Goal: Task Accomplishment & Management: Use online tool/utility

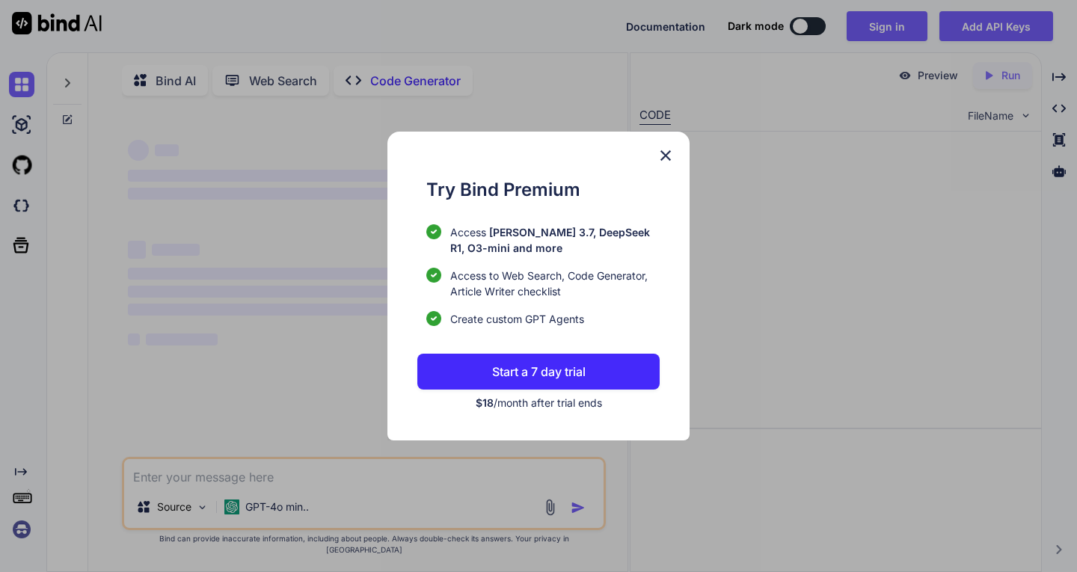
click at [602, 375] on button "Start a 7 day trial" at bounding box center [539, 372] width 242 height 36
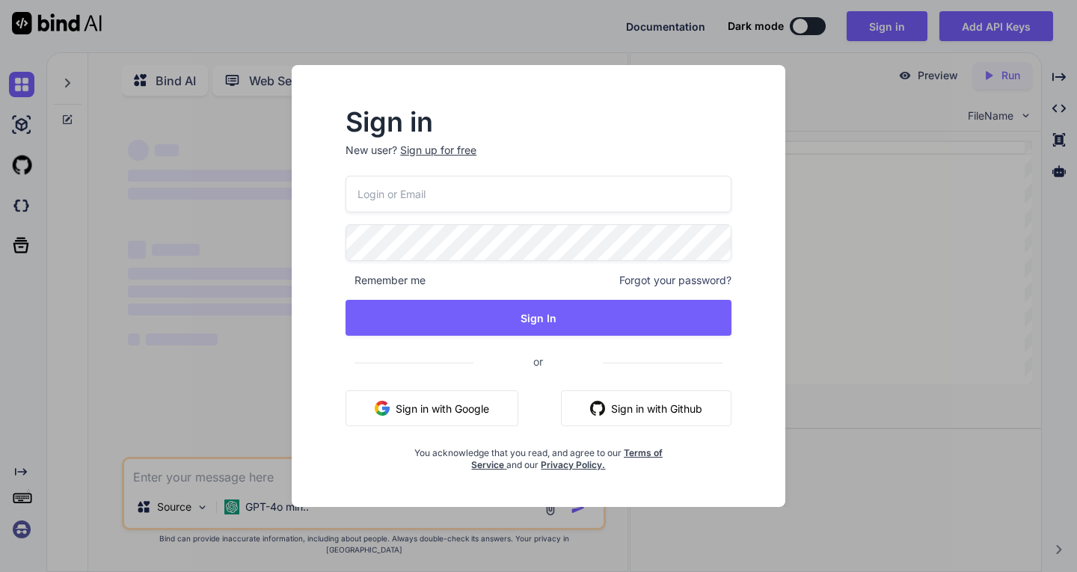
click at [500, 412] on button "Sign in with Google" at bounding box center [432, 409] width 173 height 36
type textarea "x"
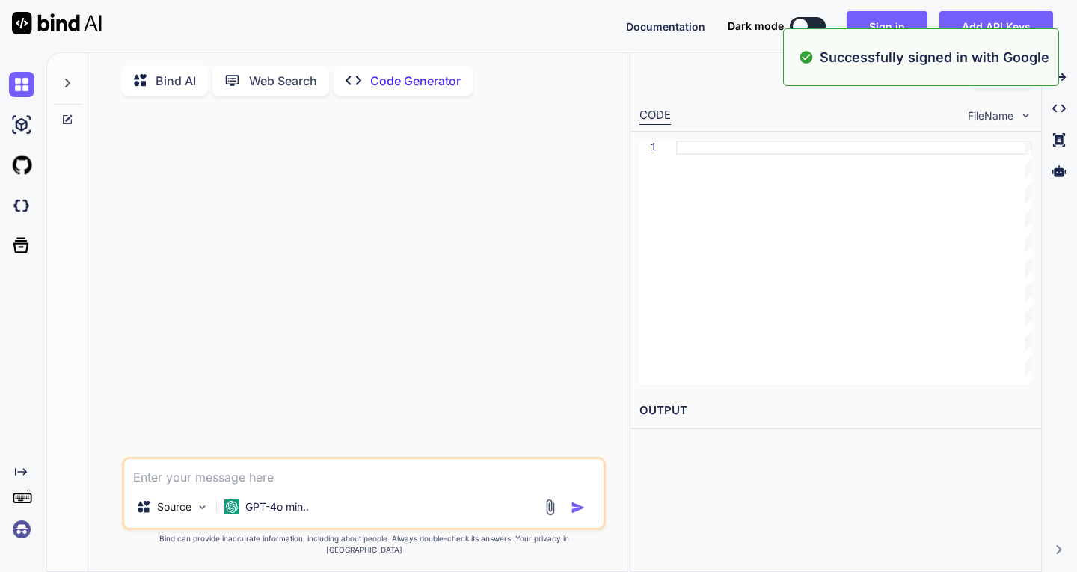
click at [552, 210] on div at bounding box center [365, 282] width 480 height 349
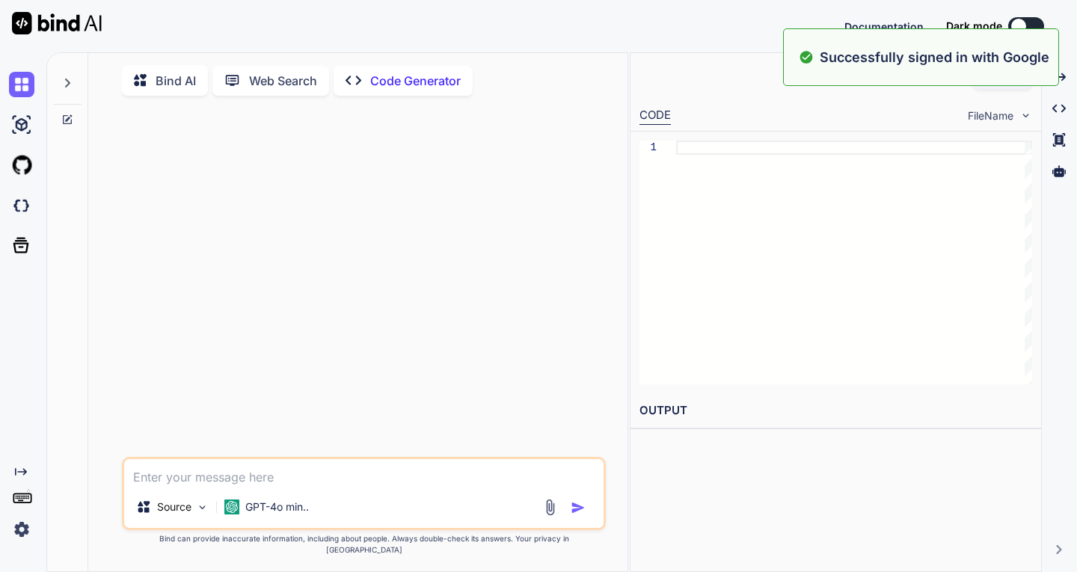
click at [756, 108] on div "Bind AI Web Search Created with Pixso. Code Generator Source GPT-4o min.. Creat…" at bounding box center [561, 312] width 1031 height 520
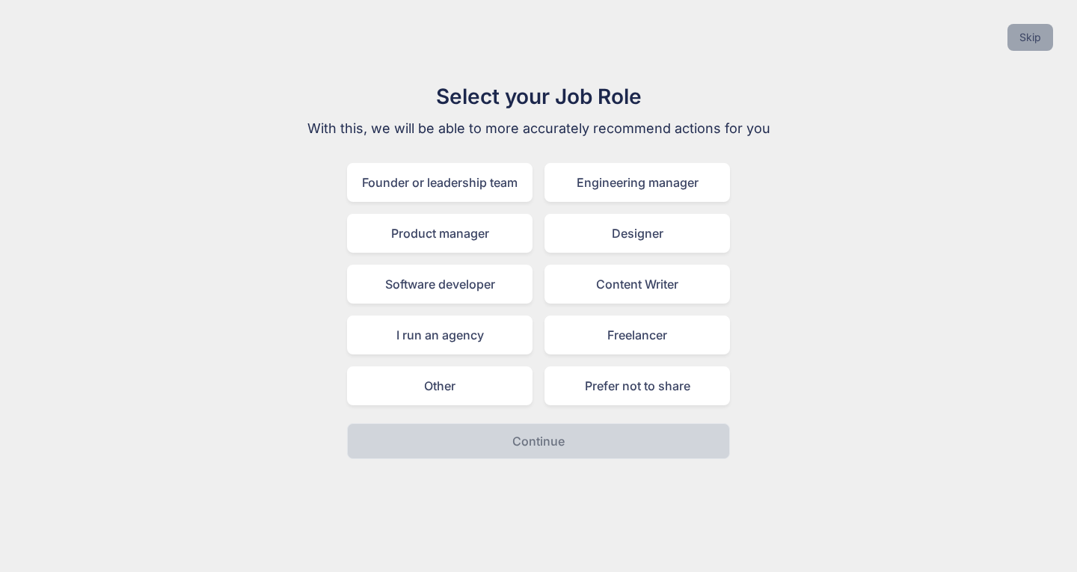
click at [1036, 42] on button "Skip" at bounding box center [1031, 37] width 46 height 27
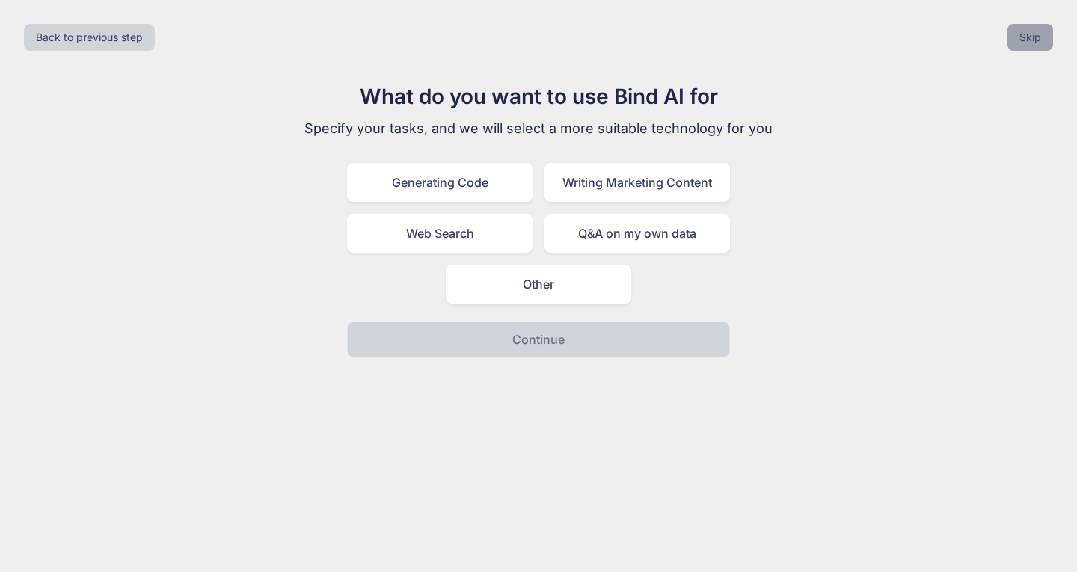
click at [1022, 47] on button "Skip" at bounding box center [1031, 37] width 46 height 27
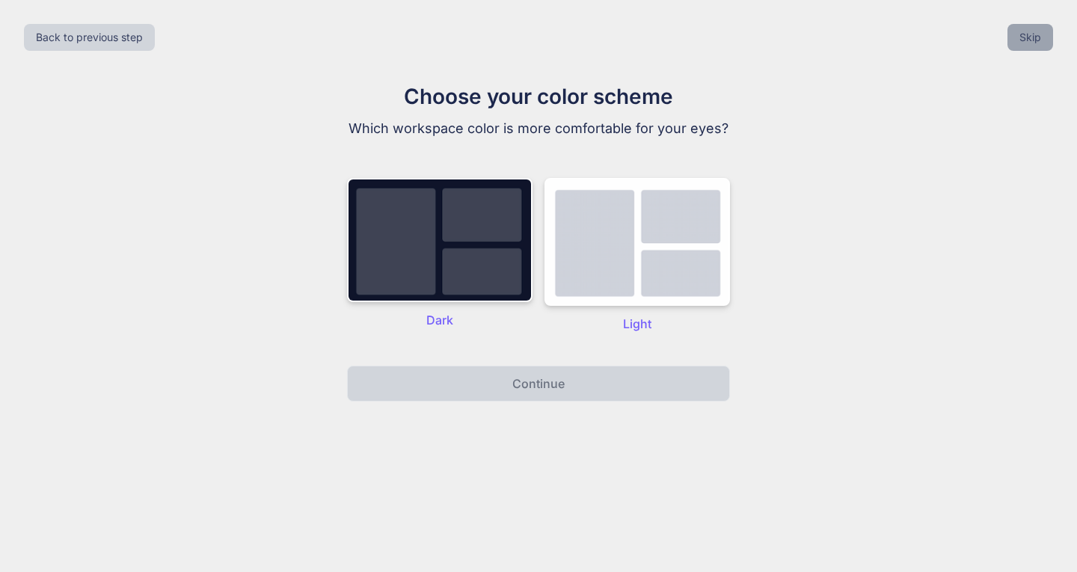
click at [1017, 50] on button "Skip" at bounding box center [1031, 37] width 46 height 27
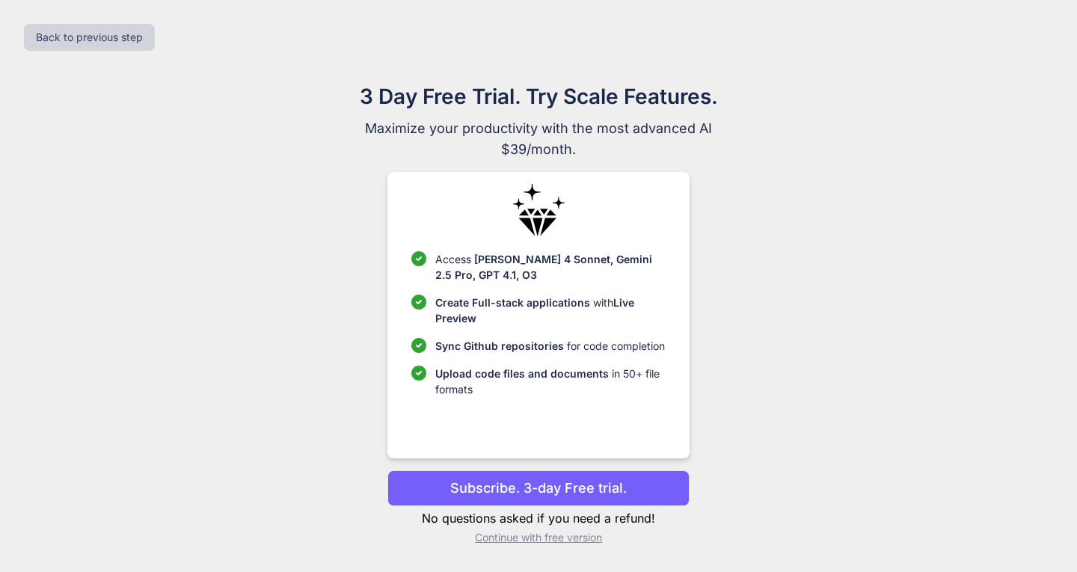
click at [608, 484] on p "Subscribe. 3-day Free trial." at bounding box center [538, 488] width 177 height 20
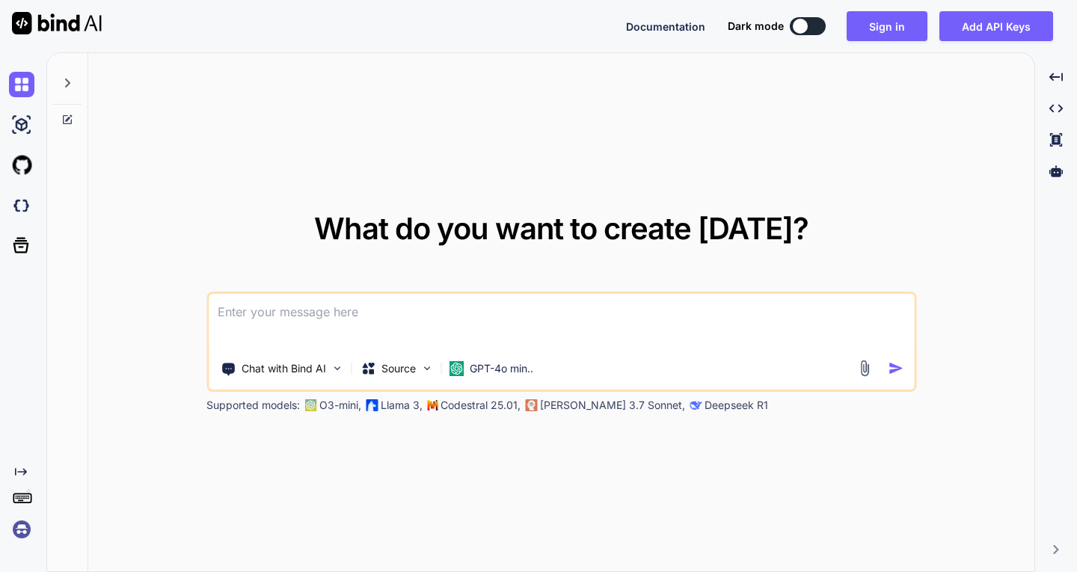
click at [495, 180] on div "What do you want to create today? Chat with Bind AI Source GPT-4o min.. Support…" at bounding box center [561, 313] width 947 height 520
click at [867, 28] on button "Sign in" at bounding box center [887, 26] width 81 height 30
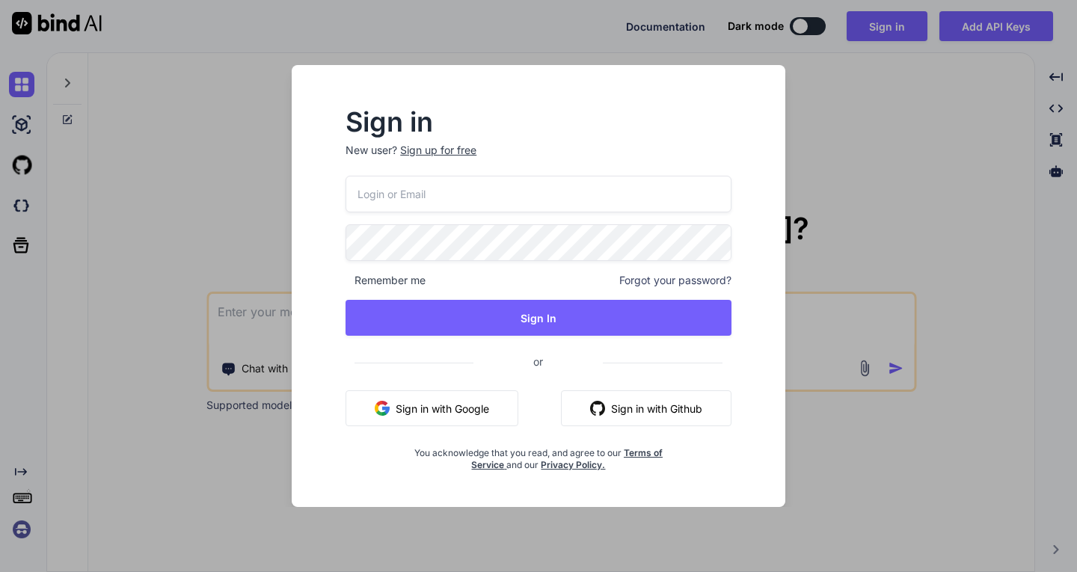
drag, startPoint x: 485, startPoint y: 177, endPoint x: 453, endPoint y: 215, distance: 48.9
click at [484, 177] on input "email" at bounding box center [539, 194] width 386 height 37
click at [423, 405] on button "Sign in with Google" at bounding box center [432, 409] width 173 height 36
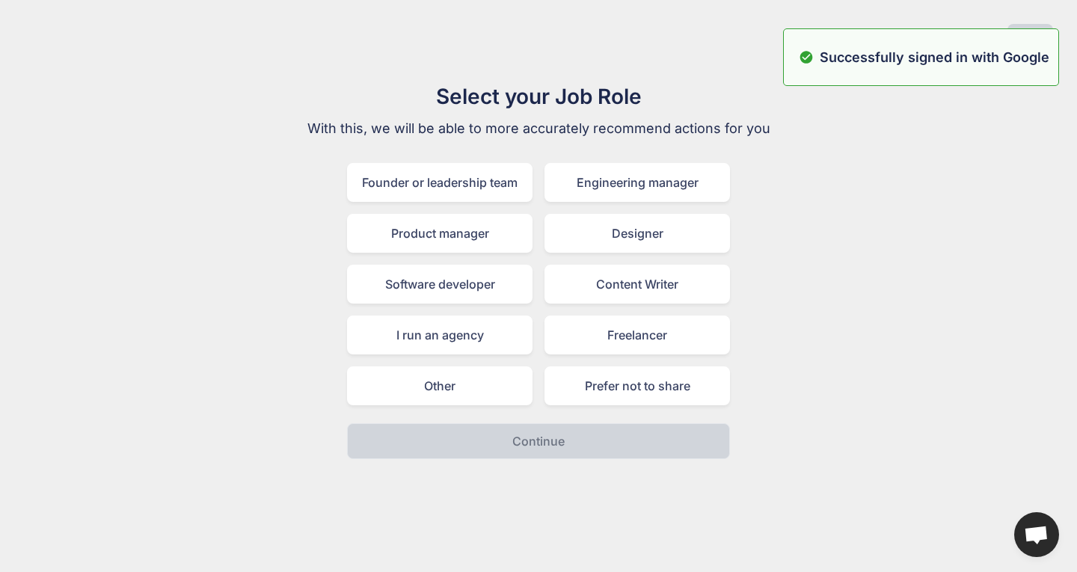
click at [1000, 105] on div "Select your Job Role With this, we will be able to more accurately recommend ac…" at bounding box center [539, 270] width 1054 height 379
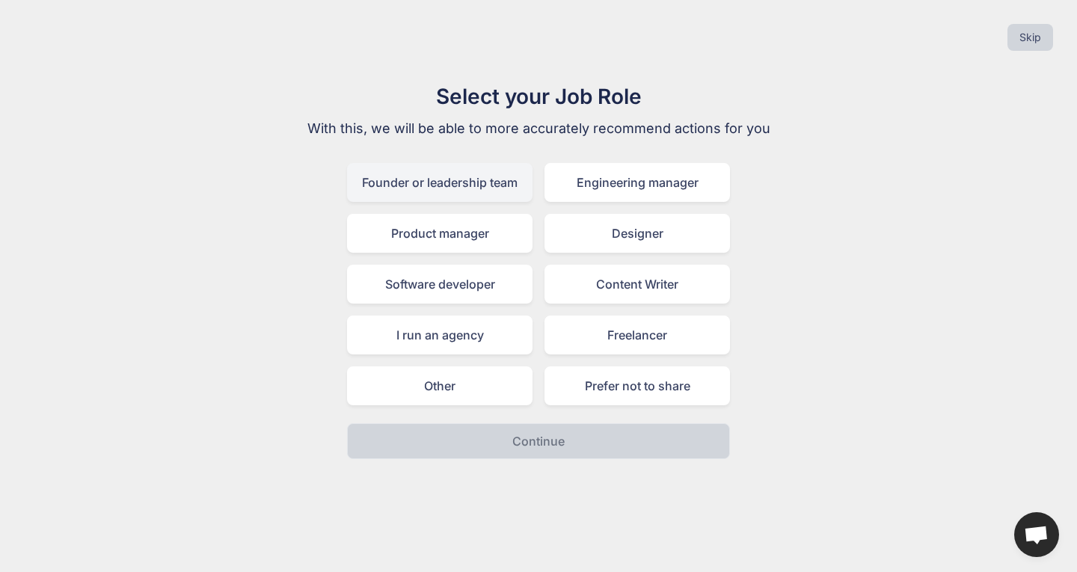
click at [453, 192] on div "Founder or leadership team" at bounding box center [440, 182] width 186 height 39
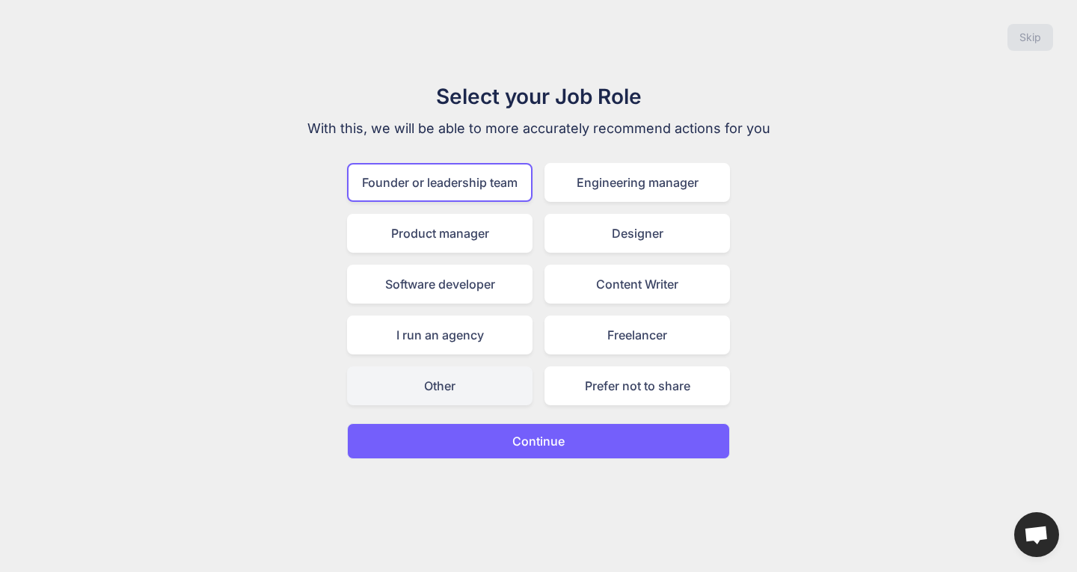
click at [480, 385] on div "Other" at bounding box center [440, 386] width 186 height 39
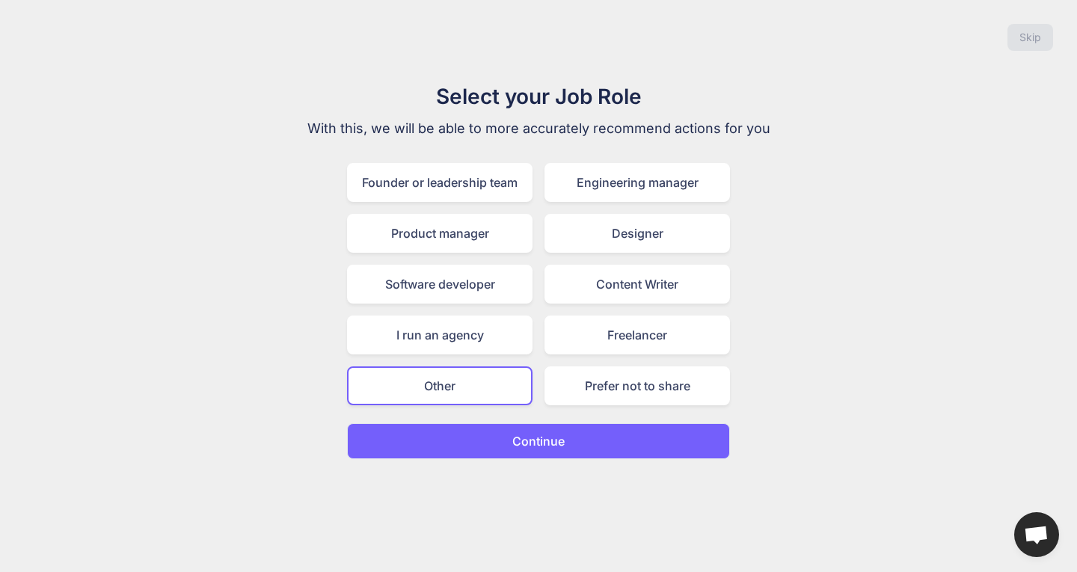
click at [546, 438] on p "Continue" at bounding box center [539, 441] width 52 height 18
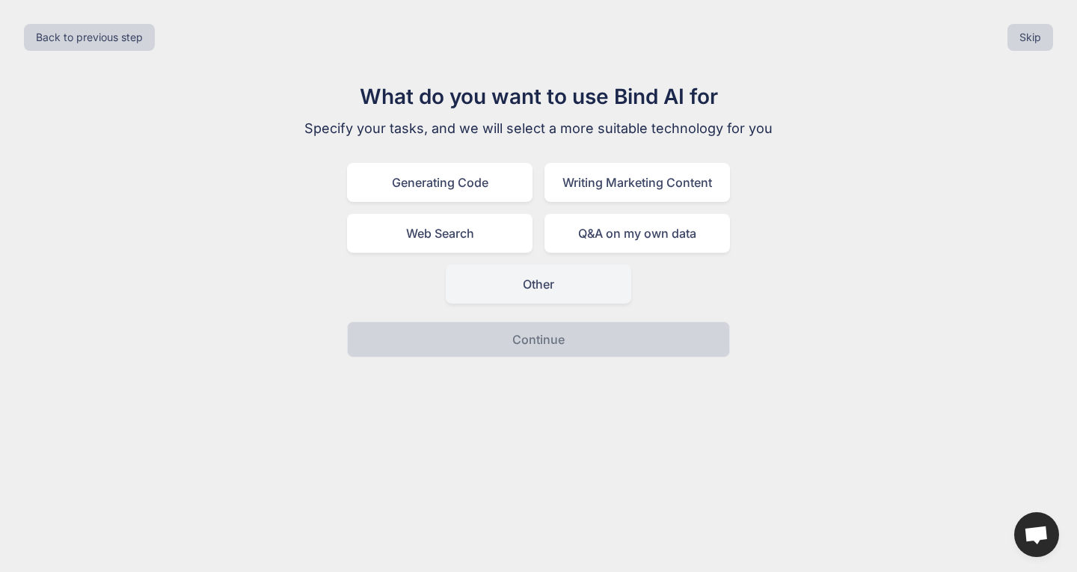
click at [552, 298] on div "Other" at bounding box center [539, 284] width 186 height 39
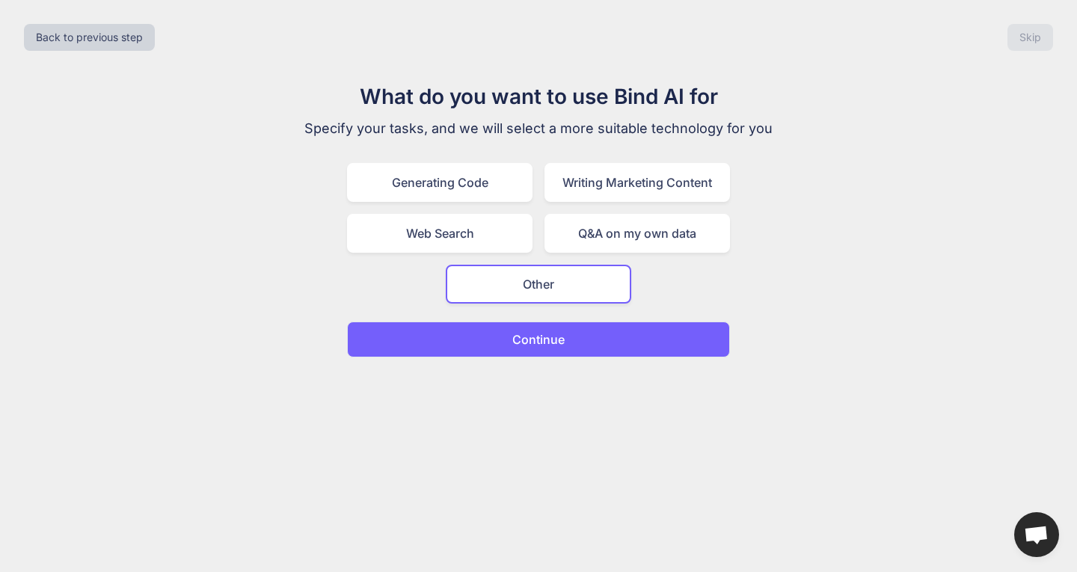
click at [541, 342] on p "Continue" at bounding box center [539, 340] width 52 height 18
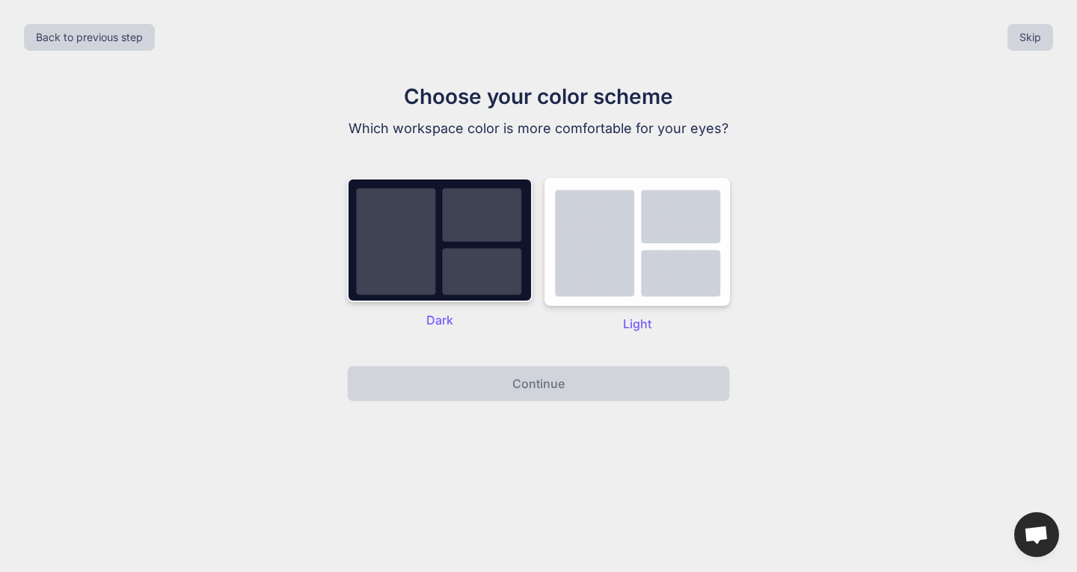
click at [468, 249] on img at bounding box center [440, 240] width 186 height 124
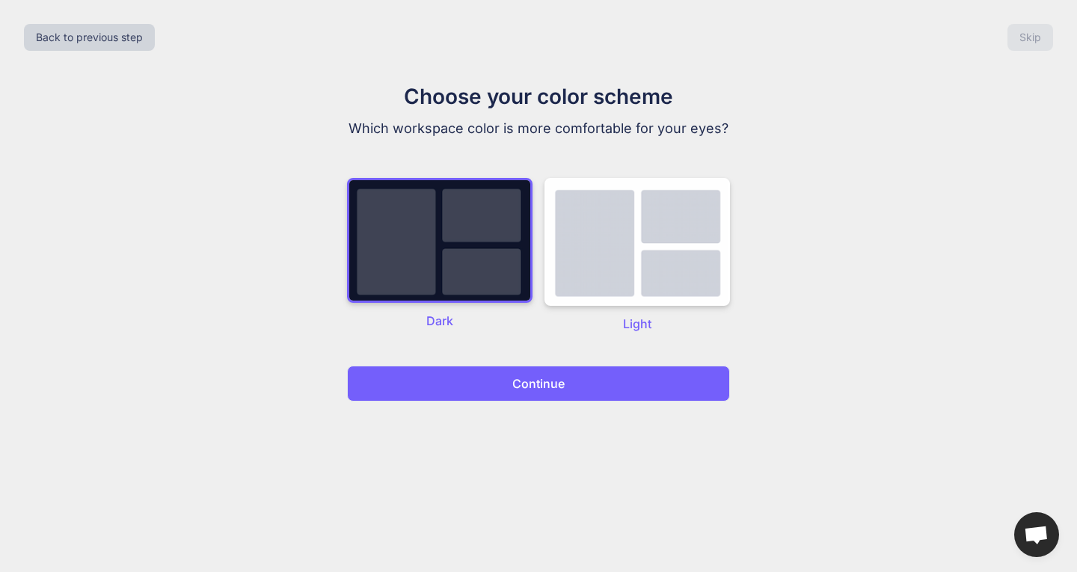
click at [557, 385] on p "Continue" at bounding box center [539, 384] width 52 height 18
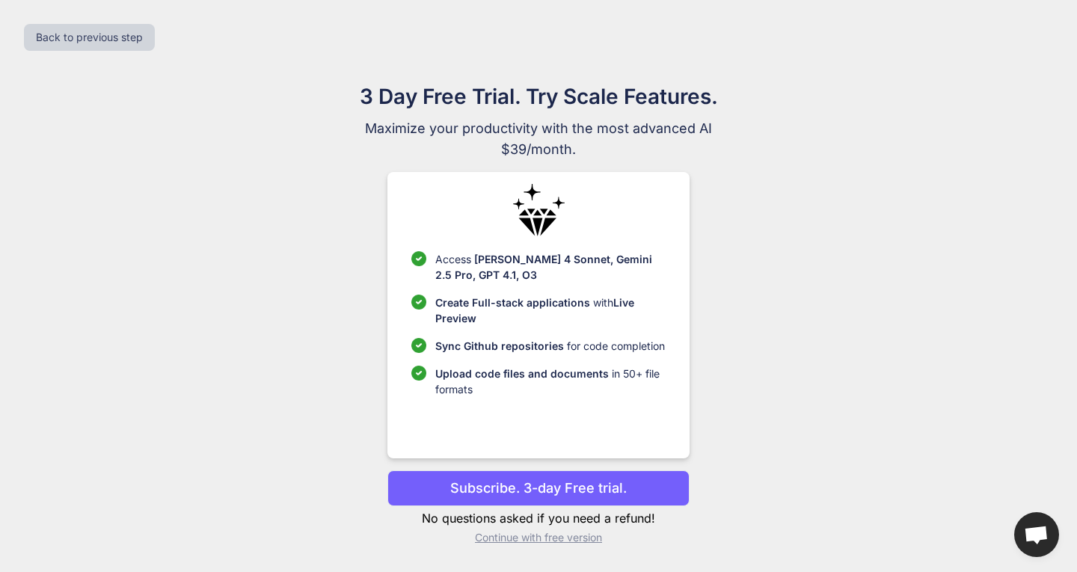
click at [545, 486] on p "Subscribe. 3-day Free trial." at bounding box center [538, 488] width 177 height 20
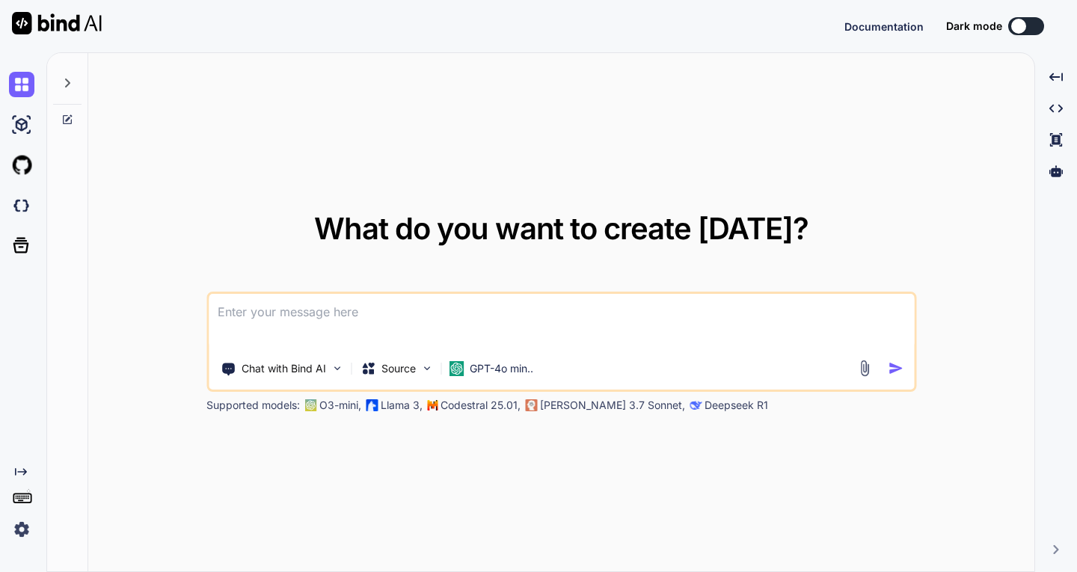
click at [739, 123] on div "What do you want to create today? Chat with Bind AI Source GPT-4o min.. Support…" at bounding box center [561, 313] width 947 height 520
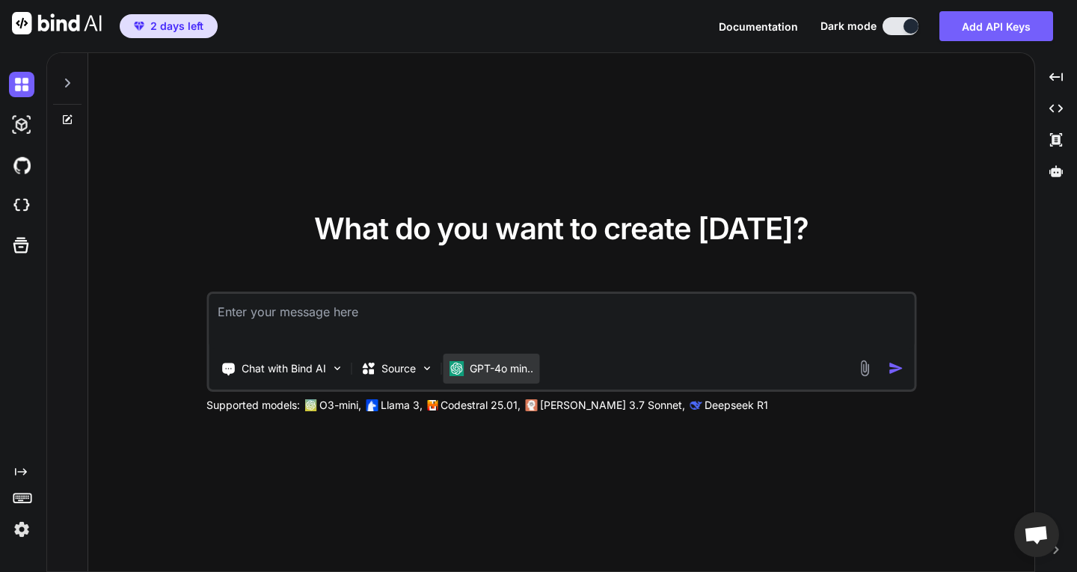
click at [453, 366] on img at bounding box center [456, 368] width 15 height 15
click at [513, 380] on div "GPT-4o min.." at bounding box center [491, 369] width 97 height 30
click at [512, 370] on p "GPT-4o min.." at bounding box center [502, 368] width 64 height 15
click at [21, 532] on img at bounding box center [21, 529] width 25 height 25
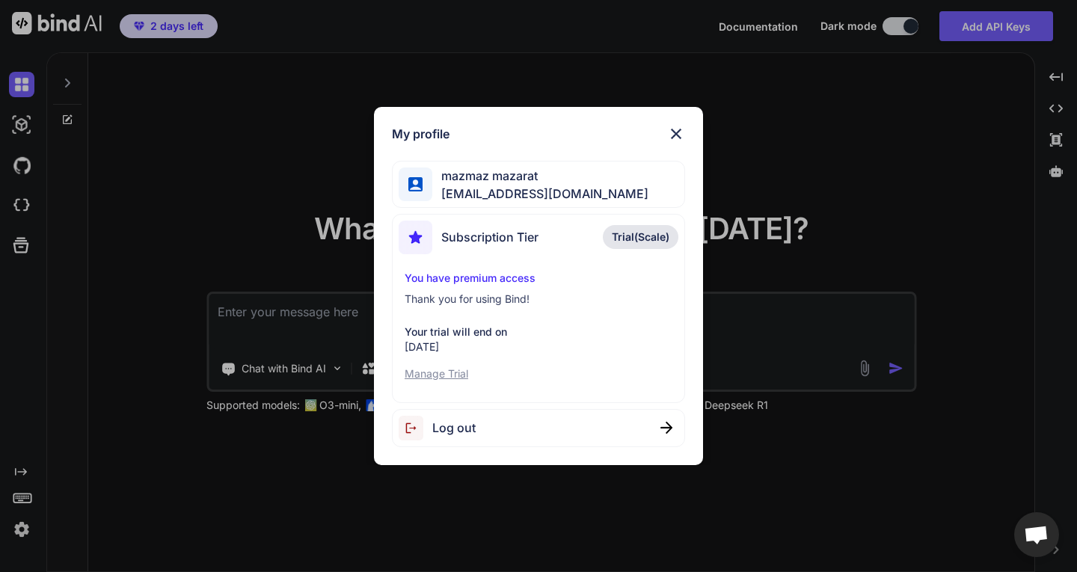
click at [578, 240] on div "Subscription Tier Trial(Scale)" at bounding box center [539, 241] width 280 height 40
click at [664, 138] on div "My profile" at bounding box center [538, 134] width 293 height 18
click at [680, 127] on img at bounding box center [676, 134] width 18 height 18
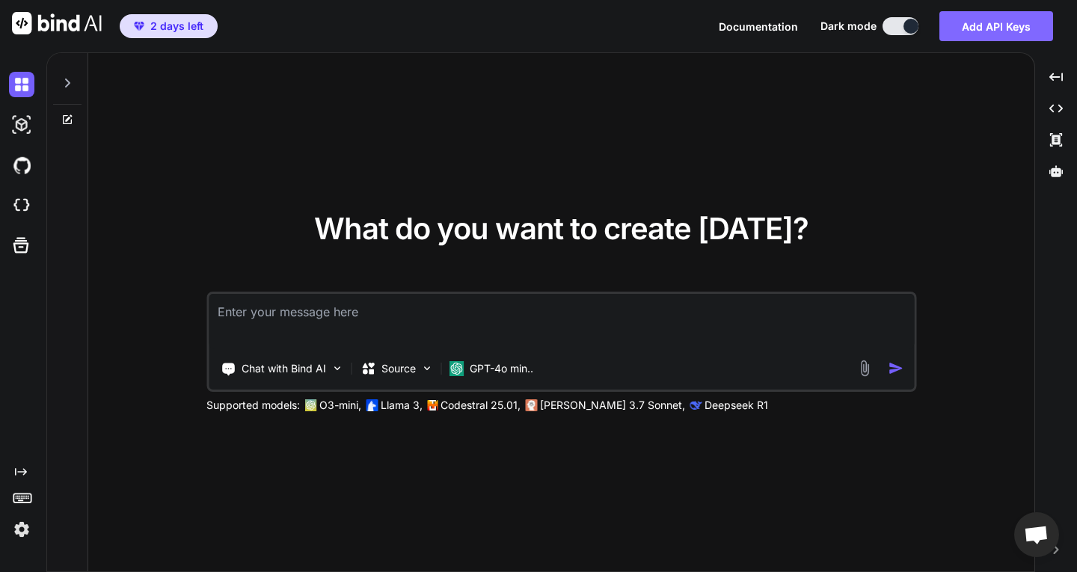
click at [979, 28] on button "Add API Keys" at bounding box center [997, 26] width 114 height 30
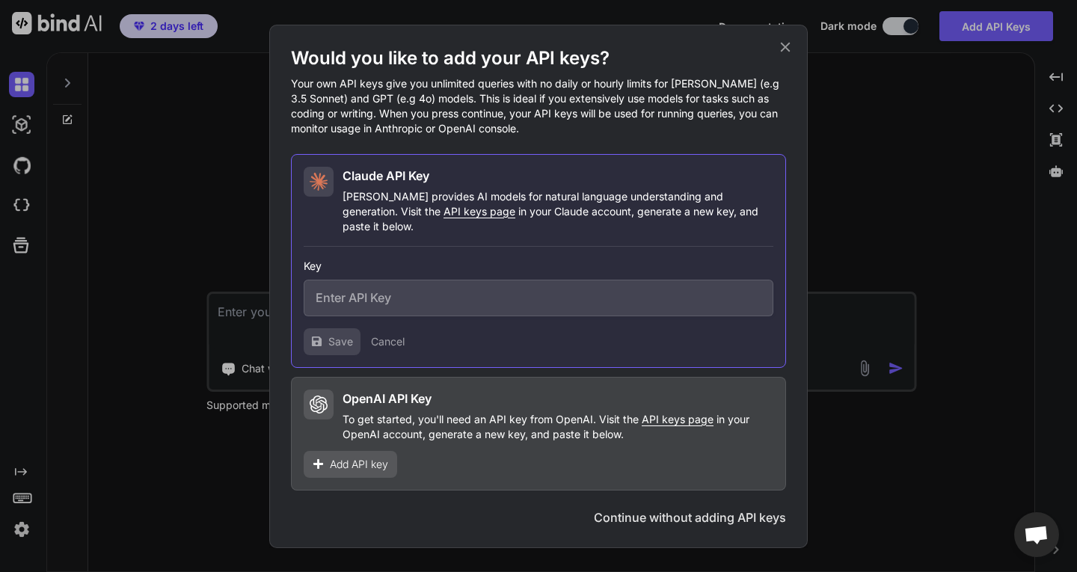
click at [564, 286] on input "text" at bounding box center [539, 298] width 470 height 37
click at [365, 462] on span "Add API key" at bounding box center [359, 464] width 58 height 15
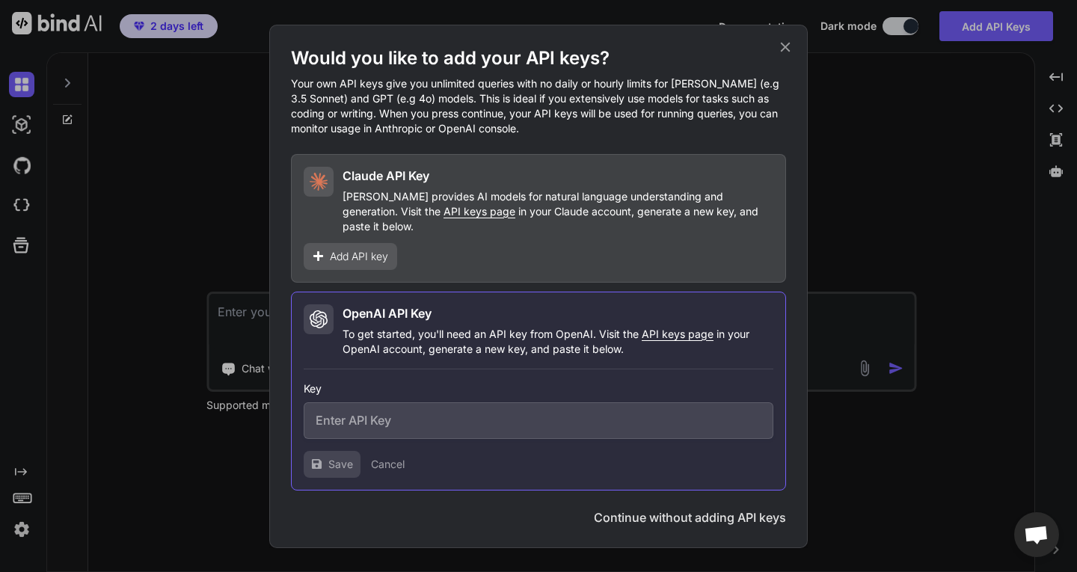
click at [505, 218] on p "Claude provides AI models for natural language understanding and generation. Vi…" at bounding box center [558, 211] width 431 height 45
click at [786, 52] on icon at bounding box center [785, 47] width 16 height 16
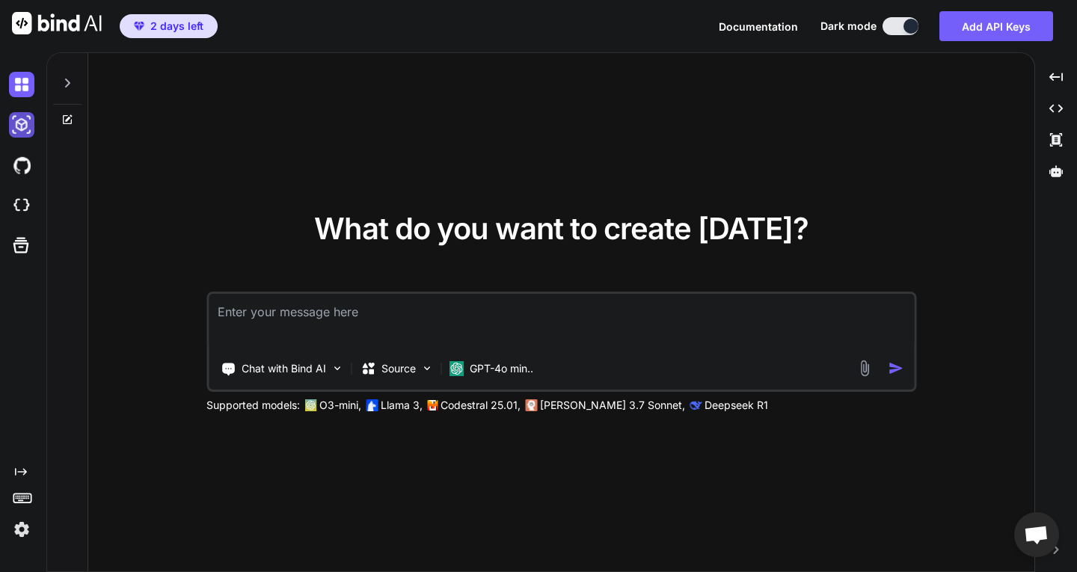
click at [33, 128] on img at bounding box center [21, 124] width 25 height 25
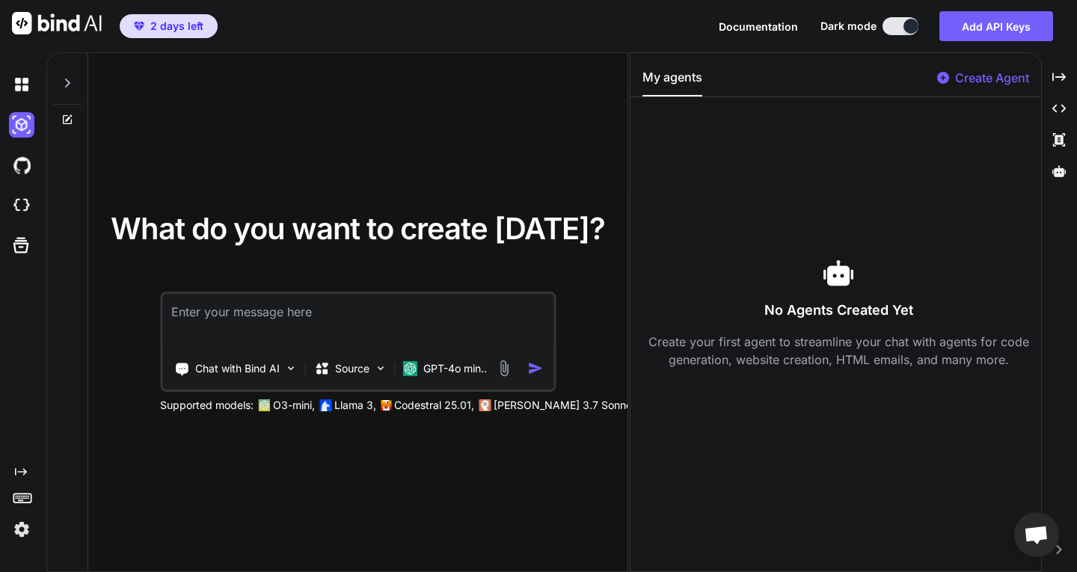
click at [25, 61] on div "Created with Pixso." at bounding box center [23, 312] width 46 height 520
click at [23, 66] on div at bounding box center [24, 84] width 31 height 40
click at [23, 83] on img at bounding box center [21, 84] width 25 height 25
drag, startPoint x: 1054, startPoint y: 78, endPoint x: 1074, endPoint y: 107, distance: 35.1
click at [1050, 194] on div "Created with Pixso. Created with Pixso. Created with Pixso. Created with Pixso." at bounding box center [1059, 318] width 23 height 508
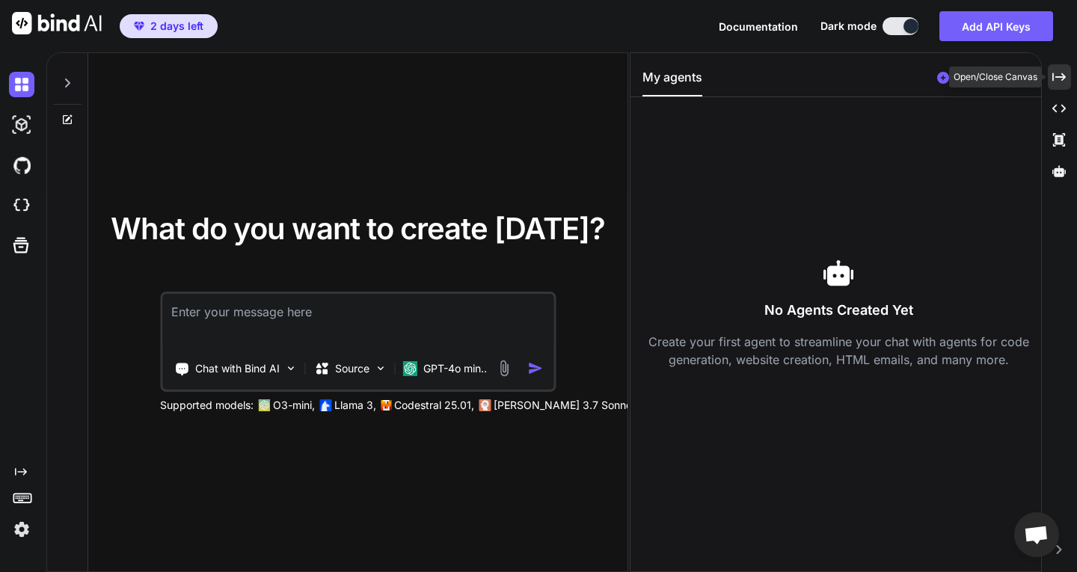
click at [1059, 72] on icon "Created with Pixso." at bounding box center [1059, 76] width 13 height 13
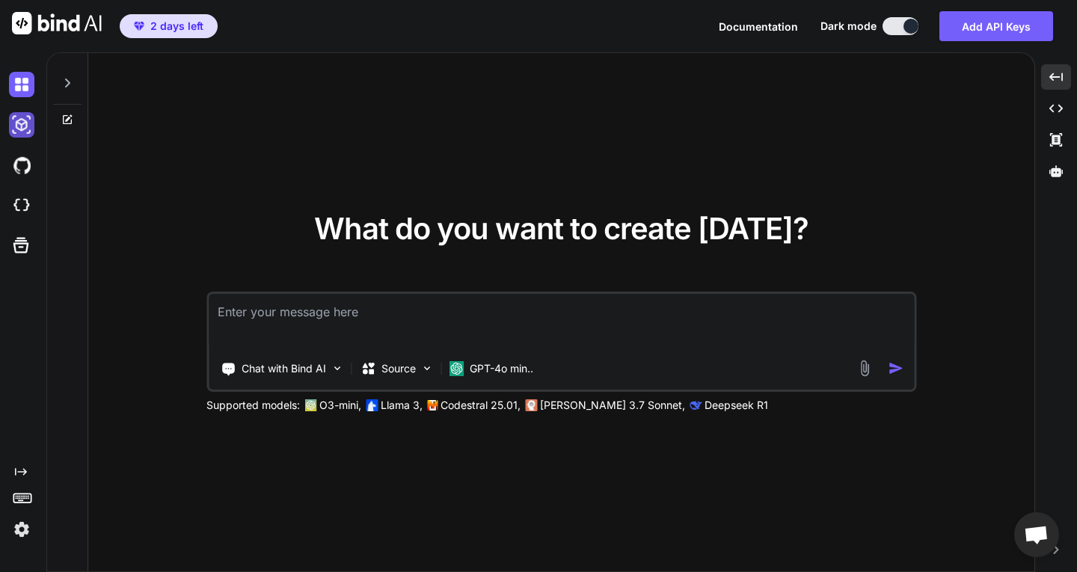
click at [25, 118] on img at bounding box center [21, 124] width 25 height 25
type textarea "x"
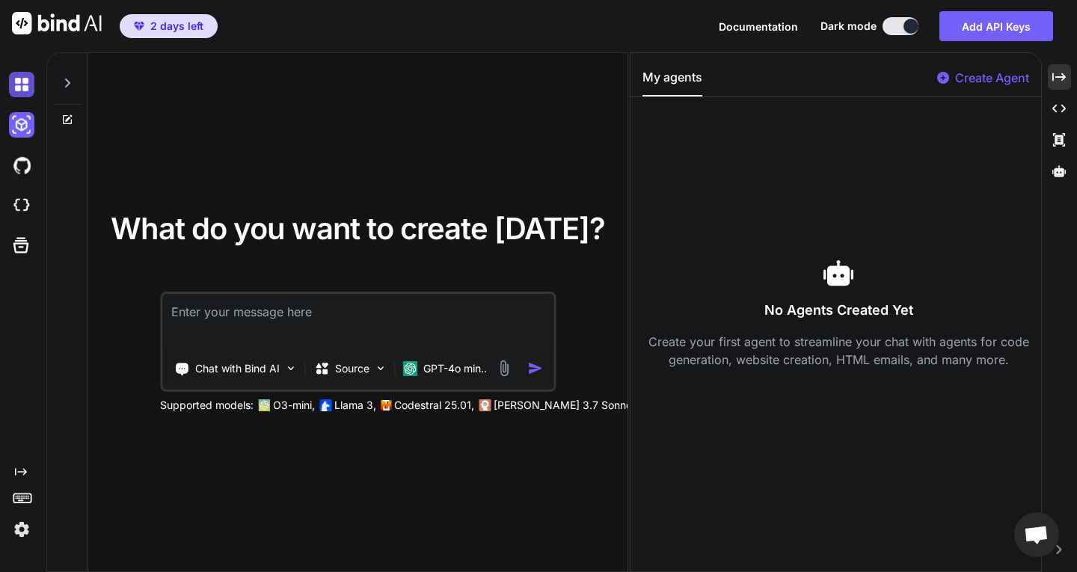
click at [19, 79] on img at bounding box center [21, 84] width 25 height 25
click at [25, 166] on img at bounding box center [21, 165] width 25 height 25
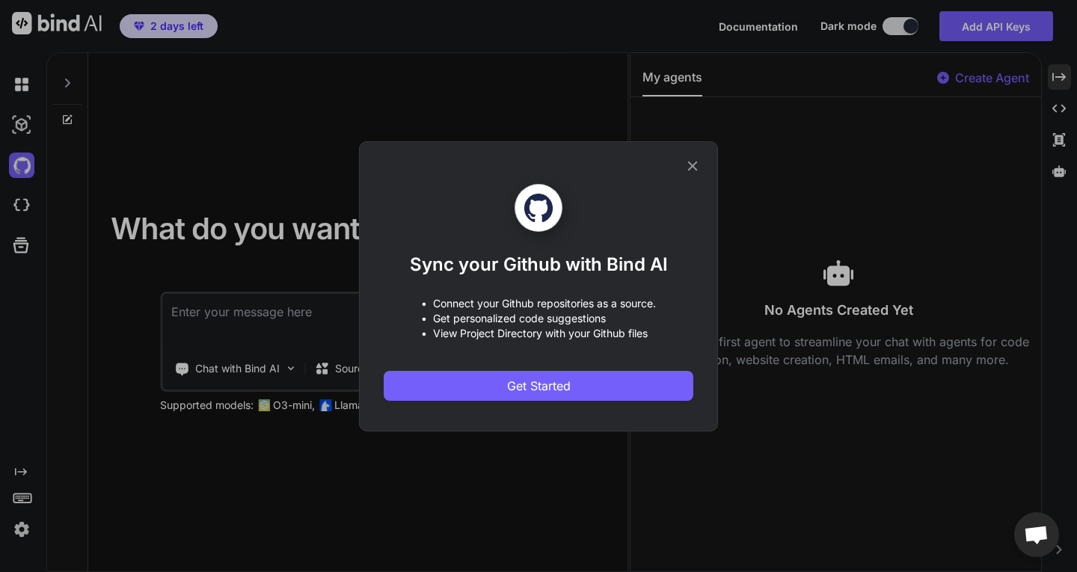
click at [23, 83] on div "Sync your Github with Bind AI • Connect your Github repositories as a source. •…" at bounding box center [538, 286] width 1077 height 572
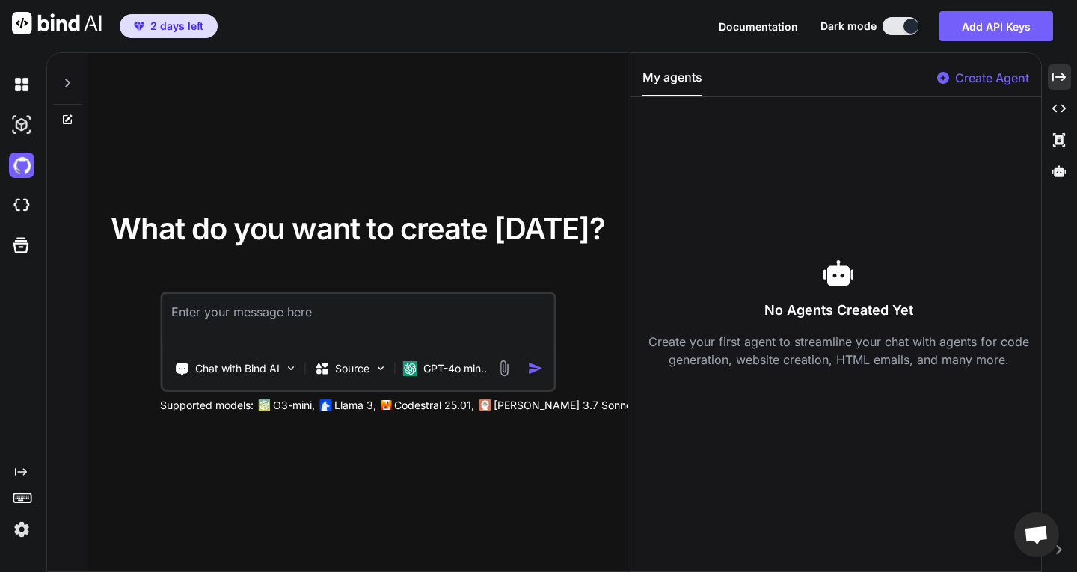
click at [23, 83] on img at bounding box center [21, 84] width 25 height 25
click at [27, 203] on img at bounding box center [21, 205] width 25 height 25
click at [15, 84] on img at bounding box center [21, 84] width 25 height 25
click at [11, 528] on img at bounding box center [21, 529] width 25 height 25
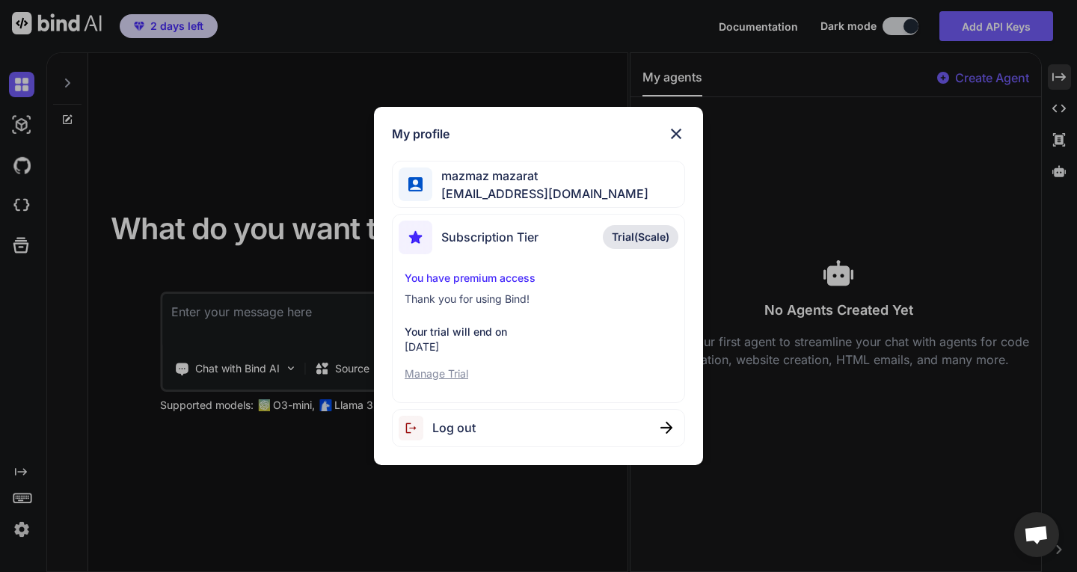
click at [684, 127] on img at bounding box center [676, 134] width 18 height 18
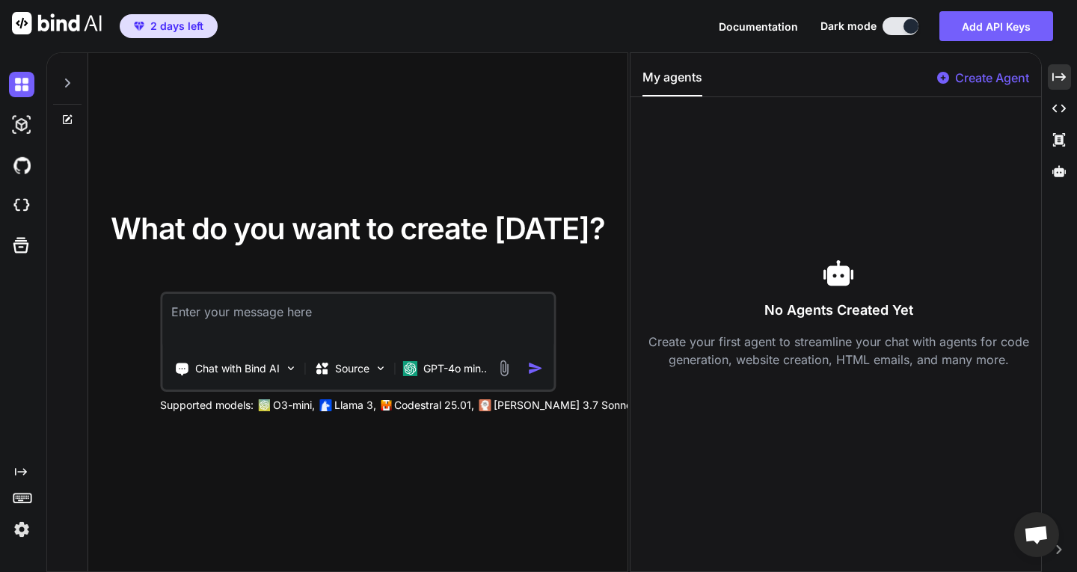
click at [244, 70] on div "What do you want to create today? Chat with Bind AI Source GPT-4o min.. Support…" at bounding box center [357, 313] width 539 height 520
click at [91, 58] on div "What do you want to create today? Chat with Bind AI Source GPT-4o min.. Support…" at bounding box center [357, 313] width 539 height 520
click at [75, 81] on div at bounding box center [67, 79] width 28 height 52
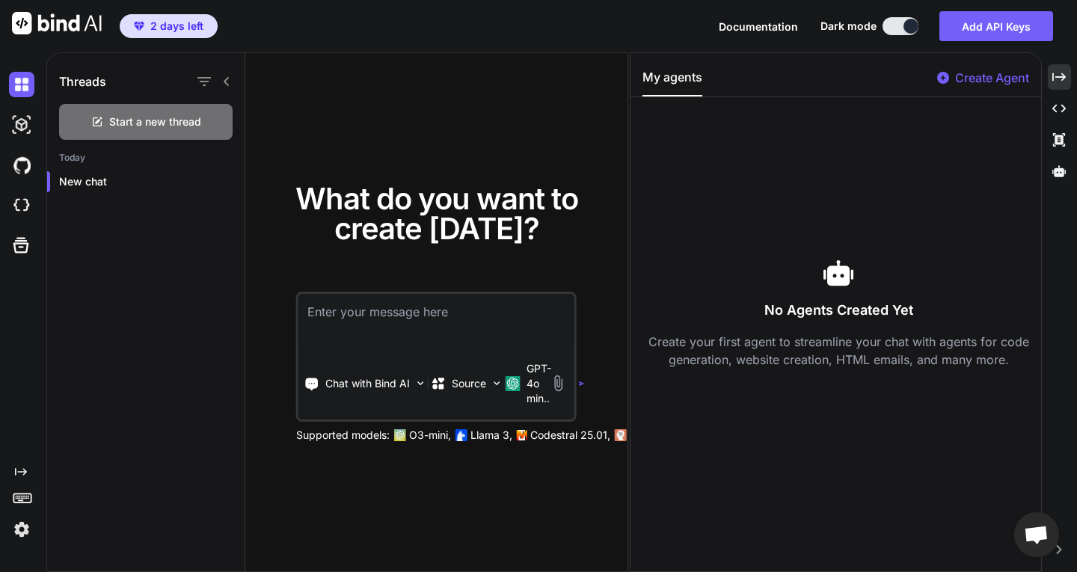
click at [228, 82] on icon at bounding box center [227, 82] width 12 height 12
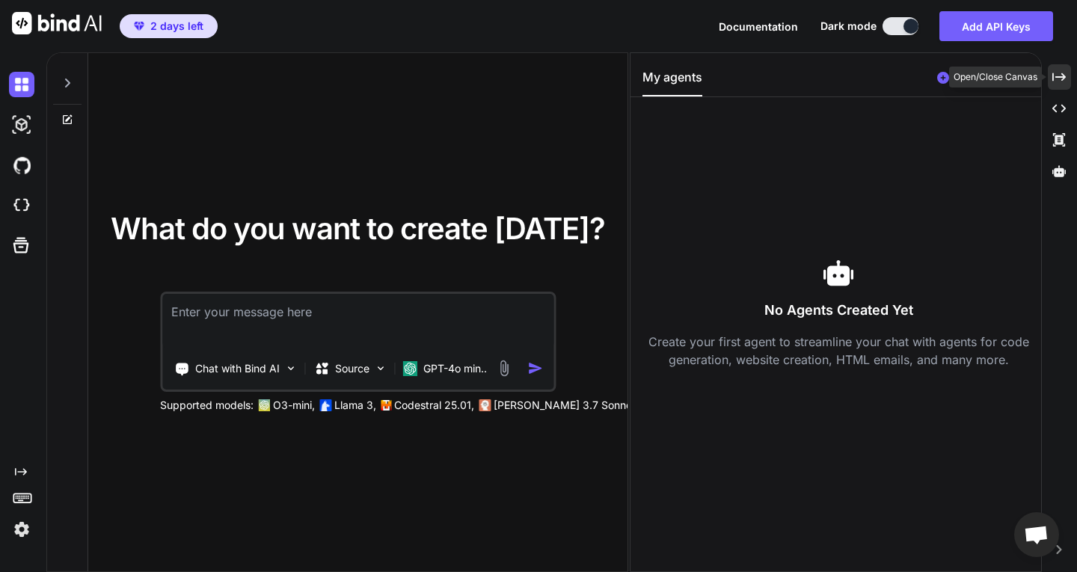
click at [1063, 74] on icon at bounding box center [1059, 77] width 13 height 8
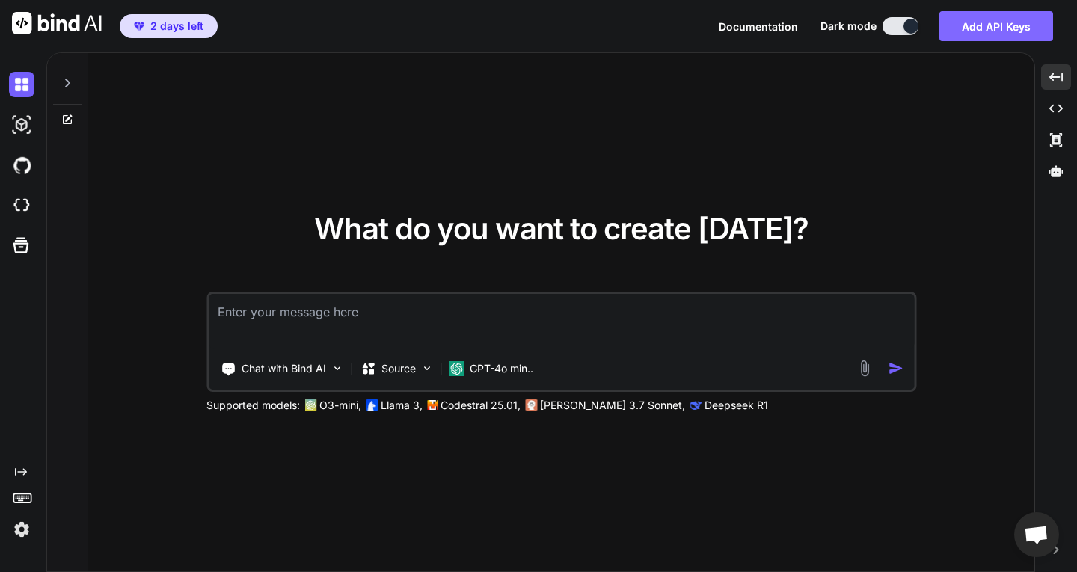
click at [966, 29] on button "Add API Keys" at bounding box center [997, 26] width 114 height 30
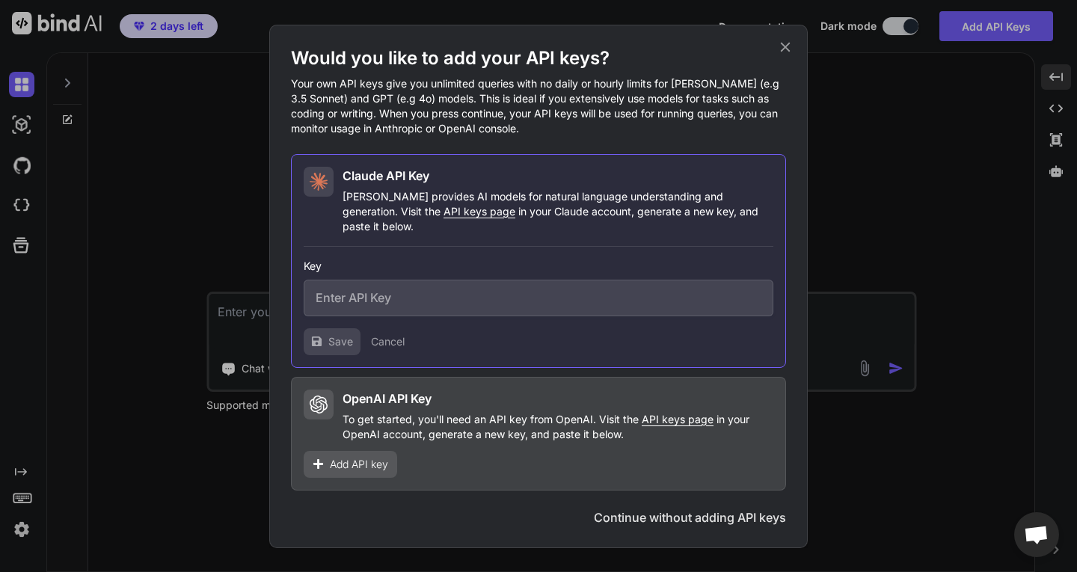
click at [679, 86] on p "Your own API keys give you unlimited queries with no daily or hourly limits for…" at bounding box center [538, 106] width 495 height 60
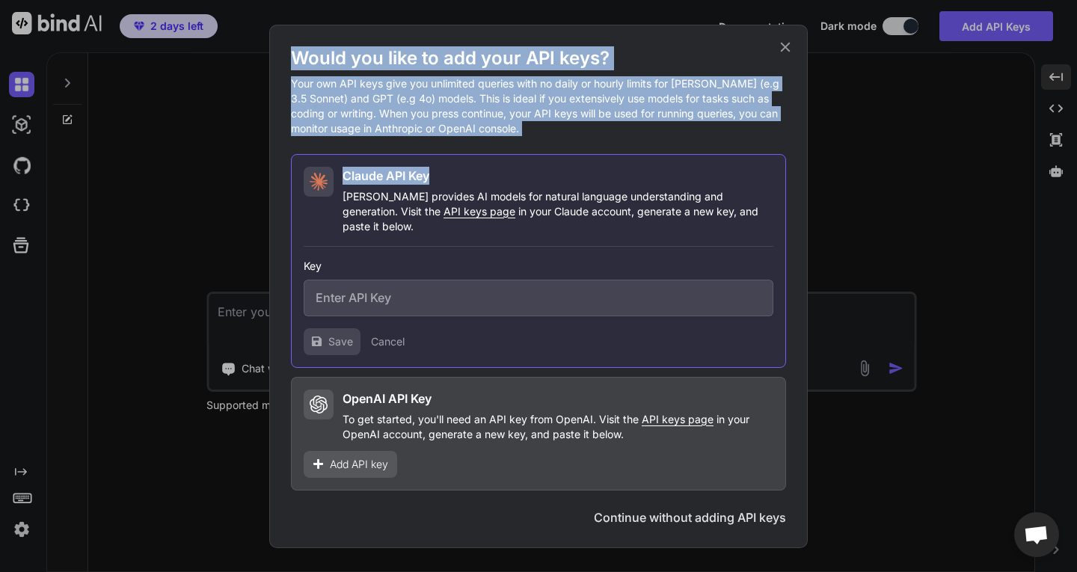
drag, startPoint x: 284, startPoint y: 52, endPoint x: 564, endPoint y: 146, distance: 296.0
click at [564, 146] on div "Would you like to add your API keys? Your own API keys give you unlimited queri…" at bounding box center [538, 287] width 539 height 524
click at [514, 131] on p "Your own API keys give you unlimited queries with no daily or hourly limits for…" at bounding box center [538, 106] width 495 height 60
drag, startPoint x: 522, startPoint y: 141, endPoint x: 253, endPoint y: 38, distance: 288.5
click at [253, 38] on div "Would you like to add your API keys? Your own API keys give you unlimited queri…" at bounding box center [538, 286] width 1077 height 572
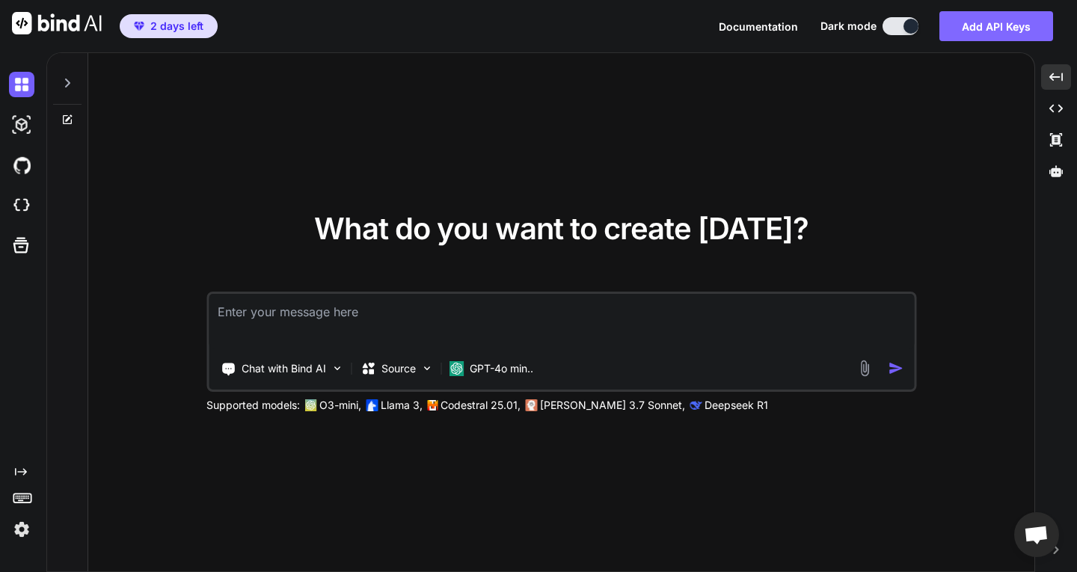
click at [967, 16] on button "Add API Keys" at bounding box center [997, 26] width 114 height 30
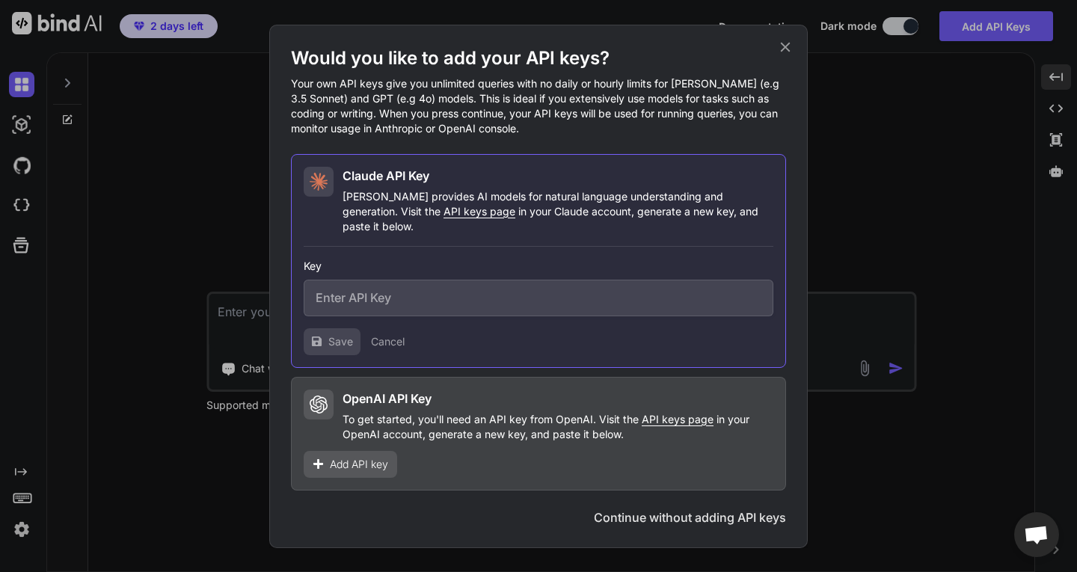
drag, startPoint x: 653, startPoint y: 506, endPoint x: 444, endPoint y: 215, distance: 358.2
click at [489, 232] on div "Would you like to add your API keys? Your own API keys give you unlimited queri…" at bounding box center [538, 268] width 495 height 444
click at [444, 218] on span "API keys page" at bounding box center [480, 211] width 72 height 13
click at [401, 284] on input "text" at bounding box center [539, 298] width 470 height 37
paste input "sk-ant-api03-9pG0ge0B_Y54L90NtM2MiQy-VgwVVvzlzSxHnHUzWoDaM0TiGR23KgaA8MTA82cH55…"
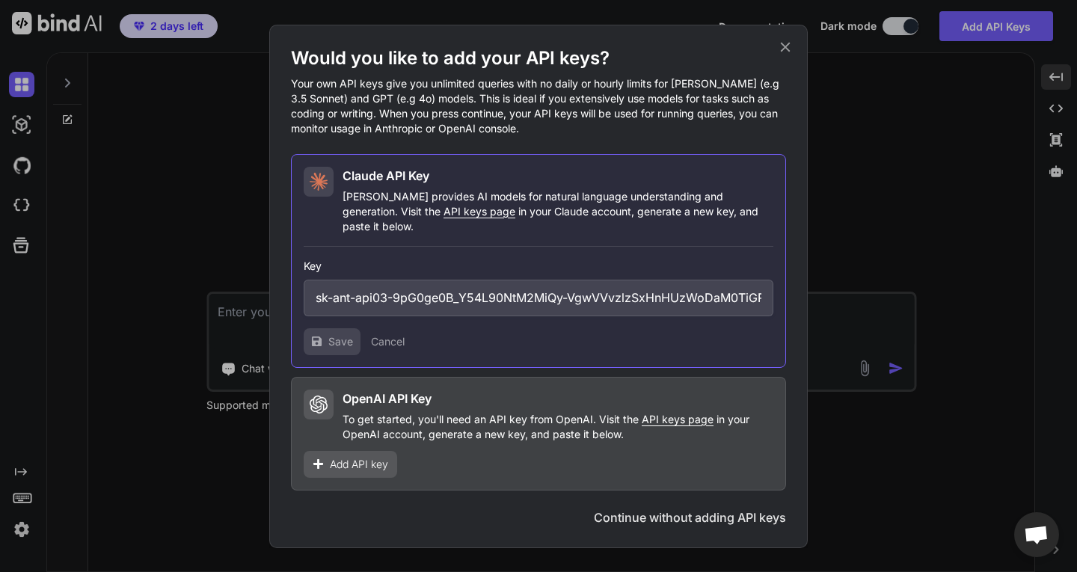
scroll to position [0, 339]
type input "sk-ant-api03-9pG0ge0B_Y54L90NtM2MiQy-VgwVVvzlzSxHnHUzWoDaM0TiGR23KgaA8MTA82cH55…"
click at [318, 340] on button "Save" at bounding box center [332, 341] width 57 height 27
click at [325, 460] on div "Add API key" at bounding box center [351, 464] width 94 height 27
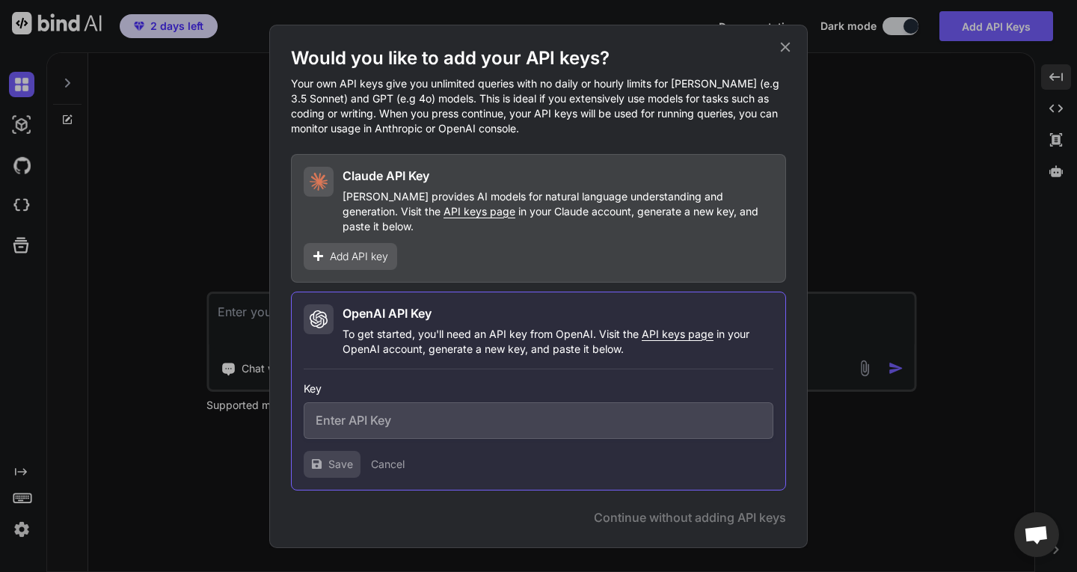
click at [379, 414] on input "text" at bounding box center [539, 421] width 470 height 37
click at [648, 328] on span "API keys page" at bounding box center [678, 334] width 72 height 13
click at [356, 227] on div "Claude API Key Claude provides AI models for natural language understanding and…" at bounding box center [538, 218] width 495 height 129
click at [340, 251] on span "Add API key" at bounding box center [359, 256] width 58 height 15
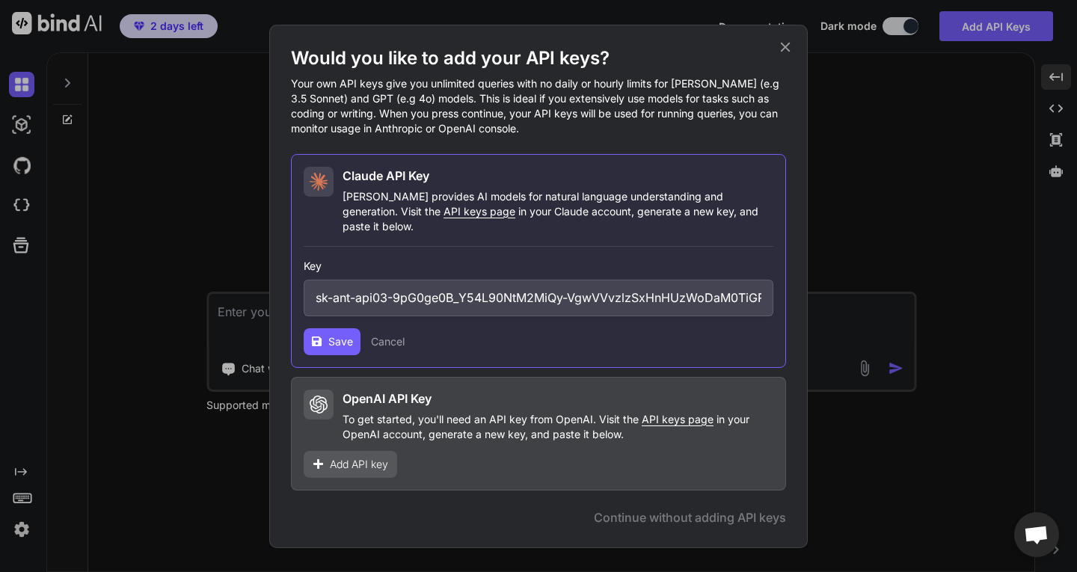
click at [328, 328] on button "Save" at bounding box center [332, 341] width 57 height 27
click at [784, 55] on icon at bounding box center [785, 47] width 16 height 16
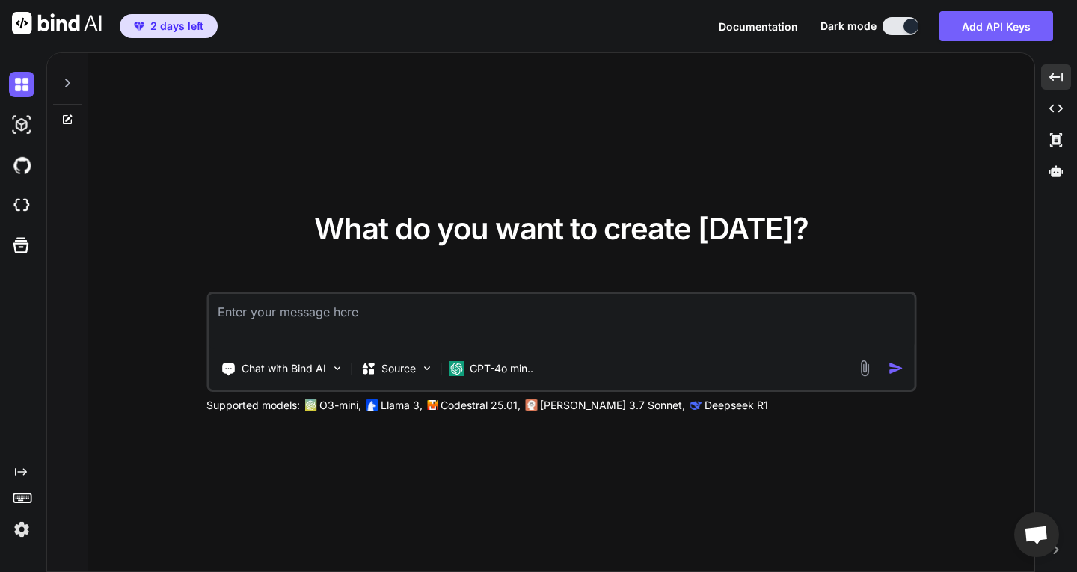
click at [1003, 48] on div "2 days left Documentation Dark mode Add API Keys Created with Pixso." at bounding box center [538, 26] width 1077 height 52
click at [1000, 34] on button "Add API Keys" at bounding box center [997, 26] width 114 height 30
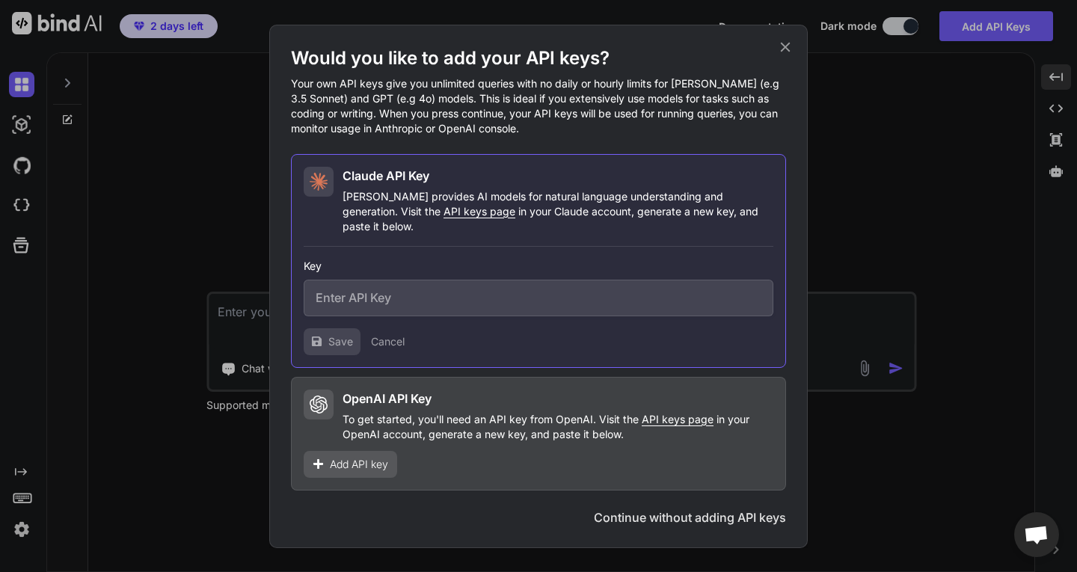
click at [784, 51] on icon at bounding box center [785, 47] width 16 height 16
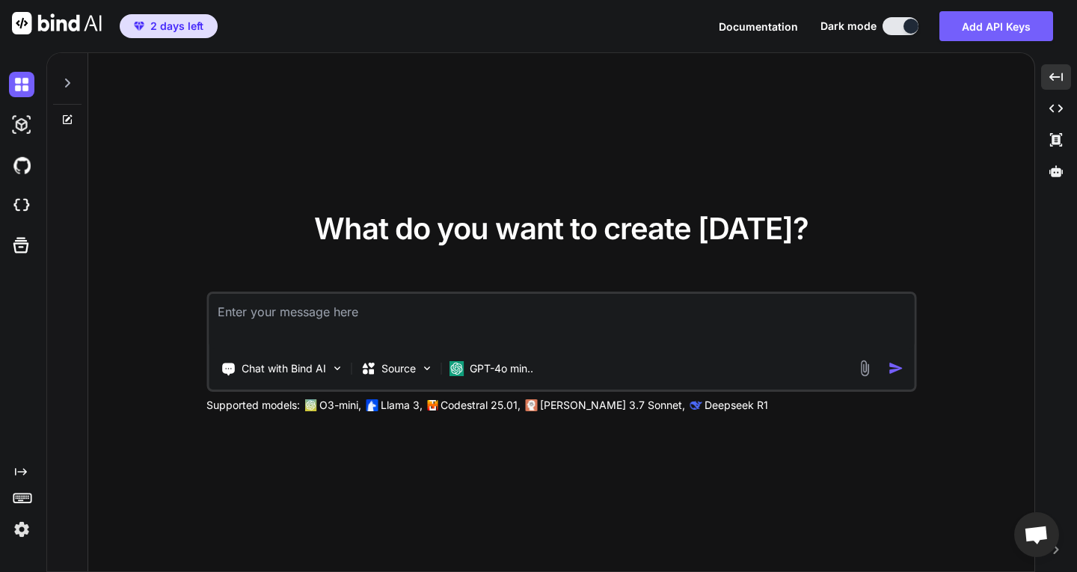
click at [581, 405] on p "[PERSON_NAME] 3.7 Sonnet," at bounding box center [612, 405] width 145 height 15
click at [499, 356] on div "GPT-4o min.." at bounding box center [491, 369] width 97 height 30
click at [493, 361] on p "GPT-4o min.." at bounding box center [502, 368] width 64 height 15
click at [495, 366] on p "GPT-4o min.." at bounding box center [502, 368] width 64 height 15
click at [525, 365] on p "GPT-4o min.." at bounding box center [502, 368] width 64 height 15
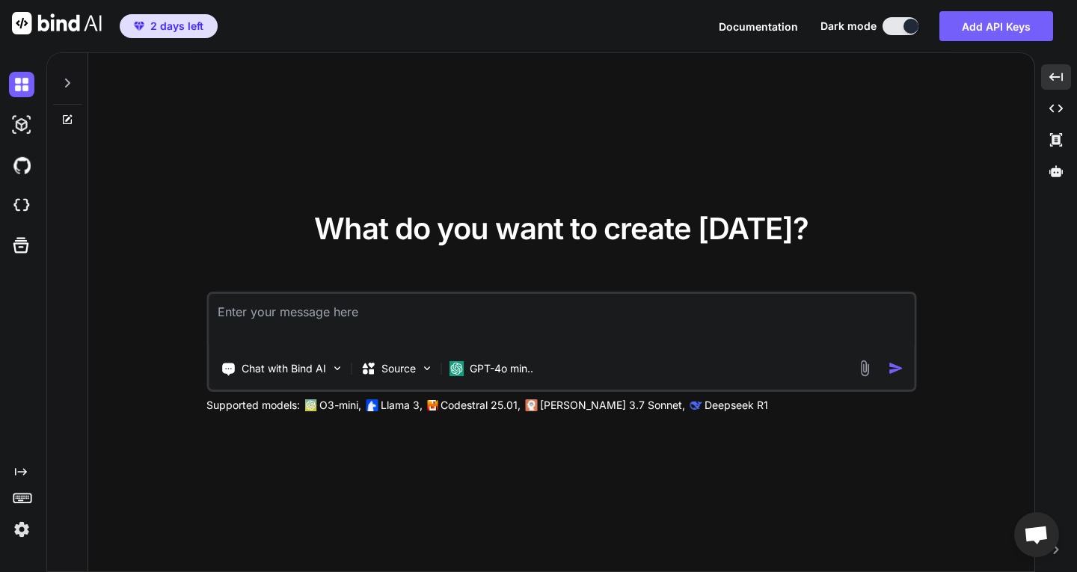
click at [517, 352] on div "Chat with Bind AI Source GPT-4o min.." at bounding box center [562, 342] width 710 height 100
click at [506, 363] on p "GPT-4o min.." at bounding box center [502, 368] width 64 height 15
click at [532, 328] on textarea at bounding box center [562, 321] width 706 height 55
click at [496, 381] on div "GPT-4o min.." at bounding box center [491, 369] width 97 height 30
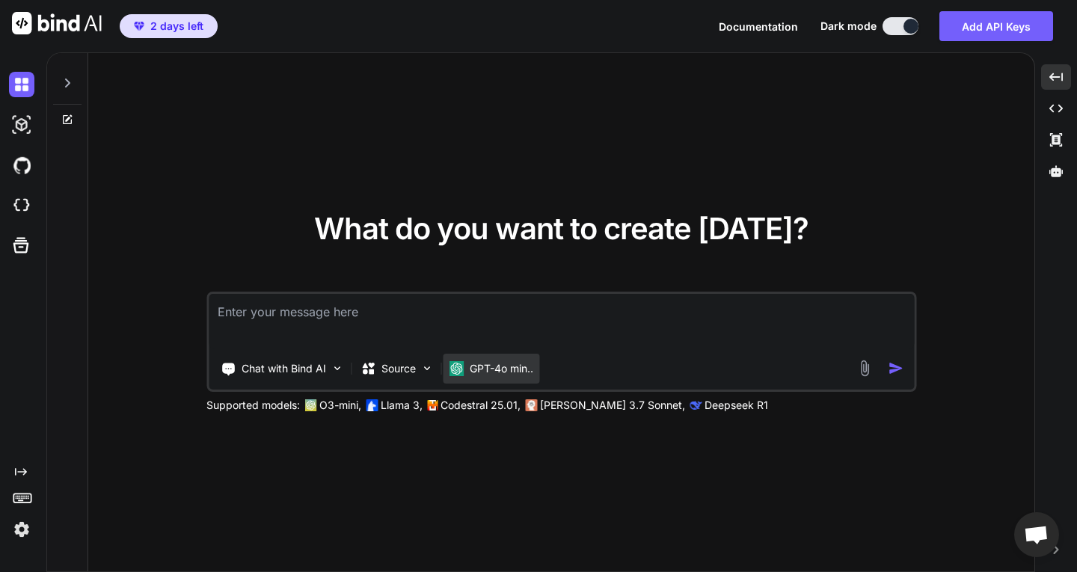
click at [501, 370] on p "GPT-4o min.." at bounding box center [502, 368] width 64 height 15
click at [308, 352] on div "Chat with Bind AI Source GPT-4o min.." at bounding box center [562, 342] width 710 height 100
click at [303, 362] on p "Chat with Bind AI" at bounding box center [284, 368] width 85 height 15
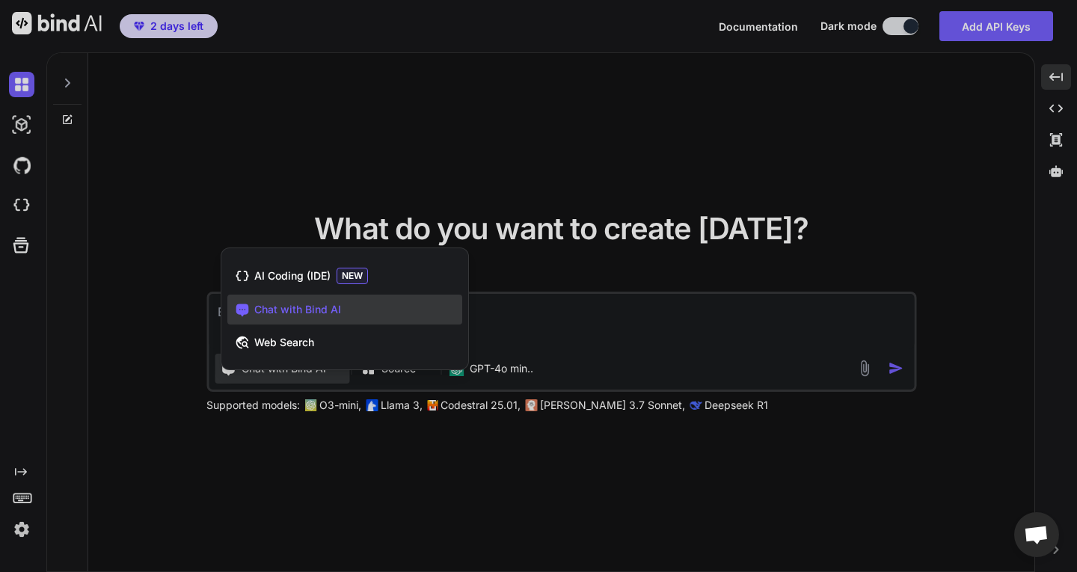
click at [590, 272] on div at bounding box center [538, 286] width 1077 height 572
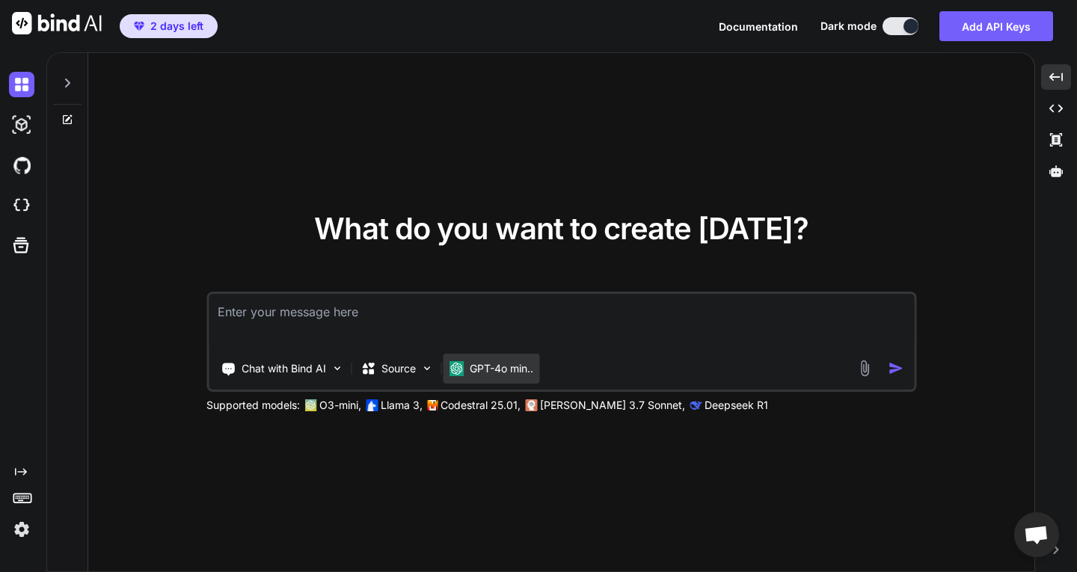
click at [477, 359] on div "GPT-4o min.." at bounding box center [491, 369] width 97 height 30
click at [615, 400] on p "[PERSON_NAME] 3.7 Sonnet," at bounding box center [612, 405] width 145 height 15
drag, startPoint x: 595, startPoint y: 409, endPoint x: 580, endPoint y: 408, distance: 15.0
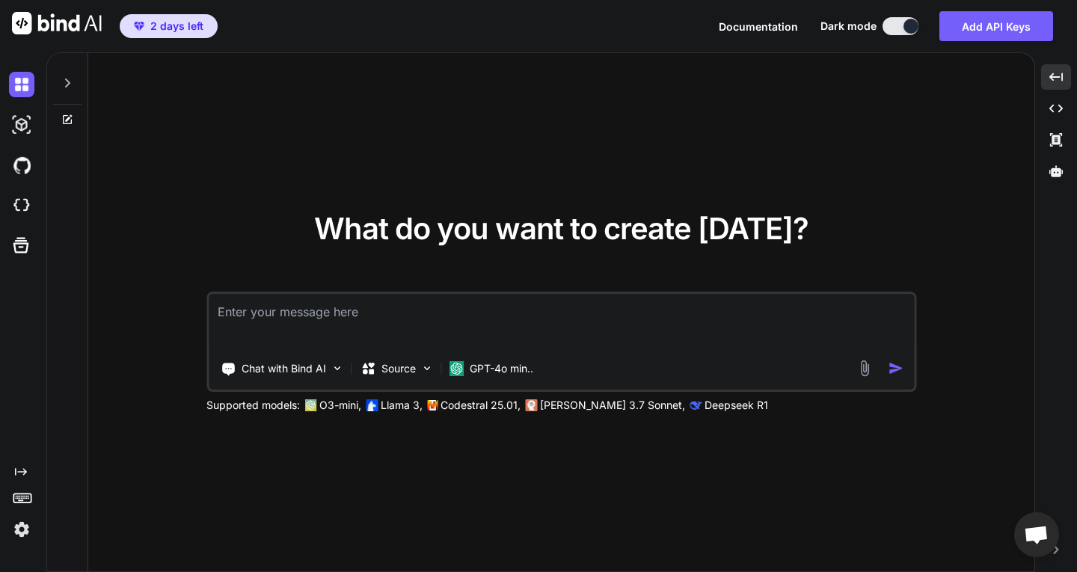
click at [590, 409] on p "[PERSON_NAME] 3.7 Sonnet," at bounding box center [612, 405] width 145 height 15
click at [508, 394] on div "Chat with Bind AI Source GPT-4o min.. Supported models: O3-mini, Llama 3, Codes…" at bounding box center [562, 352] width 710 height 121
drag, startPoint x: 330, startPoint y: 394, endPoint x: 308, endPoint y: 401, distance: 23.7
click at [322, 397] on div "Chat with Bind AI Source GPT-4o min.. Supported models: O3-mini, Llama 3, Codes…" at bounding box center [562, 352] width 710 height 121
click at [306, 402] on img at bounding box center [311, 406] width 12 height 12
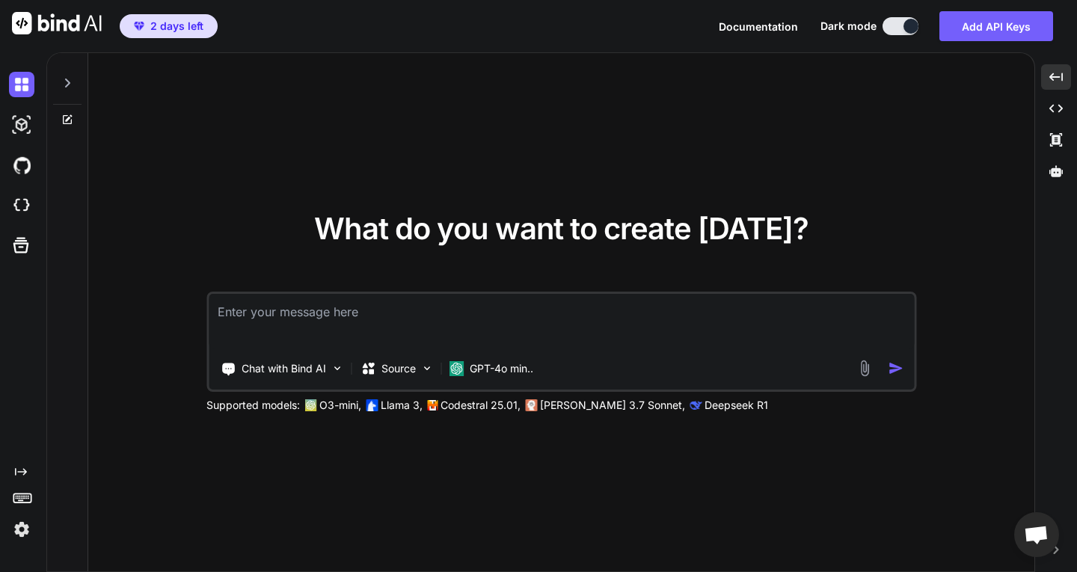
click at [261, 411] on p "Supported models:" at bounding box center [254, 405] width 94 height 15
click at [1055, 99] on div "Created with Pixso." at bounding box center [1057, 108] width 30 height 25
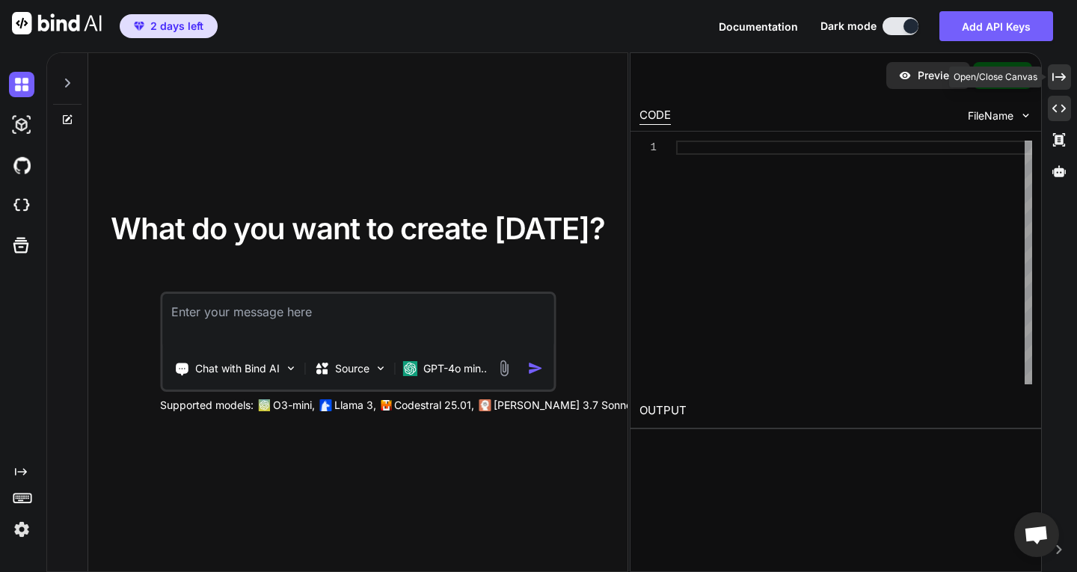
click at [1048, 70] on div "Created with Pixso." at bounding box center [1059, 76] width 23 height 25
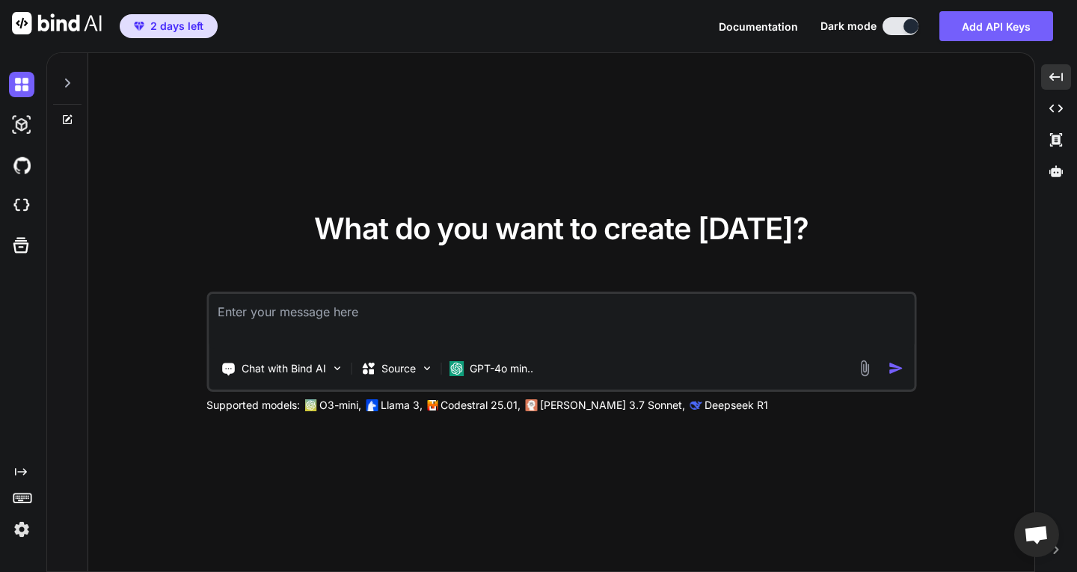
drag, startPoint x: 512, startPoint y: 290, endPoint x: 500, endPoint y: 319, distance: 30.9
click at [512, 292] on div "What do you want to create today? Chat with Bind AI Source GPT-4o min.. Support…" at bounding box center [562, 313] width 710 height 199
click at [487, 356] on div "GPT-4o min.." at bounding box center [491, 369] width 97 height 30
click at [486, 363] on p "GPT-4o min.." at bounding box center [502, 368] width 64 height 15
click at [486, 370] on p "GPT-4o min.." at bounding box center [502, 368] width 64 height 15
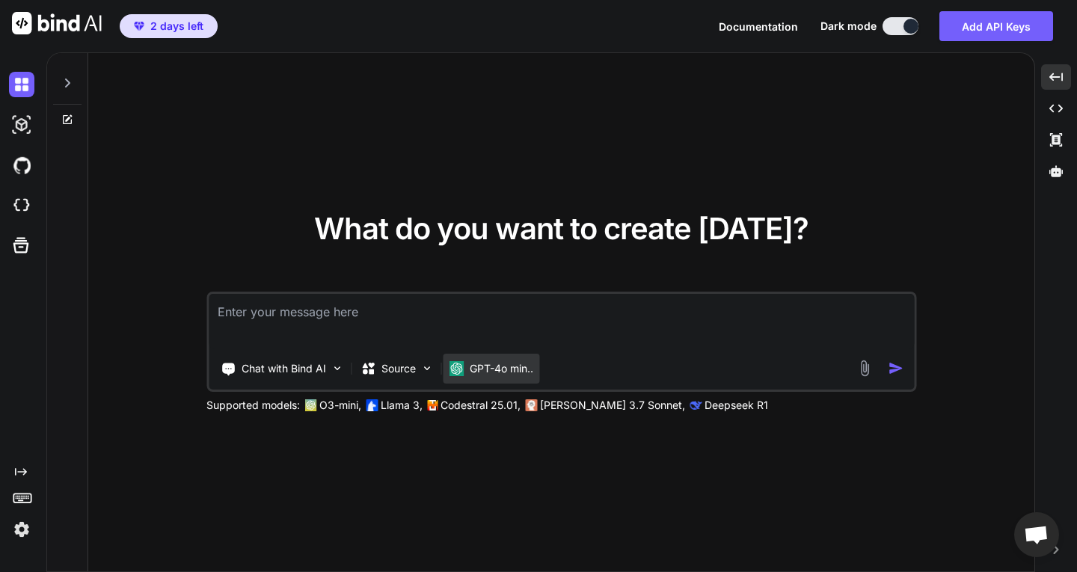
click at [492, 364] on p "GPT-4o min.." at bounding box center [502, 368] width 64 height 15
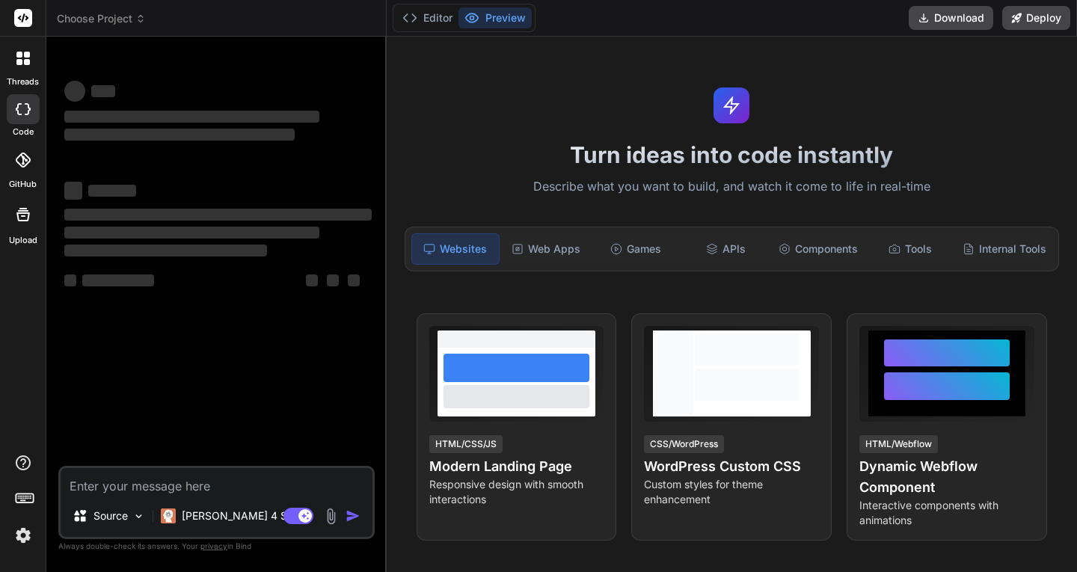
type textarea "x"
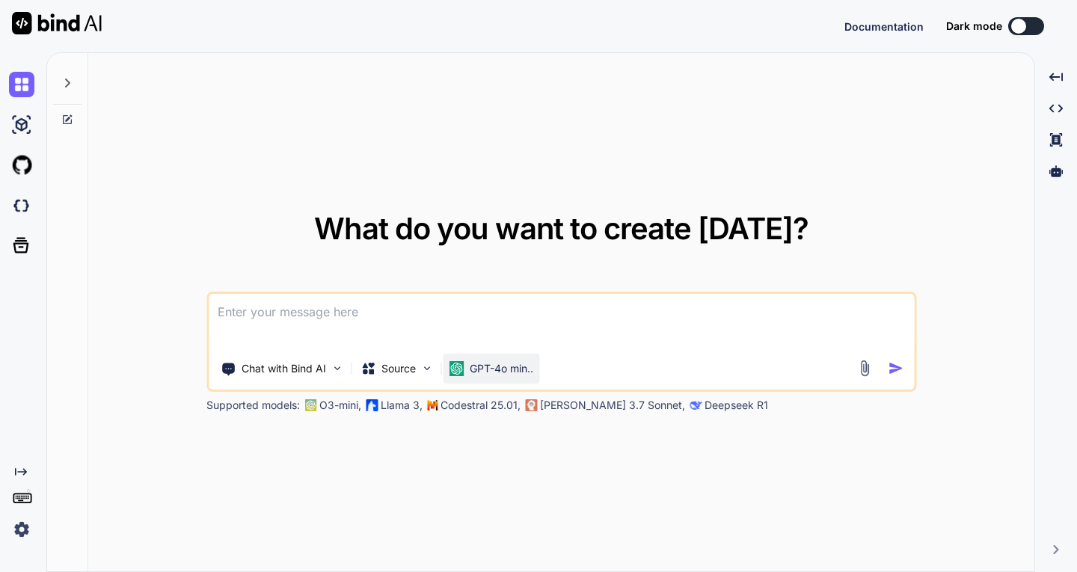
click at [468, 361] on div "GPT-4o min.." at bounding box center [491, 368] width 85 height 15
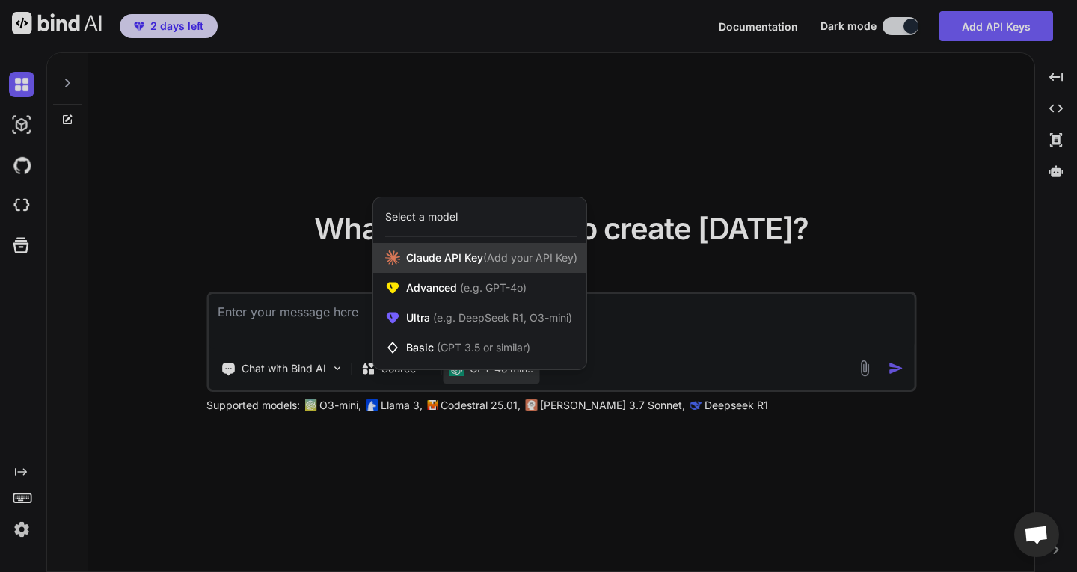
click at [545, 267] on div "Claude API Key (Add your API Key)" at bounding box center [479, 258] width 213 height 30
type textarea "x"
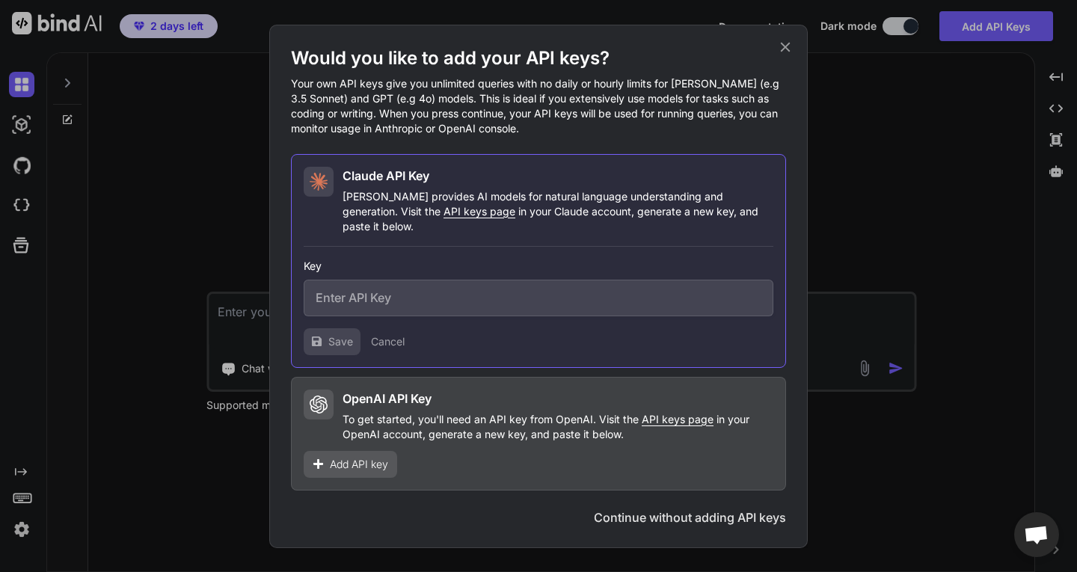
drag, startPoint x: 532, startPoint y: 275, endPoint x: 522, endPoint y: 293, distance: 20.1
click at [531, 280] on input "text" at bounding box center [539, 298] width 470 height 37
paste input "sk-ant-api03-9pG0ge0B_Y54L90NtM2MiQy-VgwVVvzlzSxHnHUzWoDaM0TiGR23KgaA8MTA82cH55…"
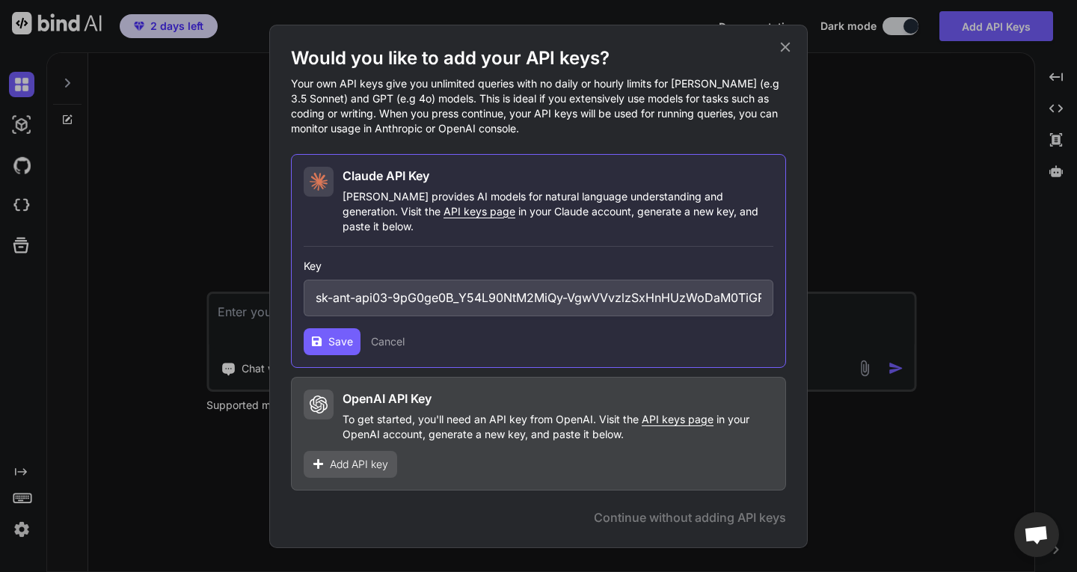
click at [520, 299] on input "sk-ant-api03-9pG0ge0B_Y54L90NtM2MiQy-VgwVVvzlzSxHnHUzWoDaM0TiGR23KgaA8MTA82cH55…" at bounding box center [539, 298] width 470 height 37
type input "sk-ant-api03-9pG0ge0B_Y54L90NtM2MiQy-VgwVVvzlzSxHnHUzWoDaM0TiGR23KgaA8MTA82cH55…"
click at [318, 337] on icon at bounding box center [317, 342] width 10 height 10
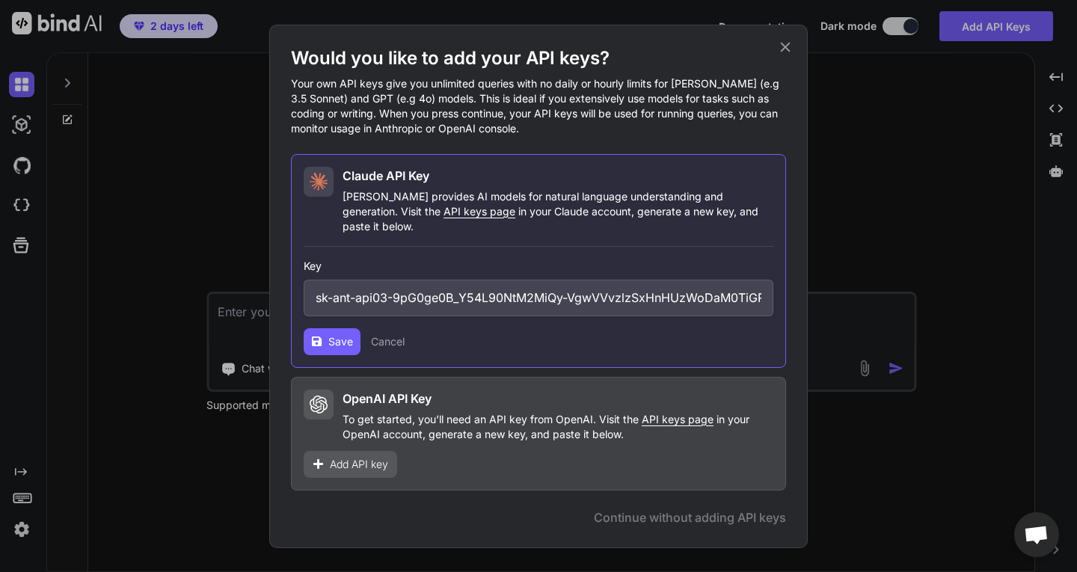
click at [777, 51] on icon at bounding box center [785, 47] width 16 height 16
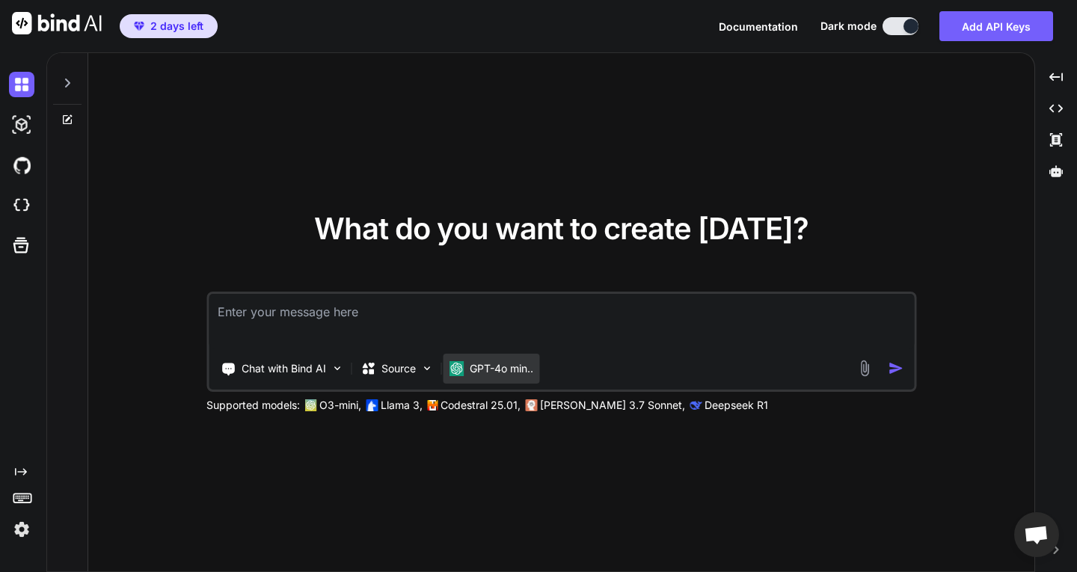
click at [477, 362] on p "GPT-4o min.." at bounding box center [502, 368] width 64 height 15
click at [474, 352] on div "Chat with Bind AI Source GPT-4o min.." at bounding box center [562, 342] width 710 height 100
click at [467, 356] on div "GPT-4o min.." at bounding box center [491, 369] width 97 height 30
click at [630, 390] on div "Chat with Bind AI Source GPT-4o min.." at bounding box center [562, 342] width 710 height 100
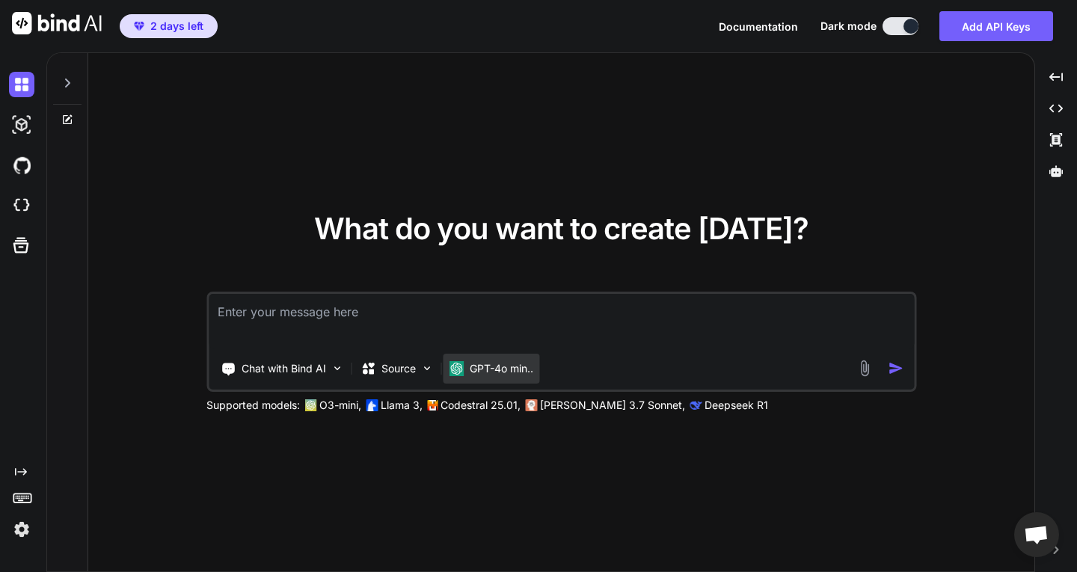
drag, startPoint x: 551, startPoint y: 352, endPoint x: 507, endPoint y: 369, distance: 46.4
click at [546, 353] on div "Chat with Bind AI Source GPT-4o min.." at bounding box center [562, 342] width 710 height 100
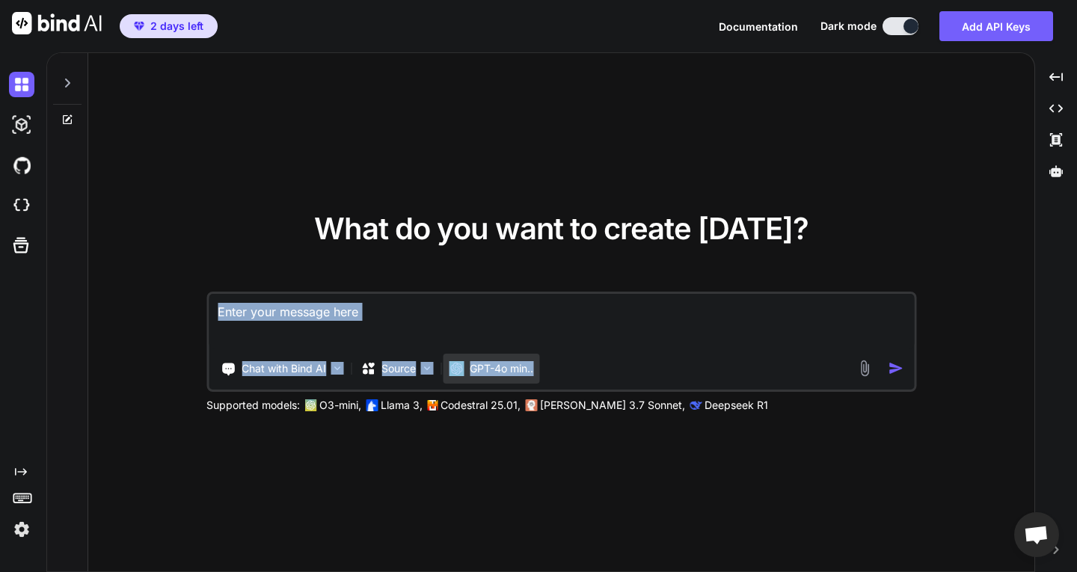
click at [500, 373] on p "GPT-4o min.." at bounding box center [502, 368] width 64 height 15
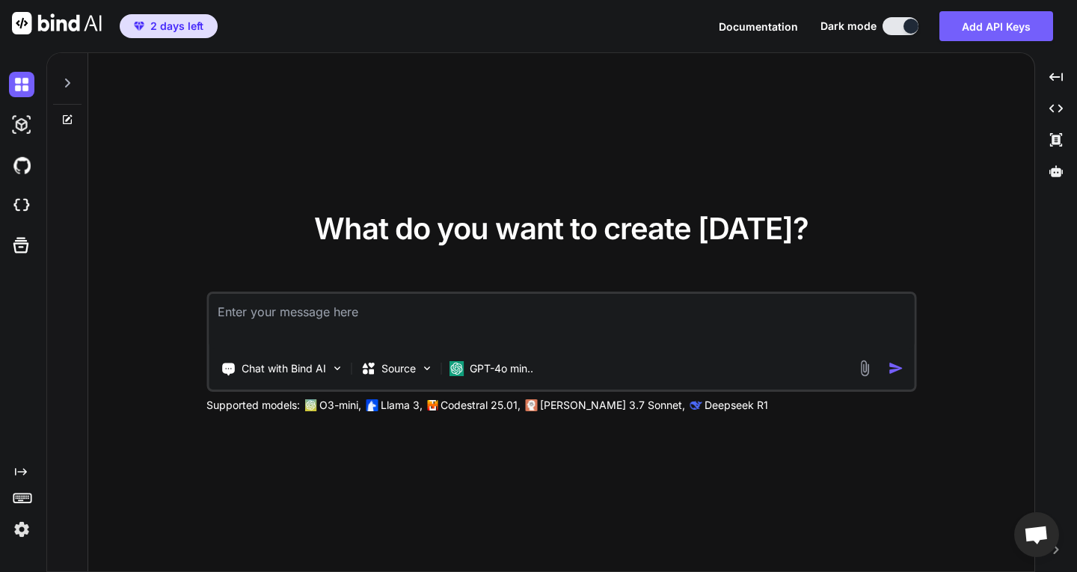
click at [486, 343] on textarea at bounding box center [562, 321] width 706 height 55
type textarea "s"
type textarea "x"
type textarea "sa"
type textarea "x"
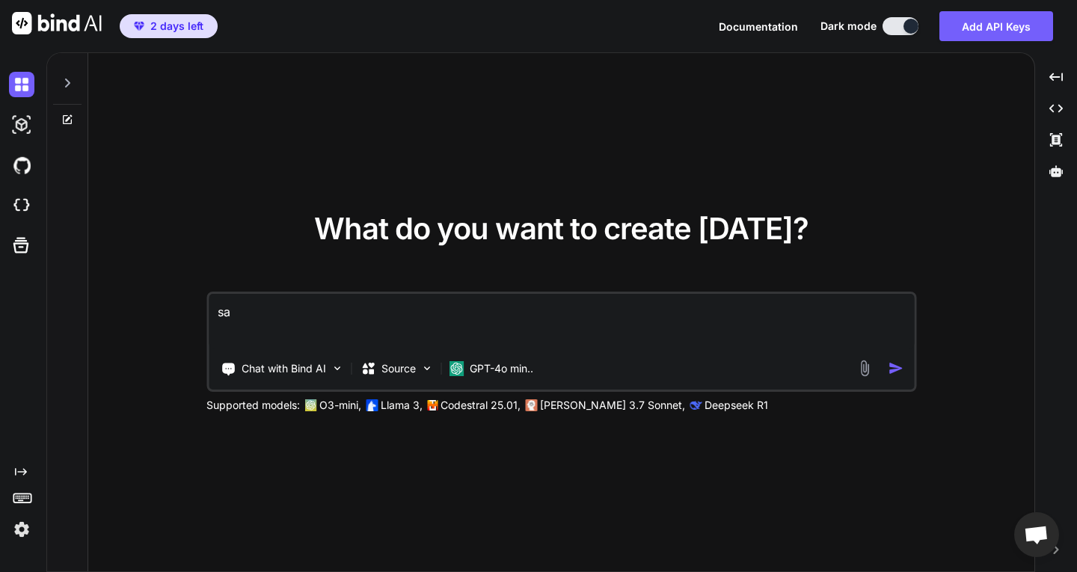
type textarea "sa"
click at [893, 367] on img "button" at bounding box center [896, 369] width 16 height 16
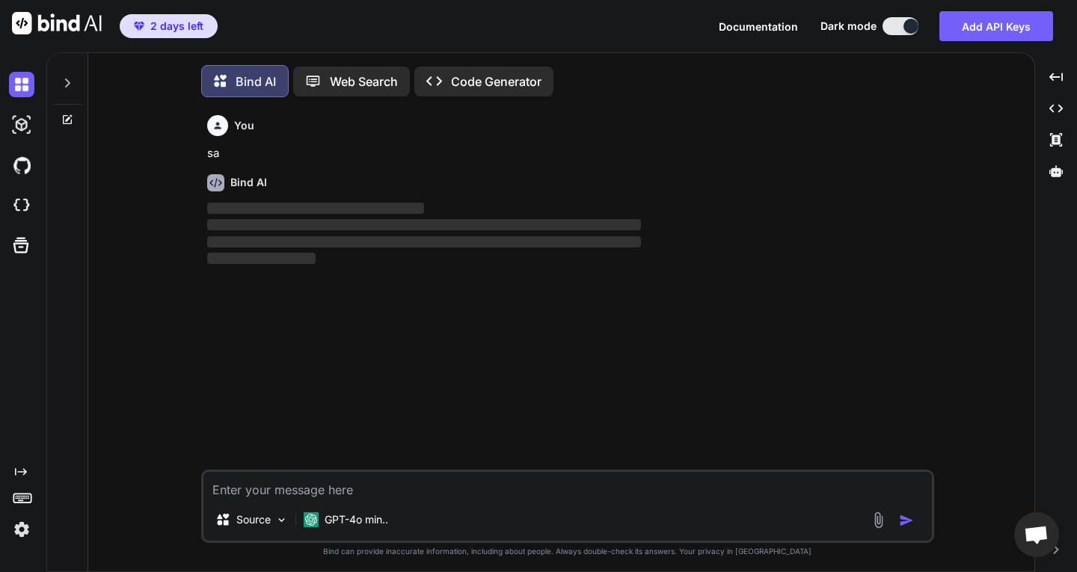
scroll to position [7, 0]
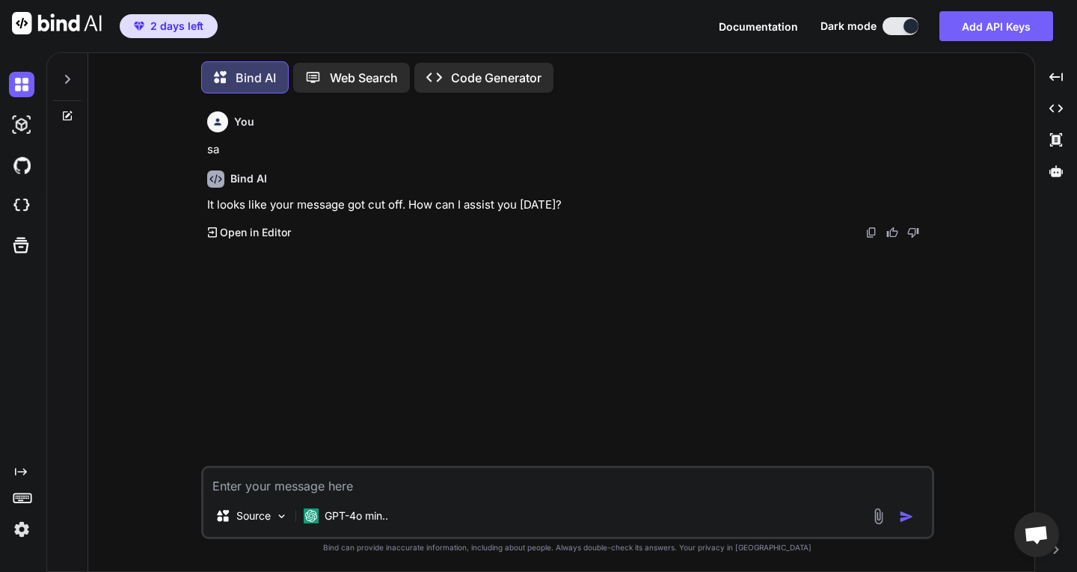
click at [19, 103] on div at bounding box center [24, 84] width 31 height 40
click at [17, 118] on img at bounding box center [21, 124] width 25 height 25
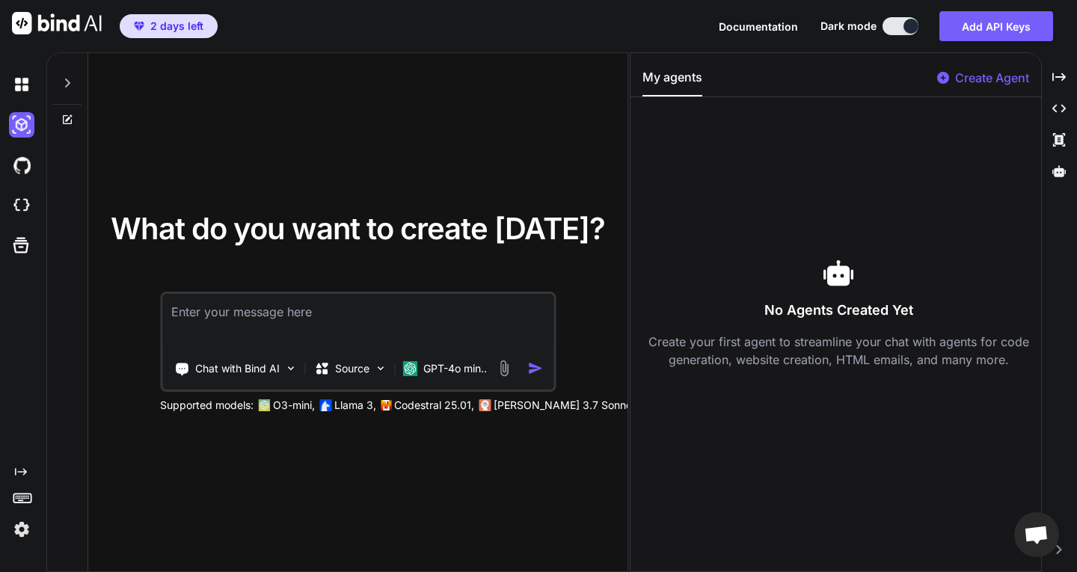
click at [551, 133] on div "What do you want to create today? Chat with Bind AI Source GPT-4o min.. Support…" at bounding box center [357, 313] width 539 height 520
click at [1050, 75] on div "Created with Pixso." at bounding box center [1059, 76] width 23 height 25
type textarea "x"
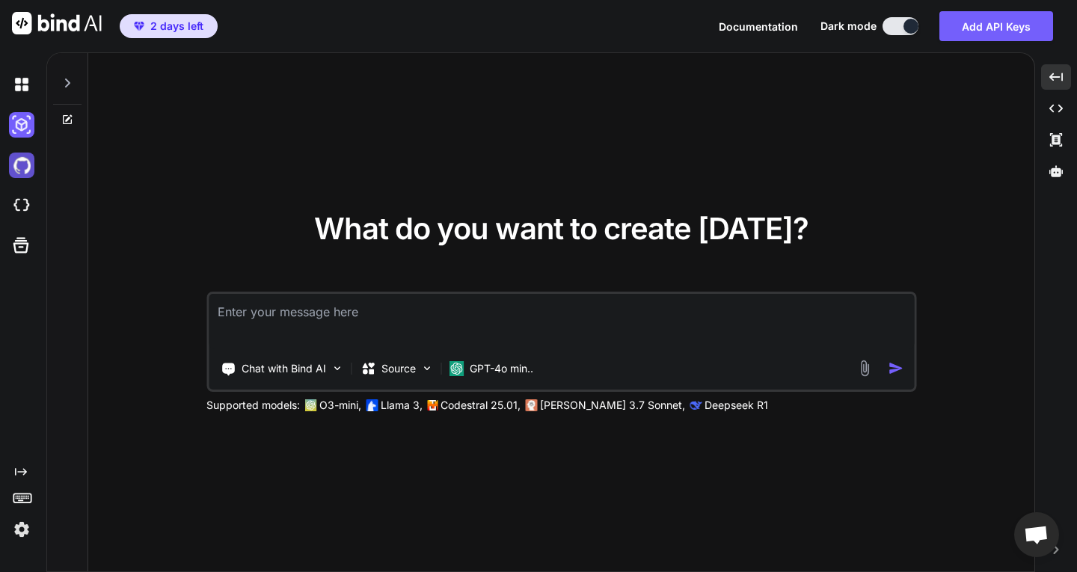
click at [13, 170] on img at bounding box center [21, 165] width 25 height 25
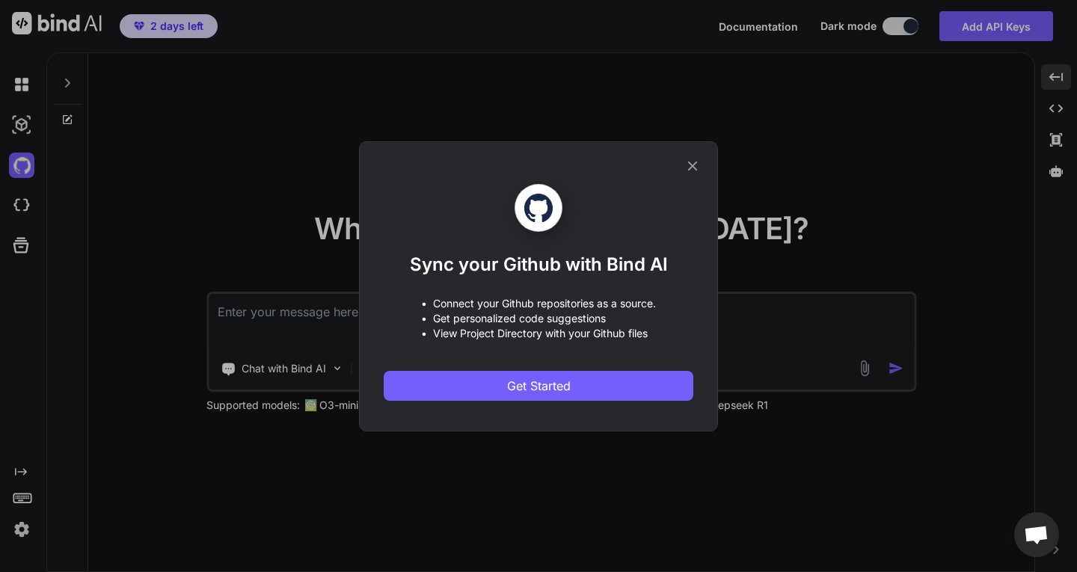
click at [694, 168] on icon at bounding box center [693, 166] width 16 height 16
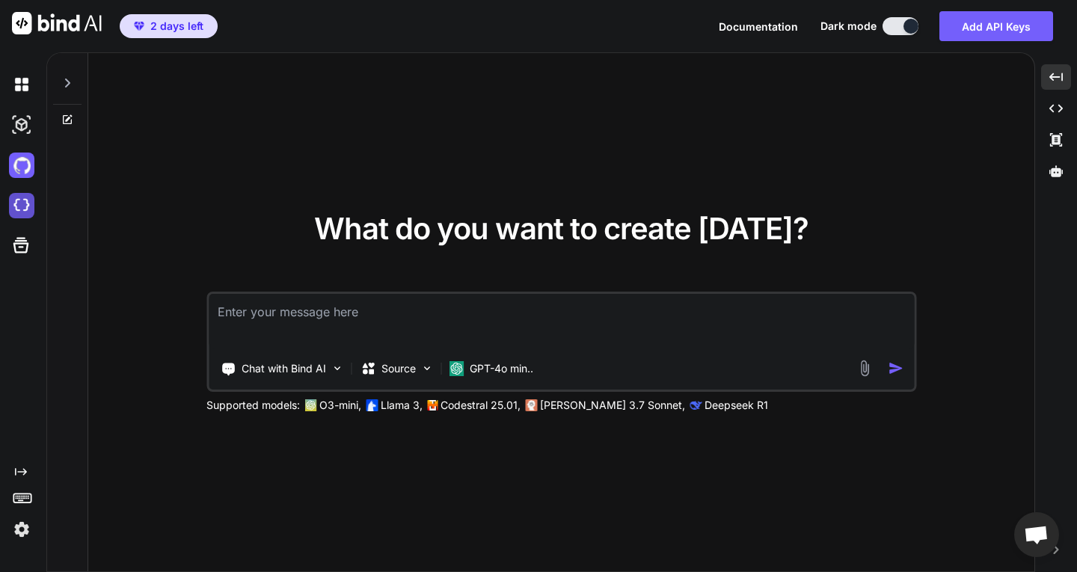
click at [22, 210] on img at bounding box center [21, 205] width 25 height 25
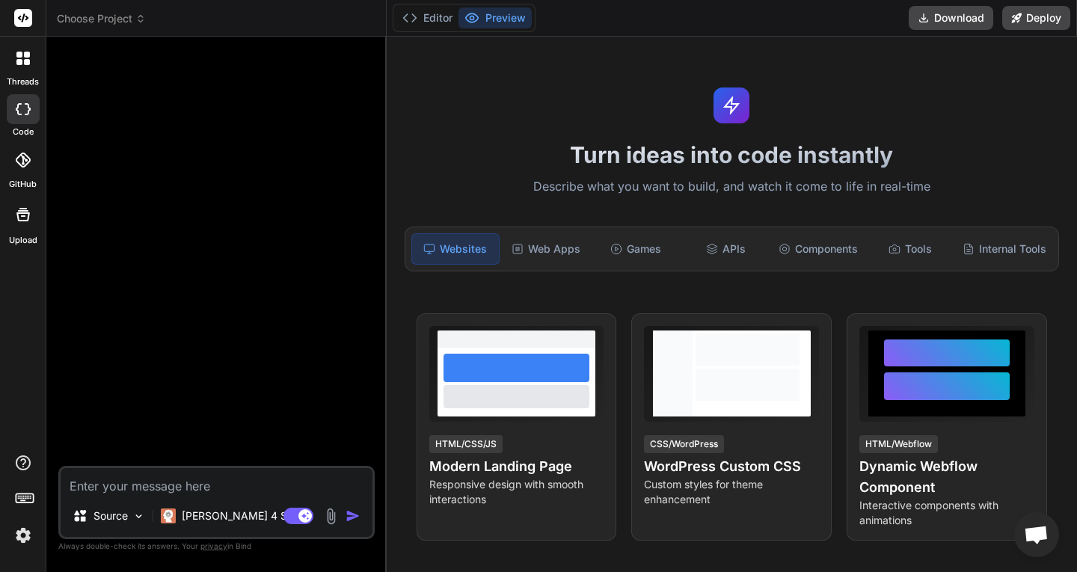
click at [28, 61] on icon at bounding box center [27, 62] width 6 height 6
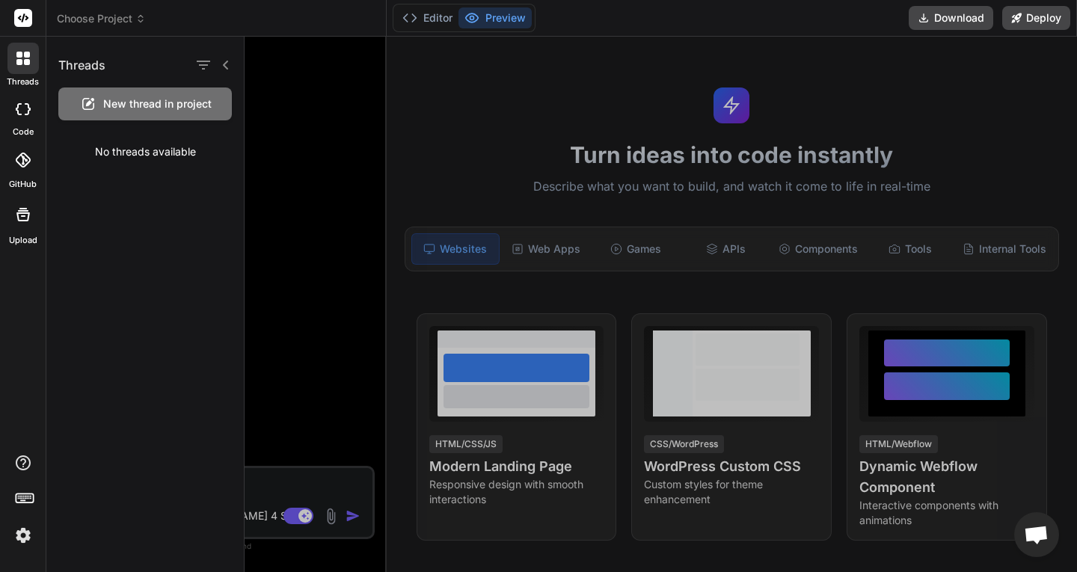
click at [27, 98] on div at bounding box center [23, 109] width 33 height 30
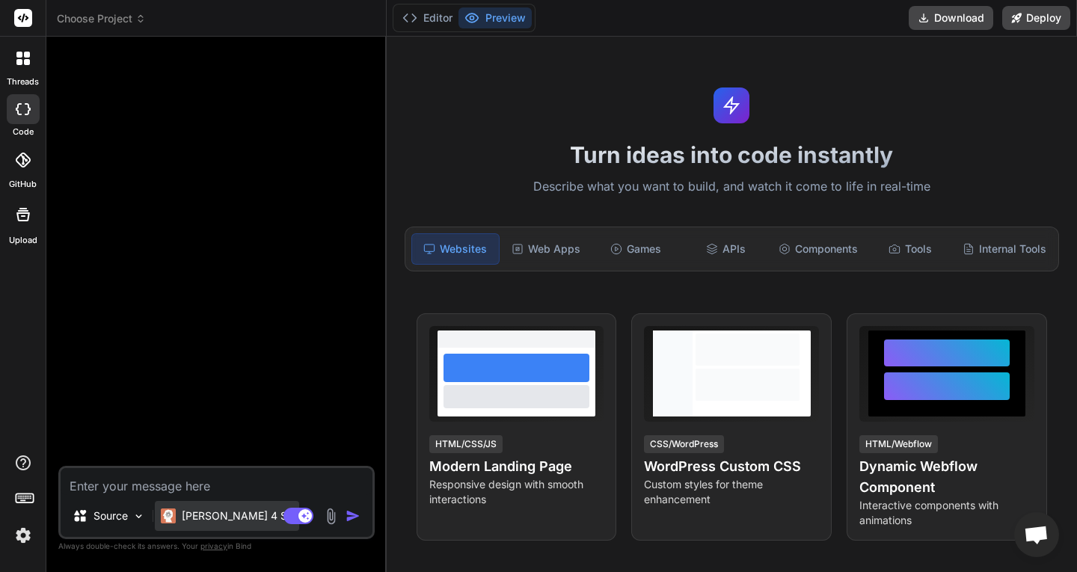
click at [198, 514] on p "[PERSON_NAME] 4 S.." at bounding box center [237, 516] width 111 height 15
click at [207, 511] on p "[PERSON_NAME] 4 S.." at bounding box center [237, 516] width 111 height 15
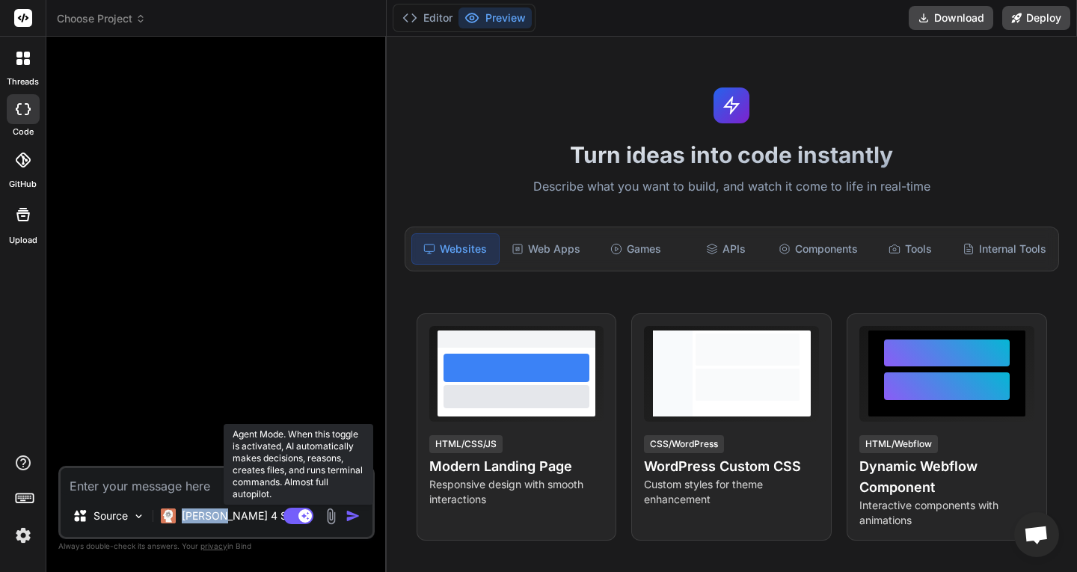
click at [293, 513] on rect at bounding box center [299, 516] width 30 height 16
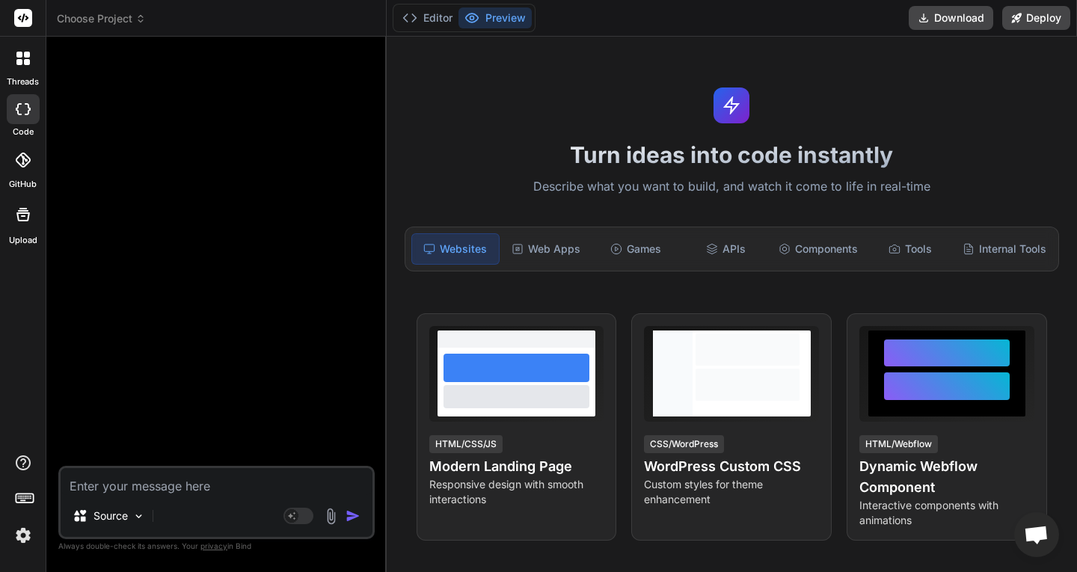
click at [194, 510] on div "Source" at bounding box center [217, 519] width 312 height 36
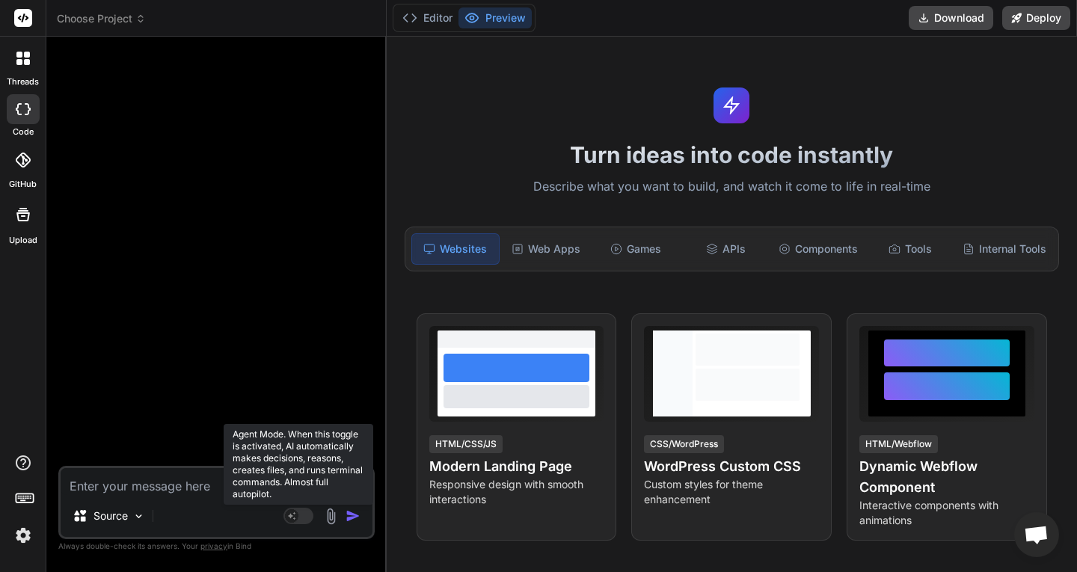
click at [303, 516] on rect at bounding box center [299, 516] width 30 height 16
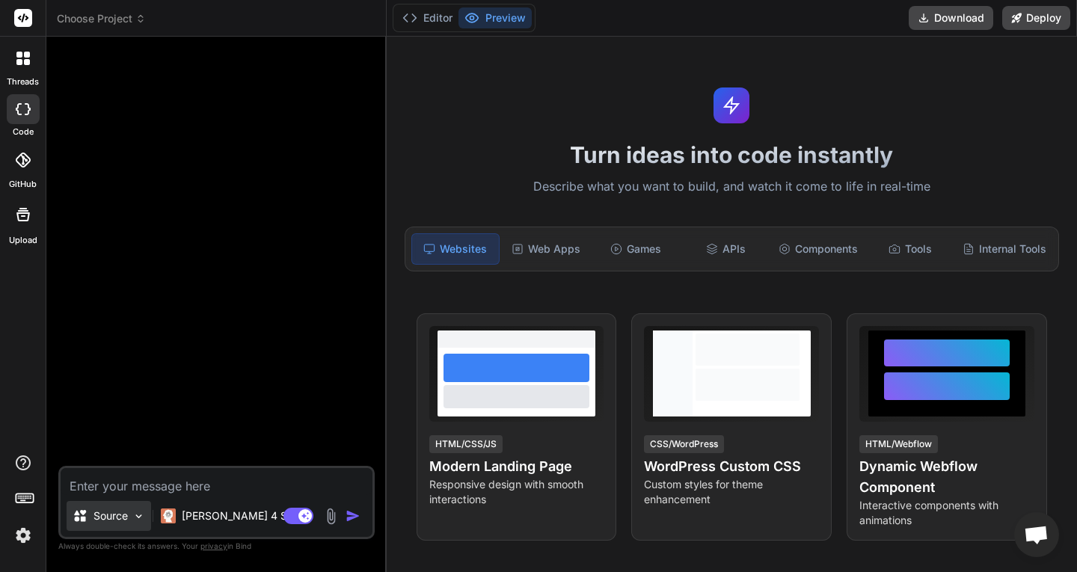
drag, startPoint x: 97, startPoint y: 500, endPoint x: 100, endPoint y: 511, distance: 11.6
click at [97, 501] on div "Source Claude 4 S.. Agent Mode. When this toggle is activated, AI automatically…" at bounding box center [216, 502] width 317 height 73
click at [102, 516] on p "Source" at bounding box center [111, 516] width 34 height 15
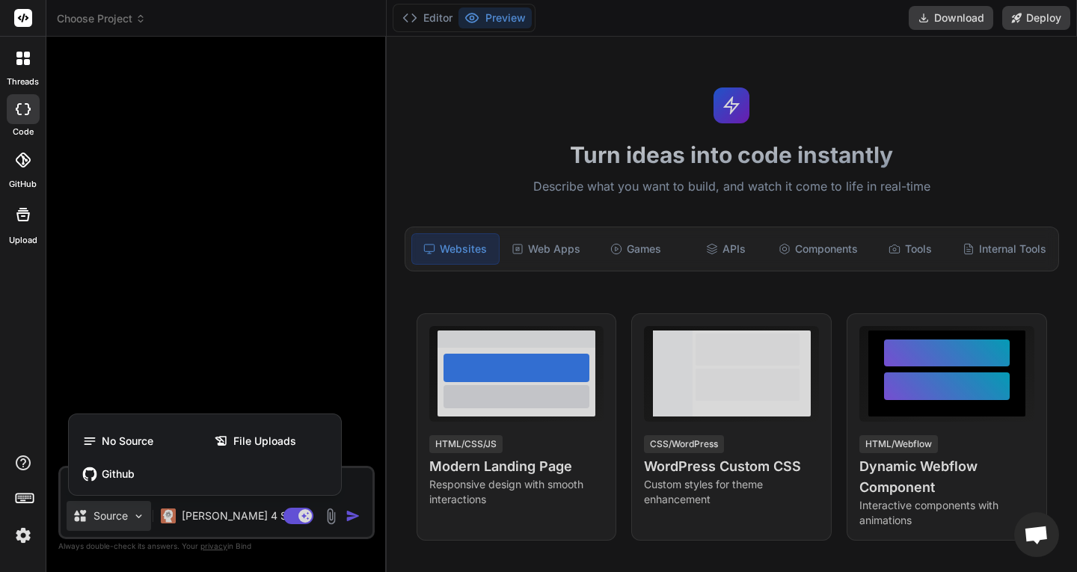
click at [183, 520] on div at bounding box center [538, 286] width 1077 height 572
type textarea "x"
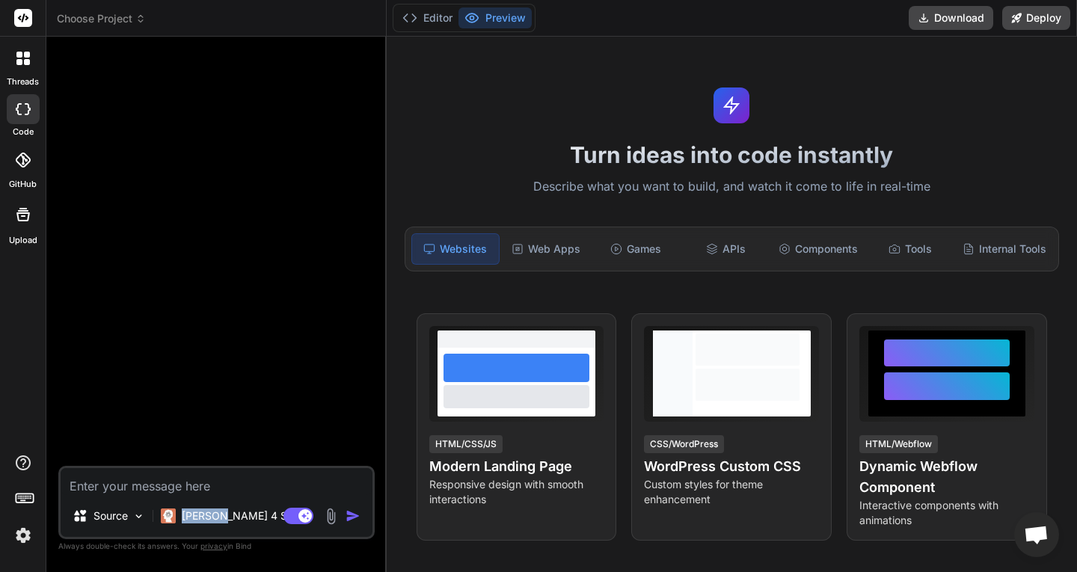
click at [183, 520] on p "[PERSON_NAME] 4 S.." at bounding box center [237, 516] width 111 height 15
click at [191, 490] on textarea at bounding box center [217, 481] width 312 height 27
click at [560, 243] on div "Web Apps" at bounding box center [546, 248] width 87 height 31
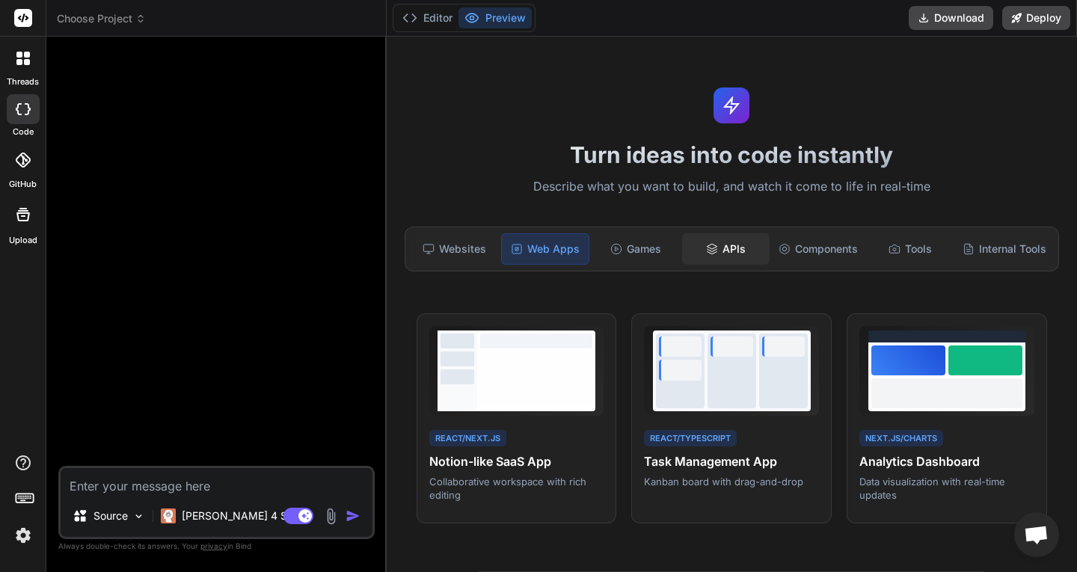
click at [706, 245] on icon at bounding box center [712, 249] width 12 height 12
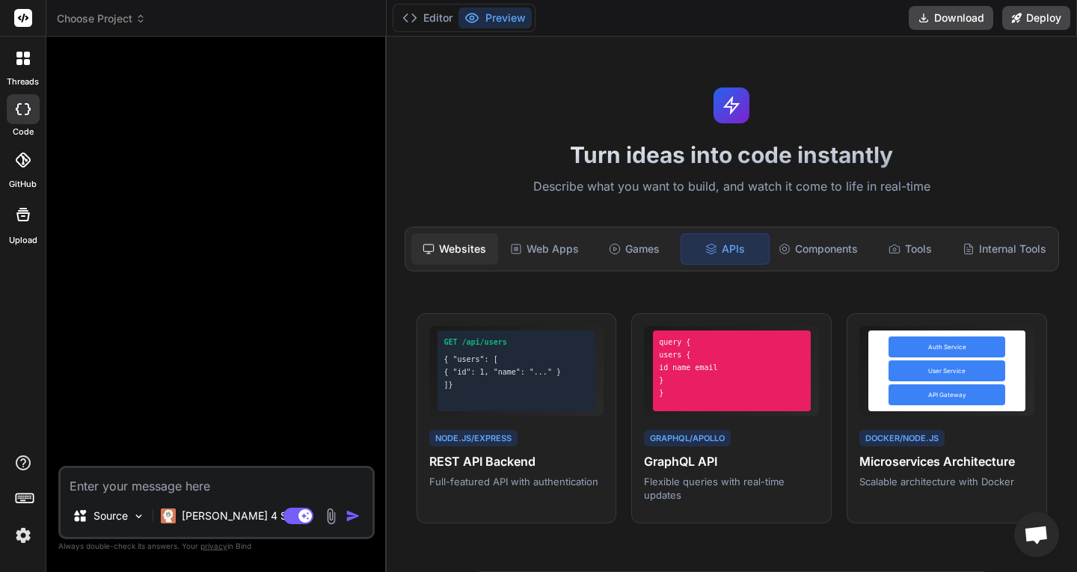
click at [459, 258] on div "Websites" at bounding box center [455, 248] width 87 height 31
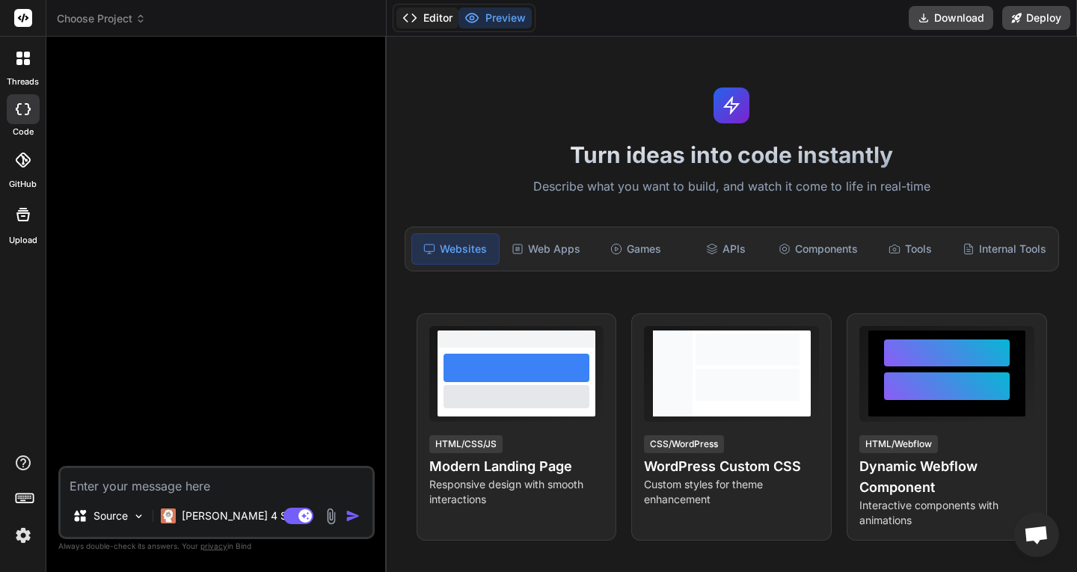
click at [398, 15] on button "Editor" at bounding box center [428, 17] width 62 height 21
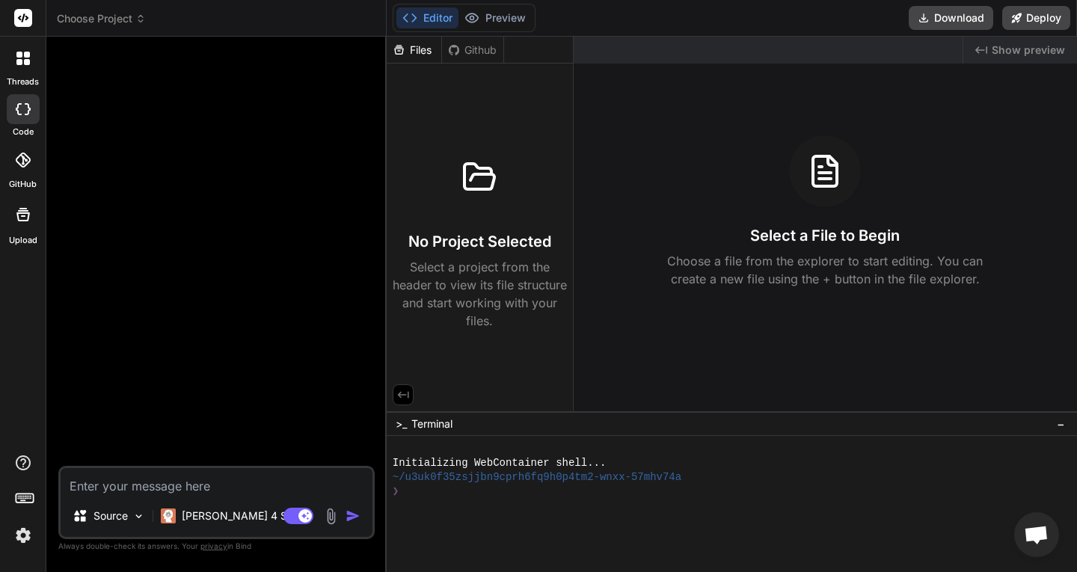
click at [476, 2] on div "Editor Preview Download Deploy" at bounding box center [732, 18] width 691 height 37
click at [478, 13] on icon at bounding box center [472, 17] width 15 height 15
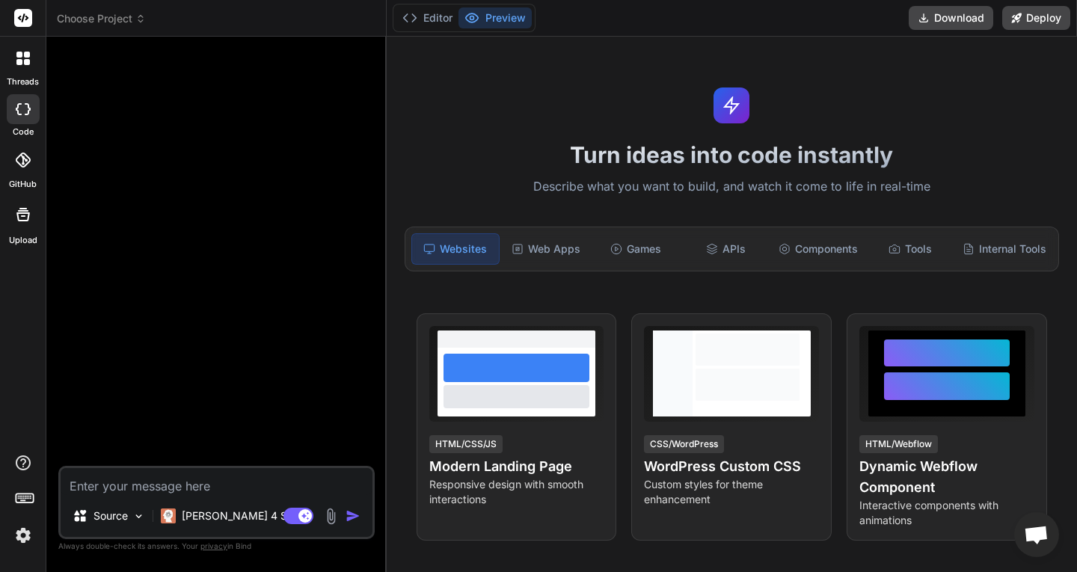
drag, startPoint x: 213, startPoint y: 473, endPoint x: 228, endPoint y: 477, distance: 16.3
click at [211, 474] on textarea at bounding box center [217, 481] width 312 height 27
paste textarea "slither io gibi oyun yap multiplayer yem alırken yılan büyüsün sağ tarafta sıra…"
type textarea "x"
type textarea "slither io gibi oyun yap multiplayer yem alırken yılan büyüsün sağ tarafta sıra…"
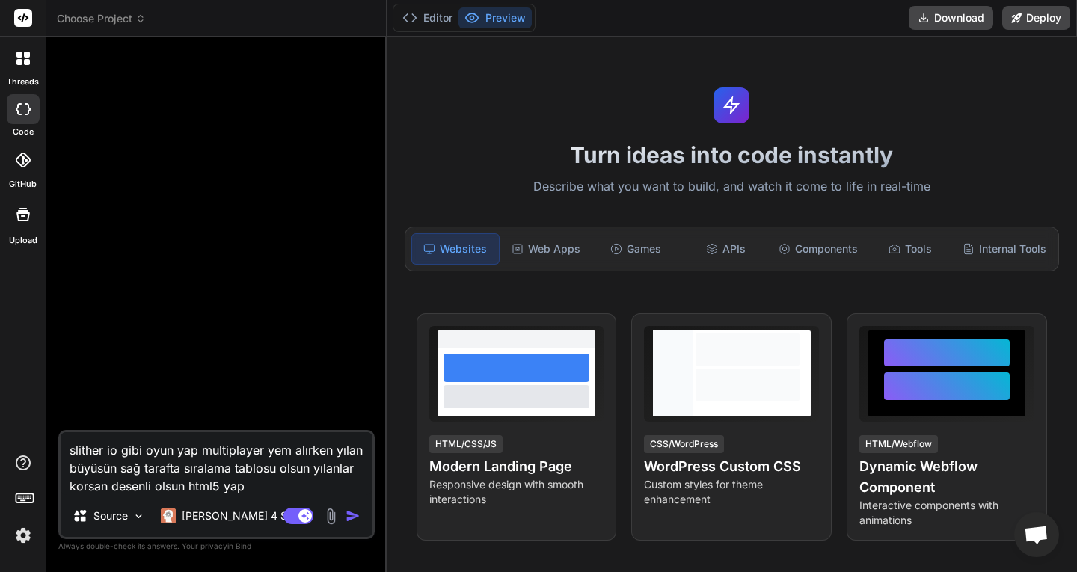
type textarea "x"
type textarea "slither io gibi oyun yap multiplayer yem alırken yılan büyüsün sağ tarafta sıra…"
click at [352, 514] on img "button" at bounding box center [353, 516] width 15 height 15
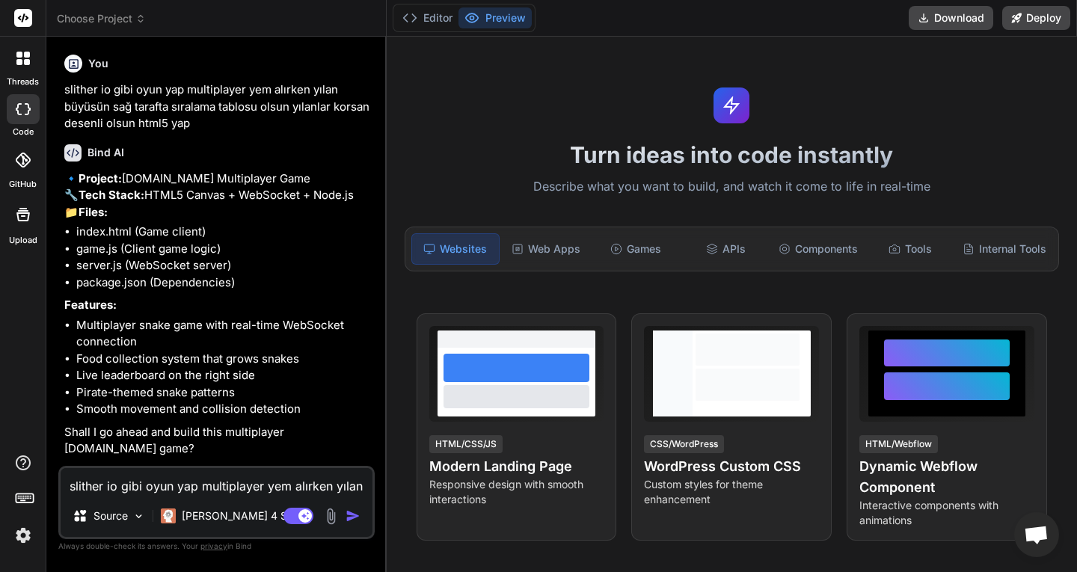
scroll to position [11, 0]
type textarea "x"
drag, startPoint x: 126, startPoint y: 251, endPoint x: 134, endPoint y: 293, distance: 42.0
click at [205, 470] on textarea "slither io gibi oyun yap multiplayer yem alırken yılan büyüsün sağ tarafta sıra…" at bounding box center [217, 481] width 312 height 27
click at [185, 488] on textarea "slither io gibi oyun yap multiplayer yem alırken yılan büyüsün sağ tarafta sıra…" at bounding box center [217, 481] width 312 height 27
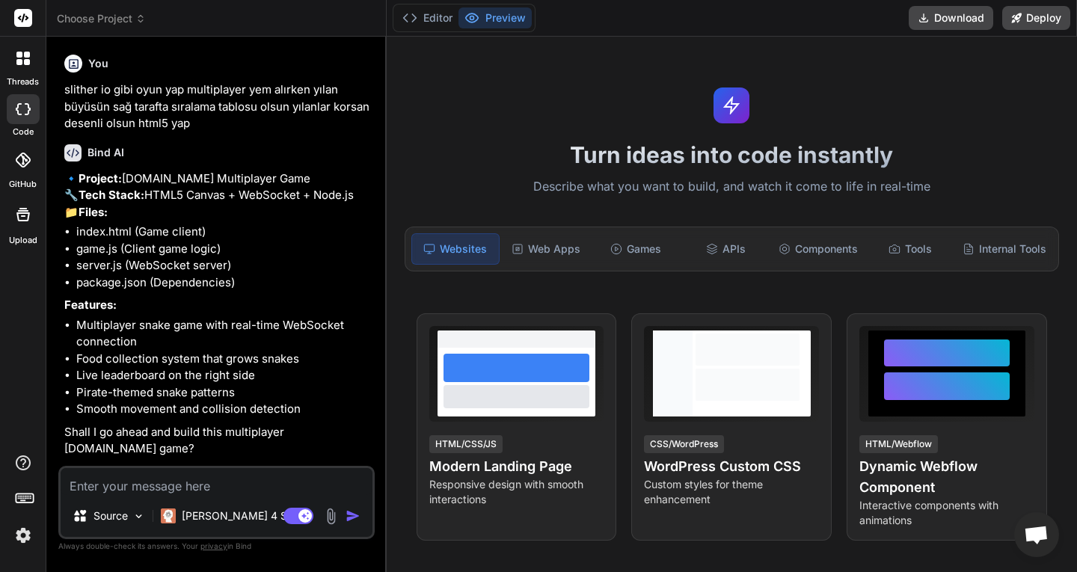
type textarea "x"
type textarea "y"
type textarea "x"
type textarea "y"
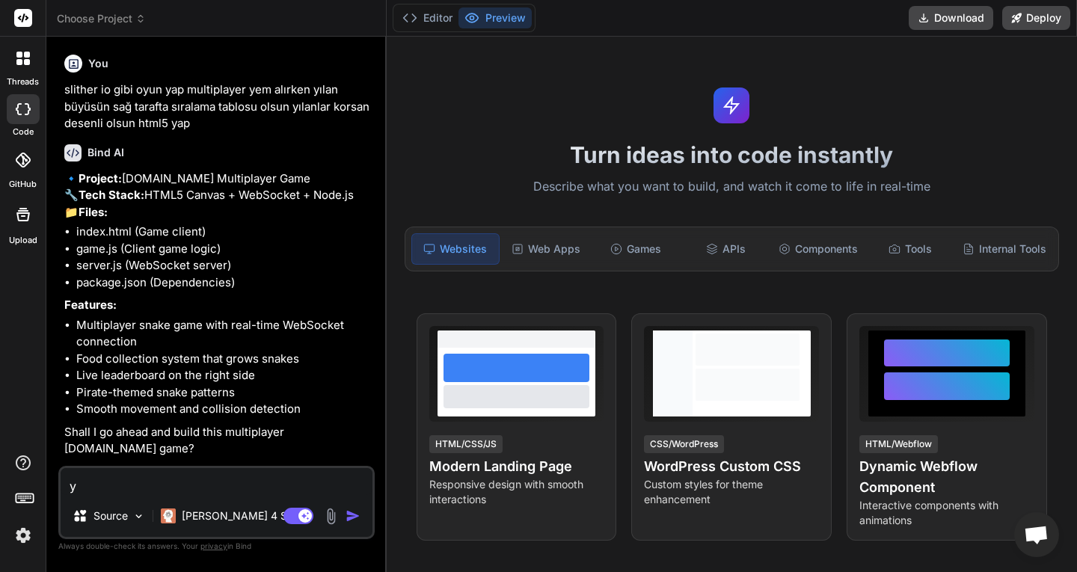
type textarea "x"
type textarea "ya"
type textarea "x"
type textarea "yap"
type textarea "x"
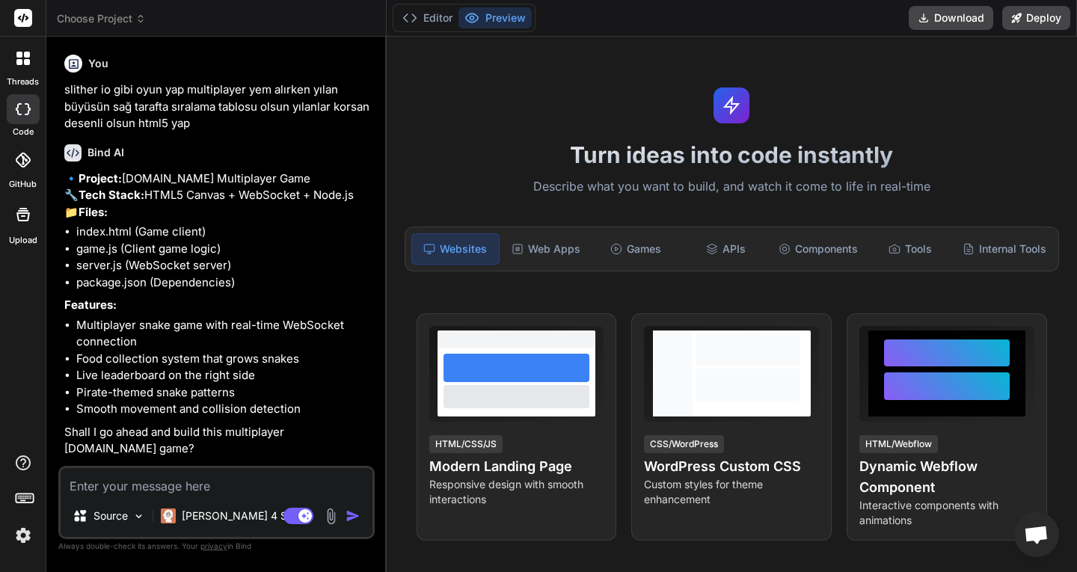
type textarea "x"
type textarea "i"
type textarea "x"
type textarea "in"
type textarea "x"
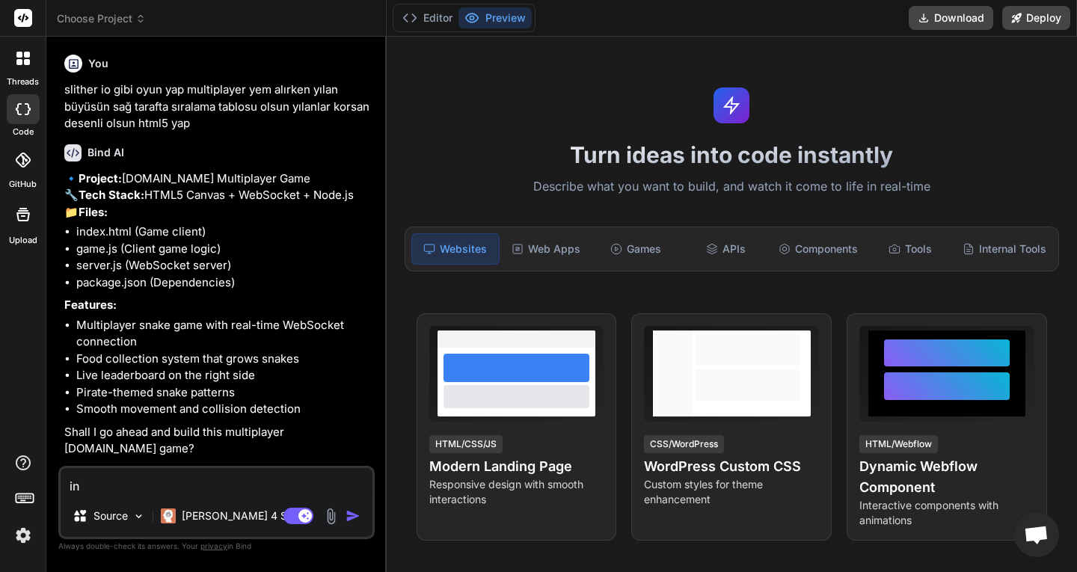
type textarea "ind"
type textarea "x"
type textarea "inde"
type textarea "x"
type textarea "index"
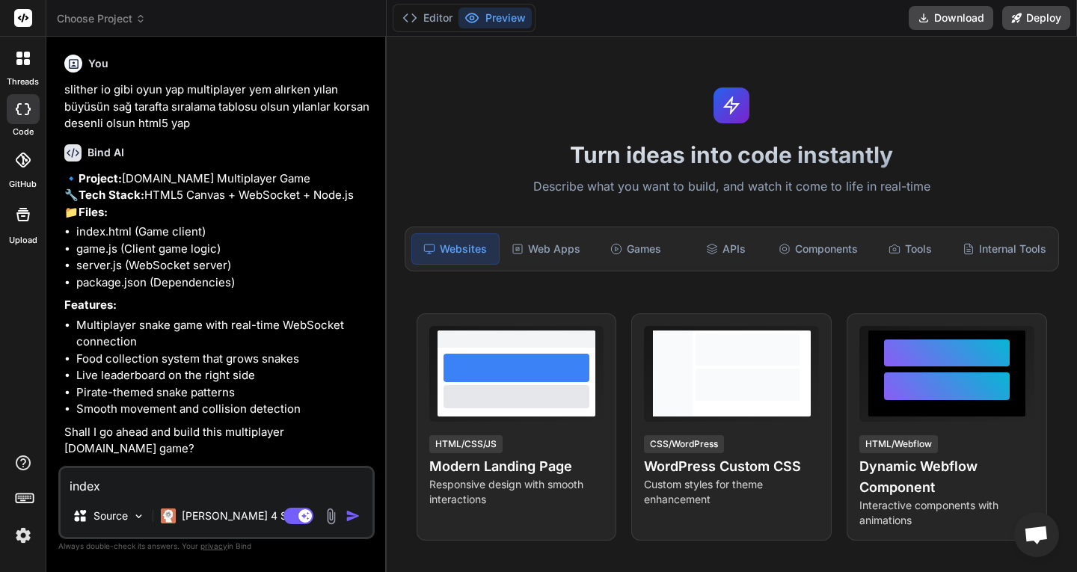
type textarea "x"
type textarea "index."
type textarea "x"
type textarea "index.h"
type textarea "x"
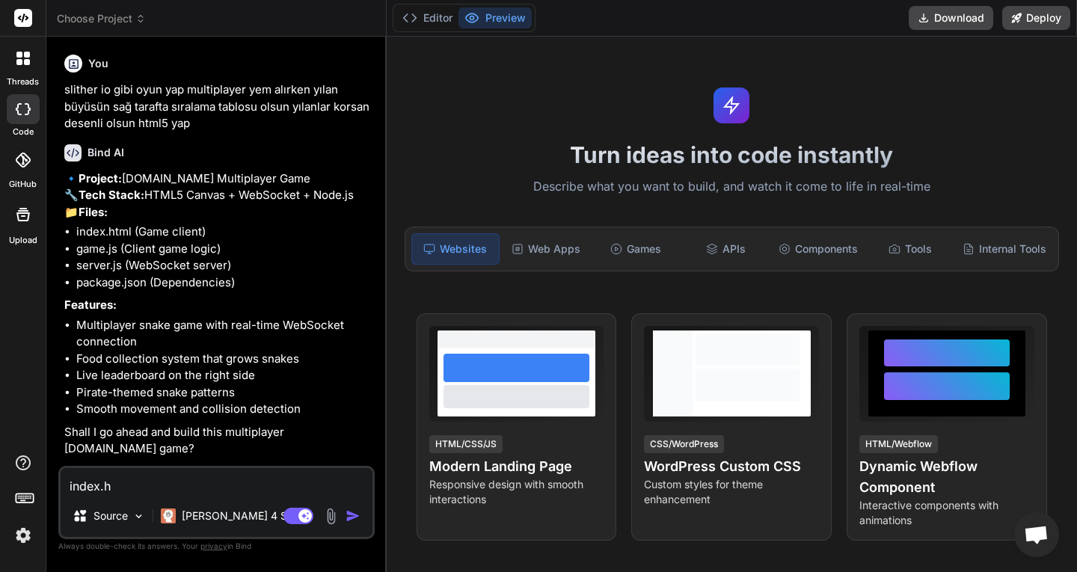
type textarea "index.ht"
type textarea "x"
type textarea "index.htm"
type textarea "x"
type textarea "index.html"
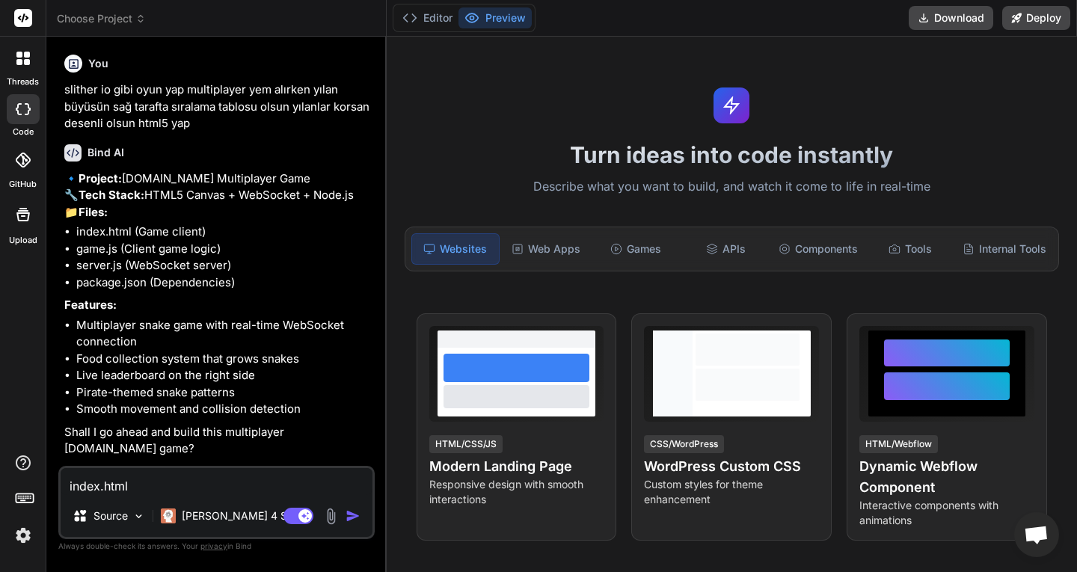
type textarea "x"
type textarea "index.html o"
type textarea "x"
type textarea "index.html ol"
type textarea "x"
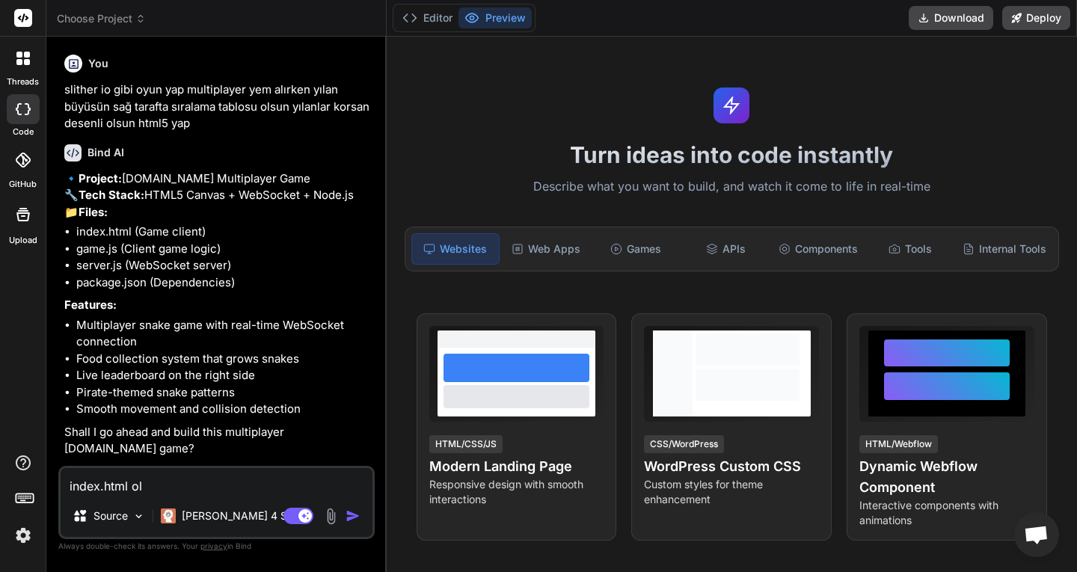
type textarea "index.html ols"
type textarea "x"
type textarea "index.html olsu"
type textarea "x"
type textarea "index.html olsun"
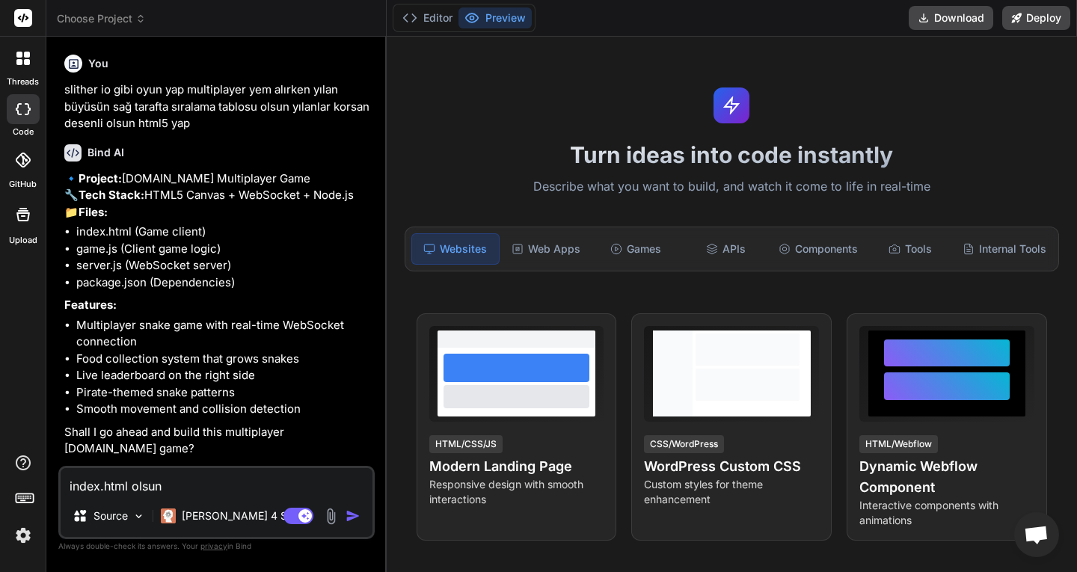
type textarea "x"
type textarea "index.html olsun s"
type textarea "x"
type textarea "index.html olsun sa"
type textarea "x"
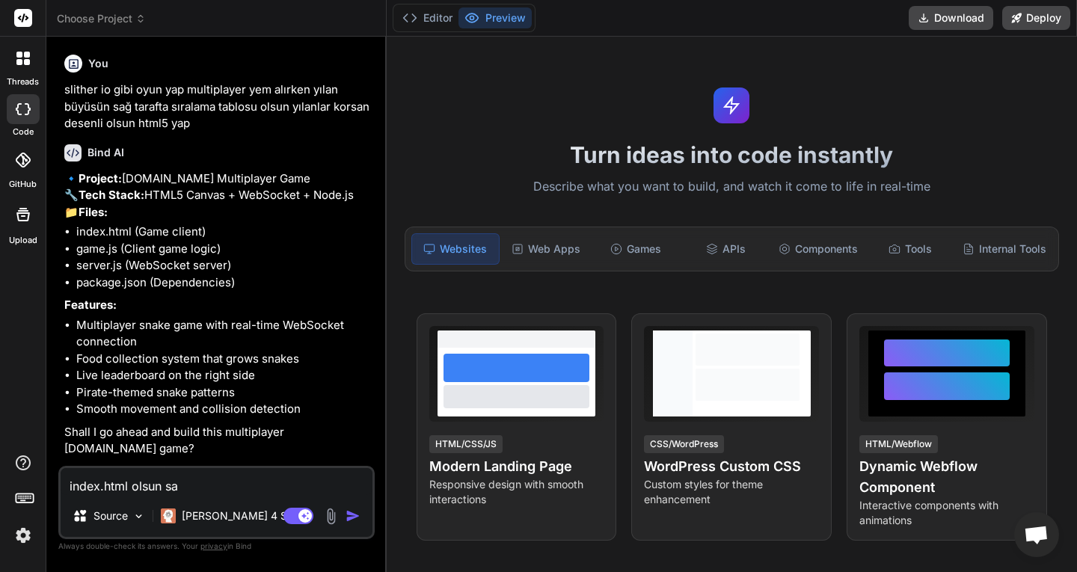
type textarea "index.html olsun sad"
type textarea "x"
type textarea "index.html olsun sade"
type textarea "x"
type textarea "index.html olsun sadec"
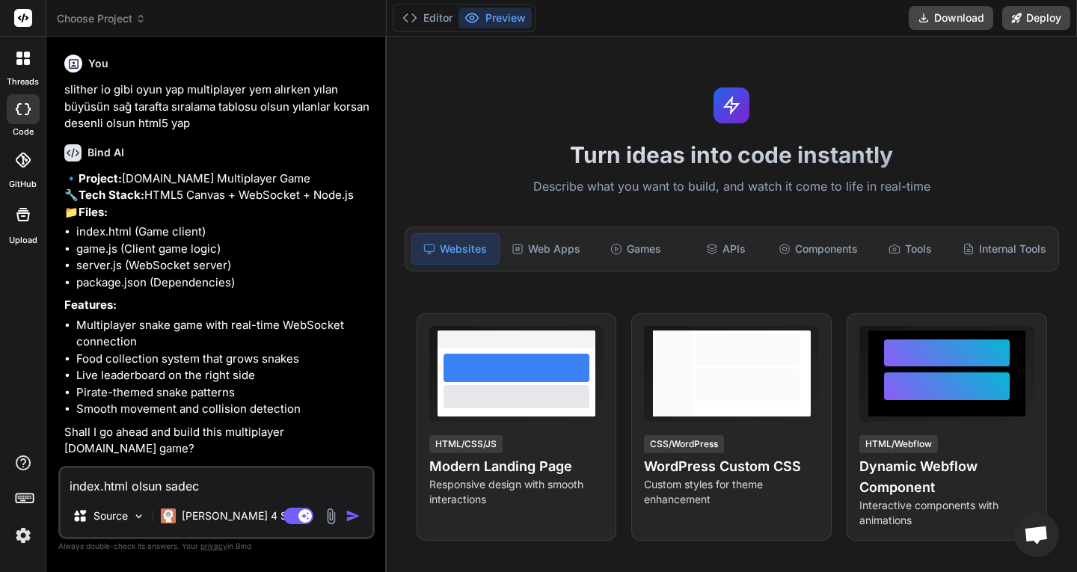
type textarea "x"
type textarea "index.html olsun sadece"
type textarea "x"
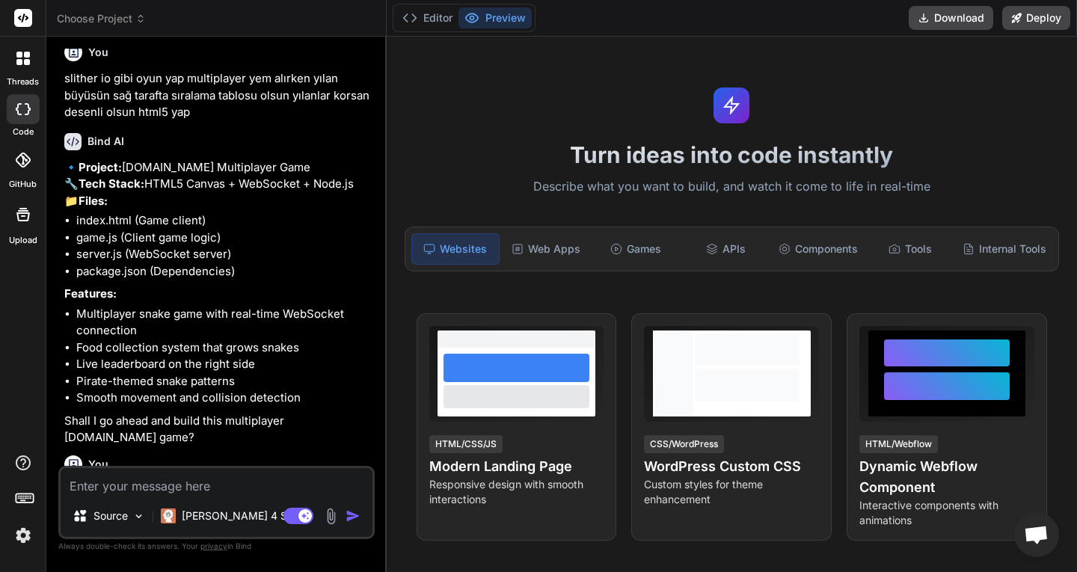
scroll to position [167, 0]
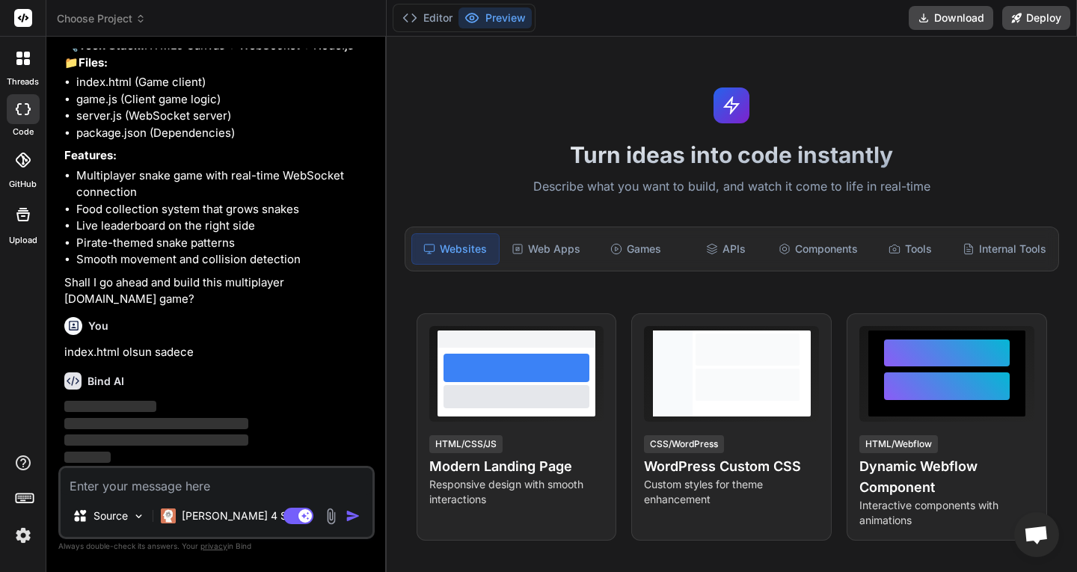
click at [37, 515] on div at bounding box center [23, 501] width 46 height 94
click at [32, 522] on div at bounding box center [23, 501] width 46 height 94
click at [12, 536] on img at bounding box center [22, 535] width 25 height 25
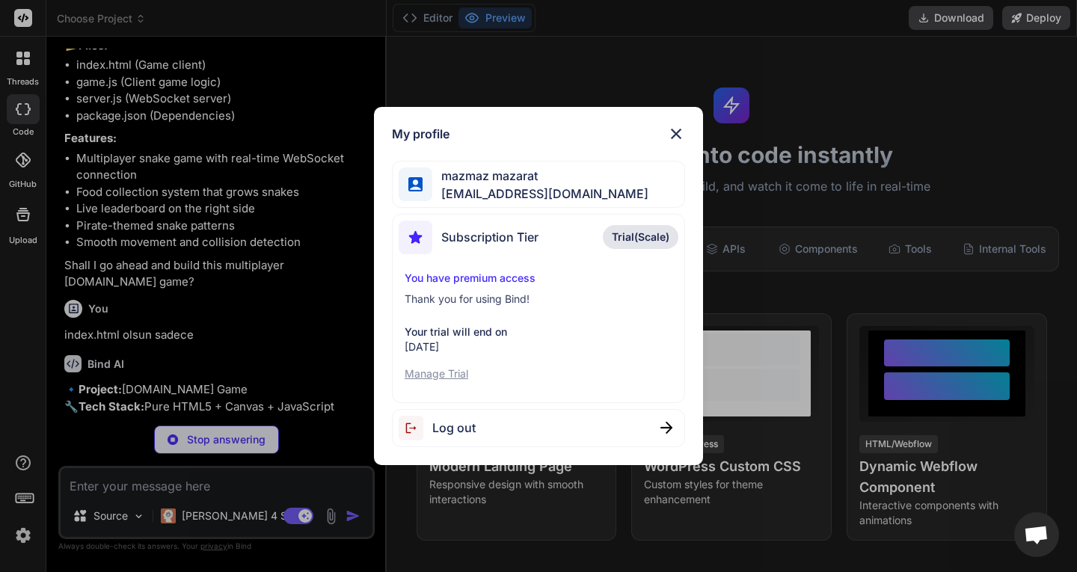
click at [667, 126] on img at bounding box center [676, 134] width 18 height 18
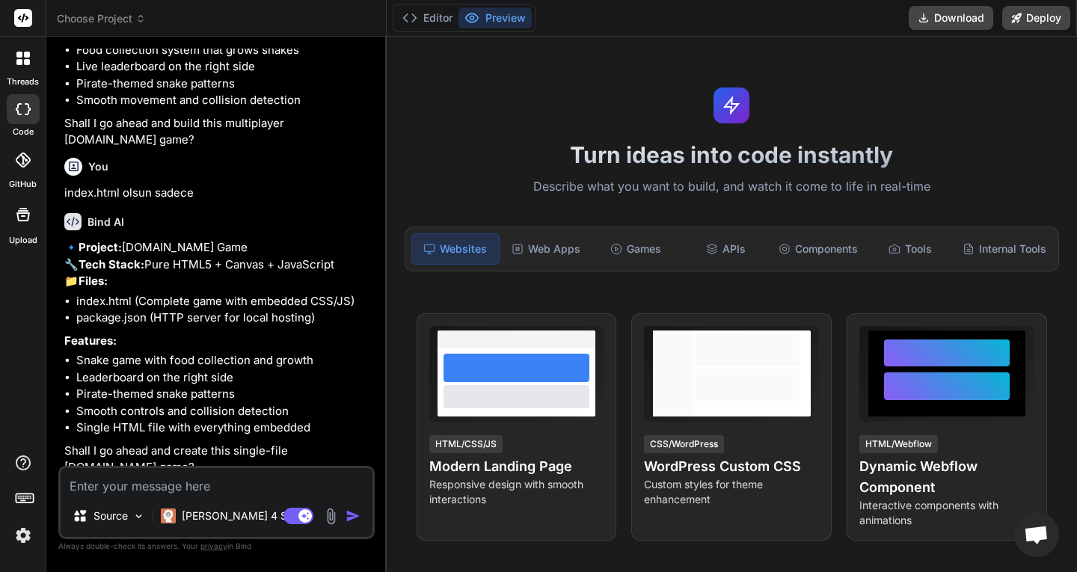
scroll to position [373, 0]
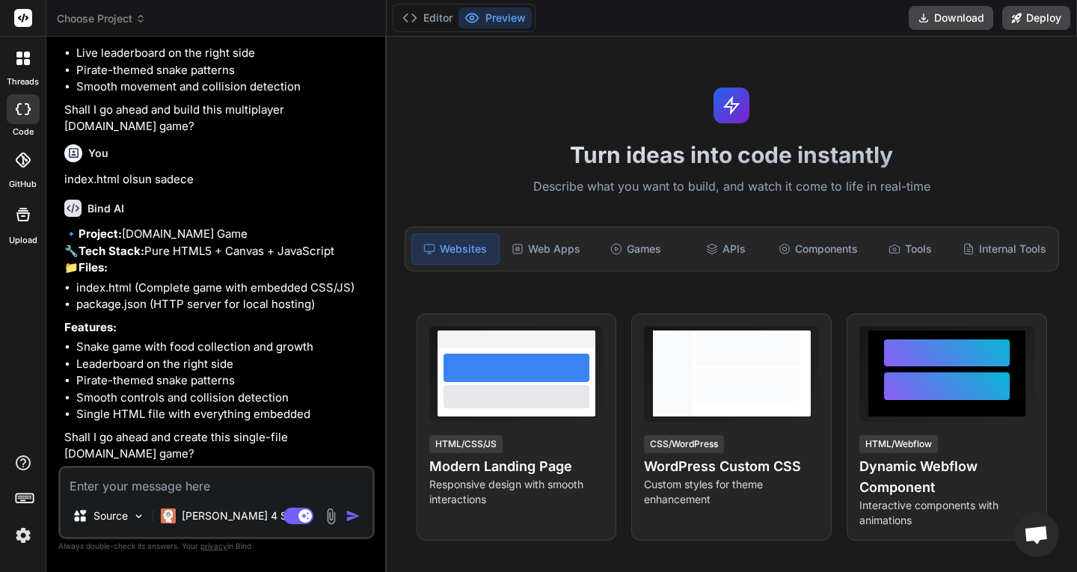
click at [227, 477] on textarea at bounding box center [217, 481] width 312 height 27
type textarea "x"
type textarea "k"
type textarea "x"
type textarea "ko"
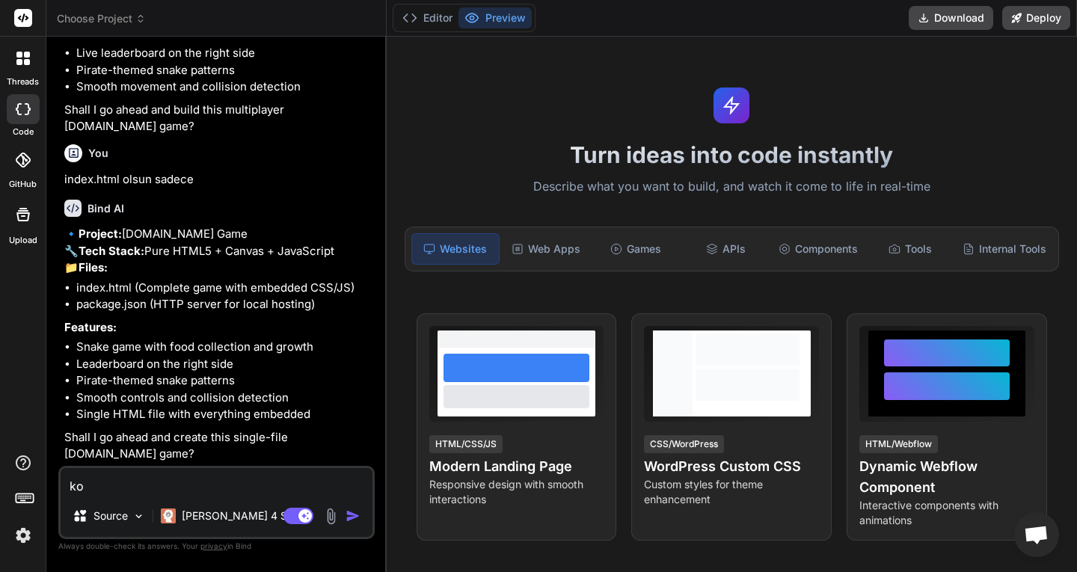
type textarea "x"
type textarea "kod"
type textarea "x"
type textarea "kodl"
type textarea "x"
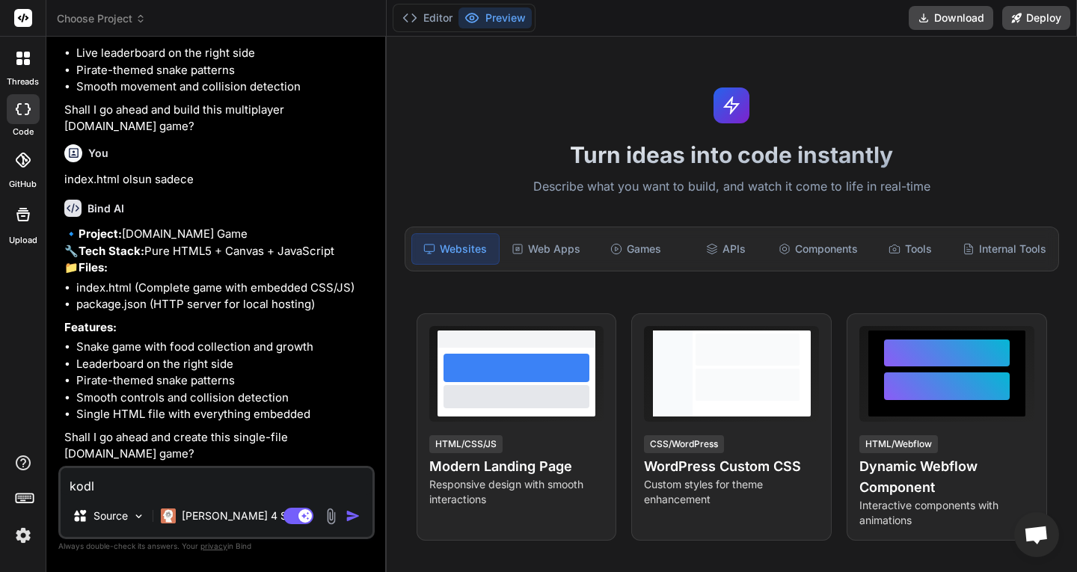
type textarea "kodla"
type textarea "x"
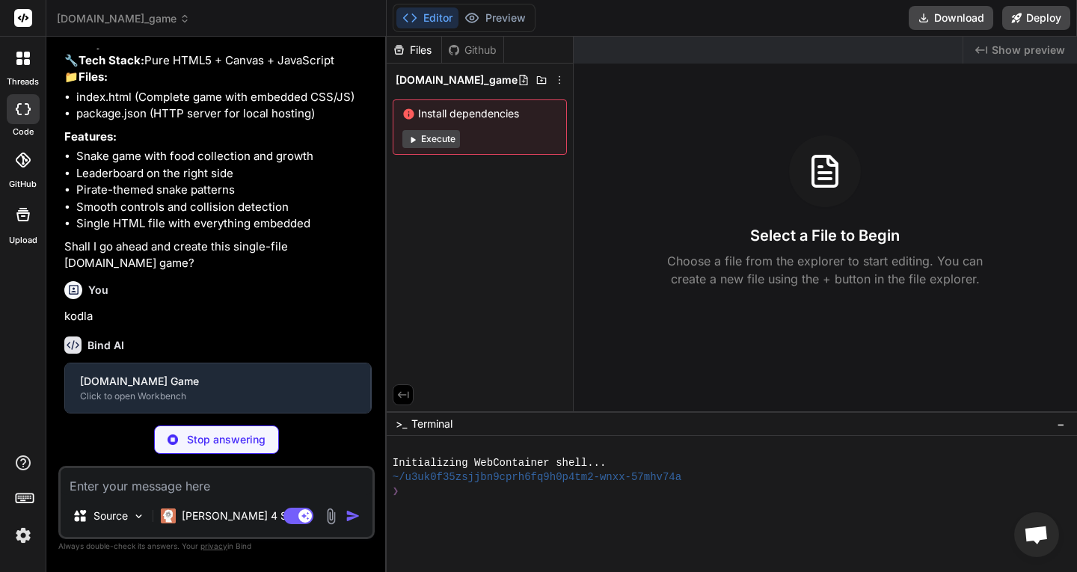
scroll to position [528, 0]
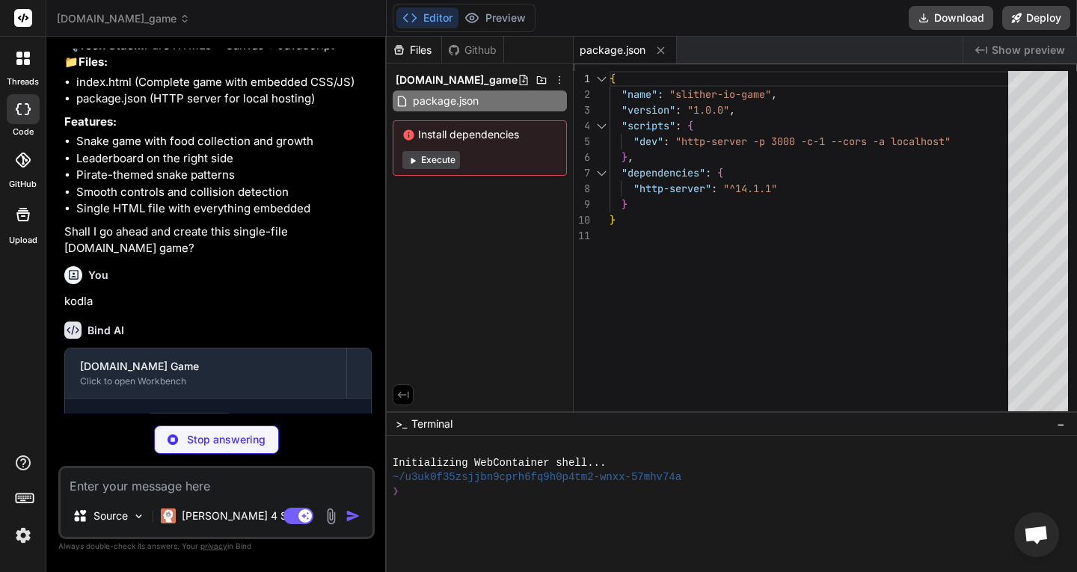
click at [442, 159] on button "Execute" at bounding box center [432, 160] width 58 height 18
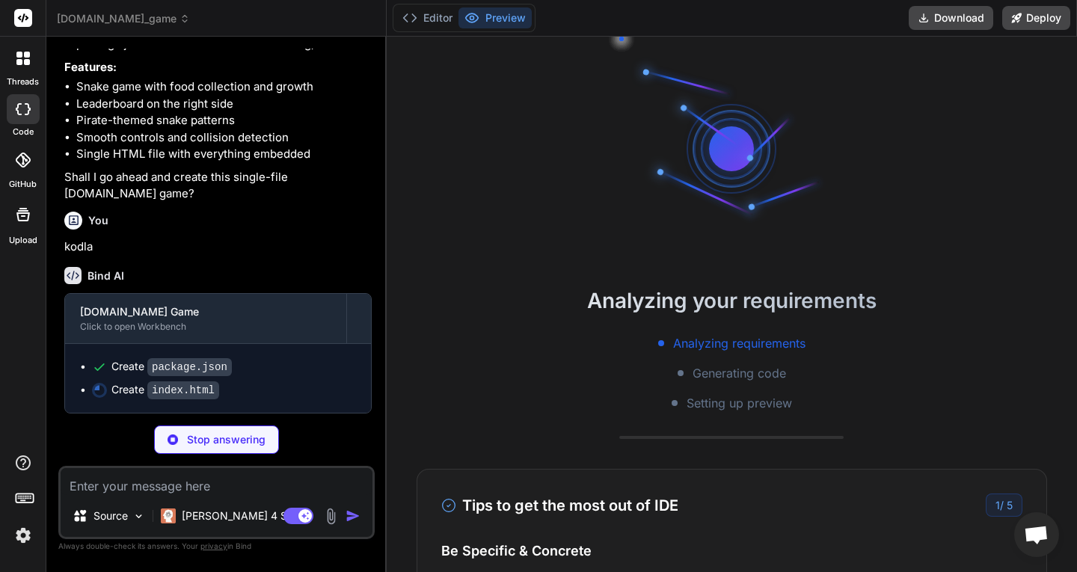
scroll to position [634, 0]
click at [450, 24] on button "Editor" at bounding box center [428, 17] width 62 height 21
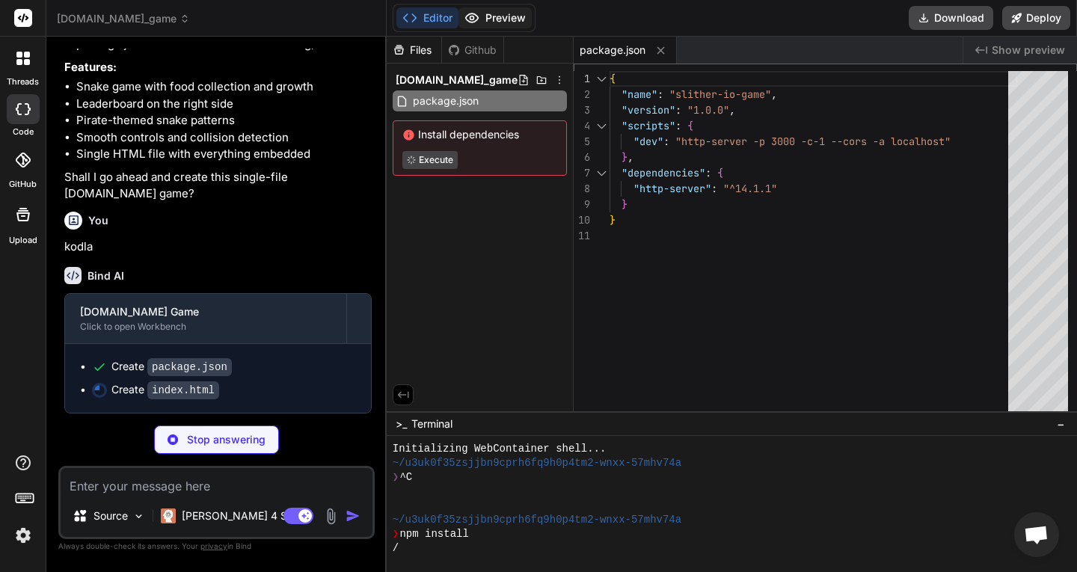
click at [486, 17] on button "Preview" at bounding box center [495, 17] width 73 height 21
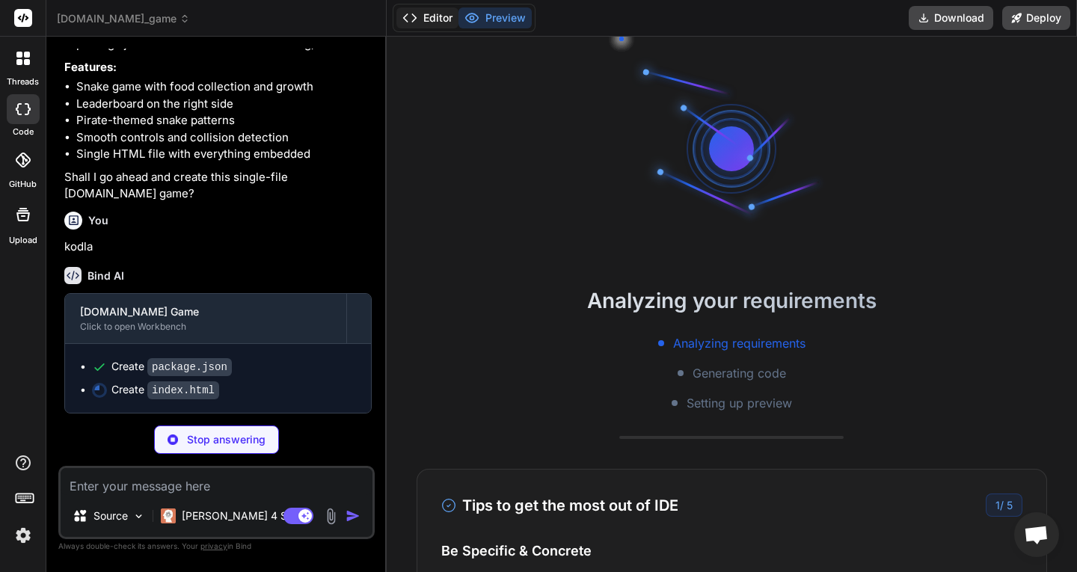
click at [435, 17] on button "Editor" at bounding box center [428, 17] width 62 height 21
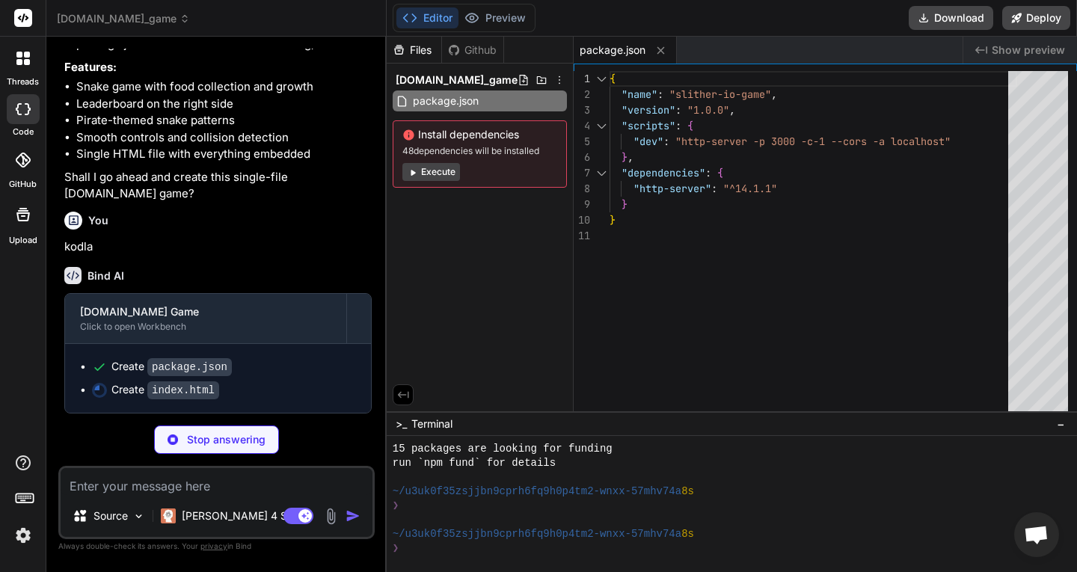
scroll to position [156, 0]
click at [437, 50] on div "Files" at bounding box center [414, 50] width 55 height 15
click at [465, 47] on div "Github" at bounding box center [472, 50] width 61 height 15
click at [427, 49] on div "Files" at bounding box center [414, 50] width 55 height 15
type textarea "x"
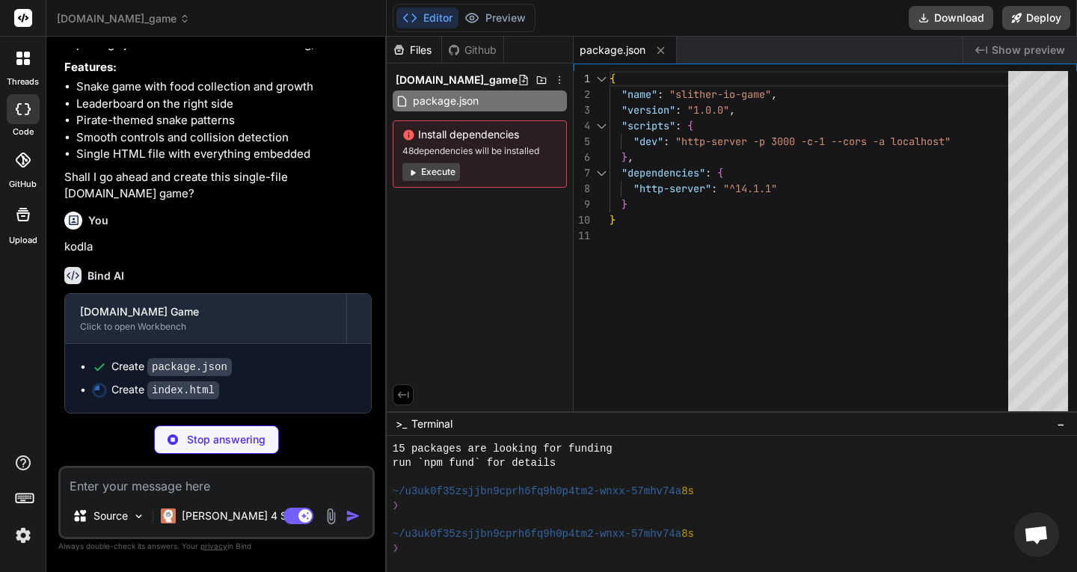
type textarea "new SlitherGame(); }); </script> </body> </html>"
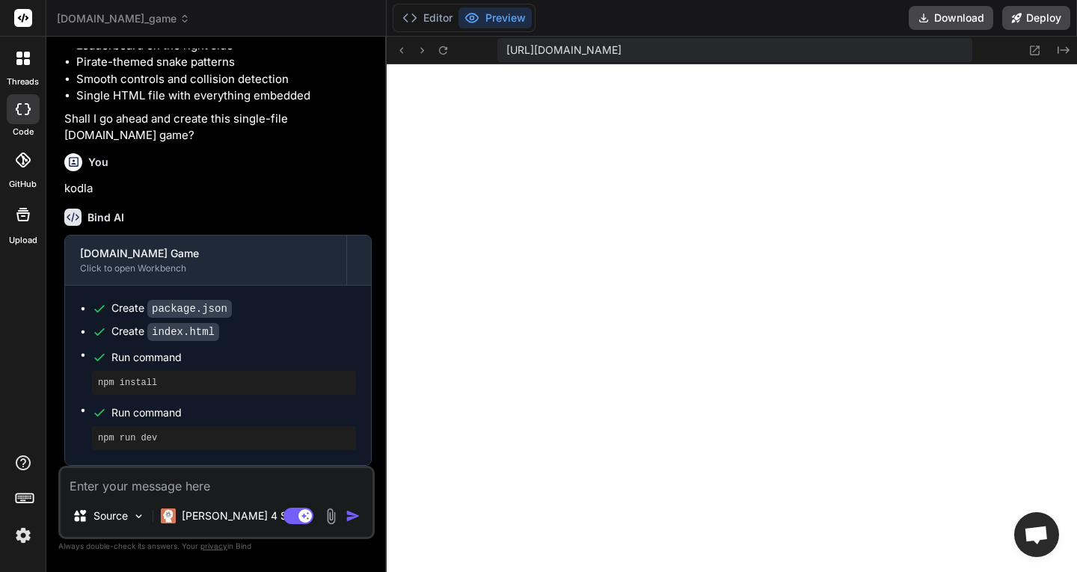
scroll to position [692, 0]
click at [1065, 46] on icon "Created with Pixso." at bounding box center [1064, 50] width 12 height 12
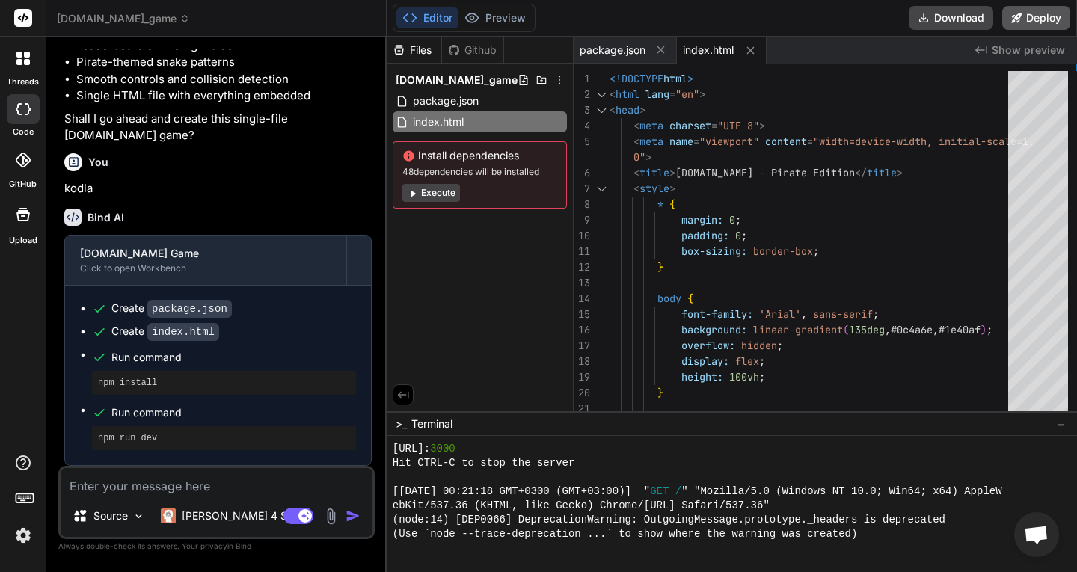
click at [1036, 17] on button "Deploy" at bounding box center [1037, 18] width 68 height 24
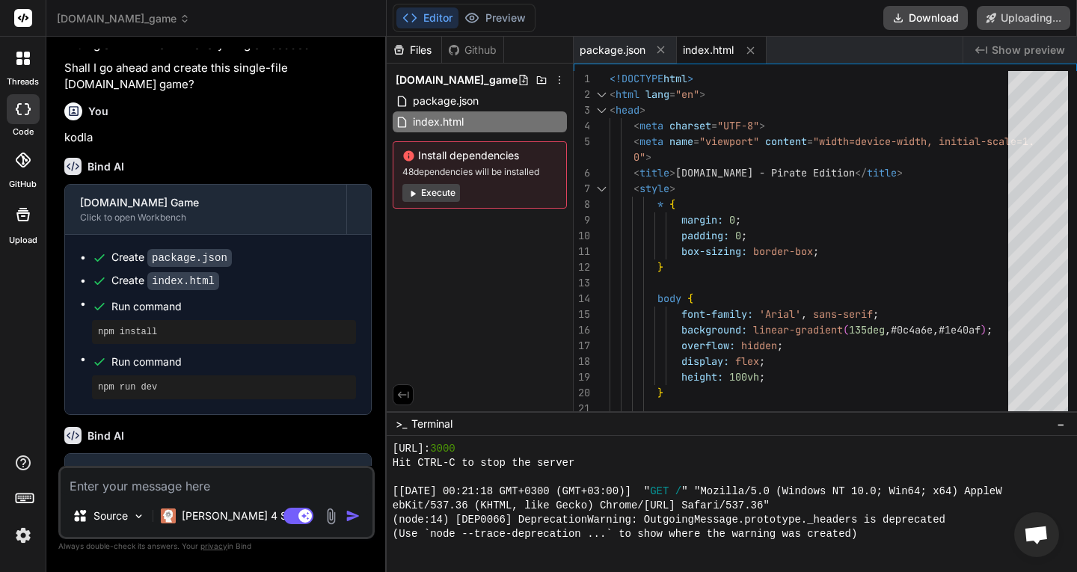
scroll to position [822, 0]
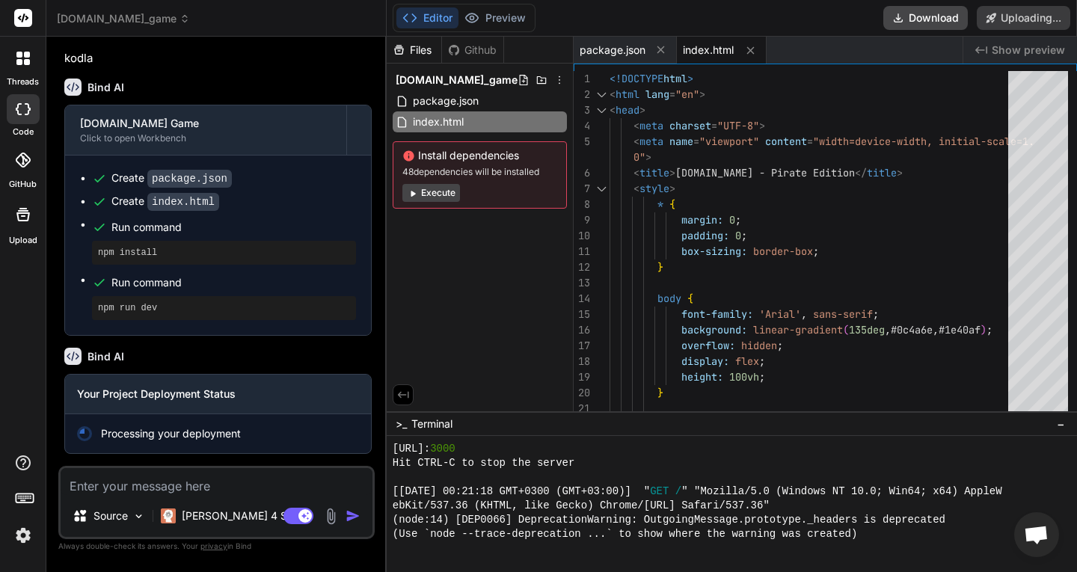
type textarea "x"
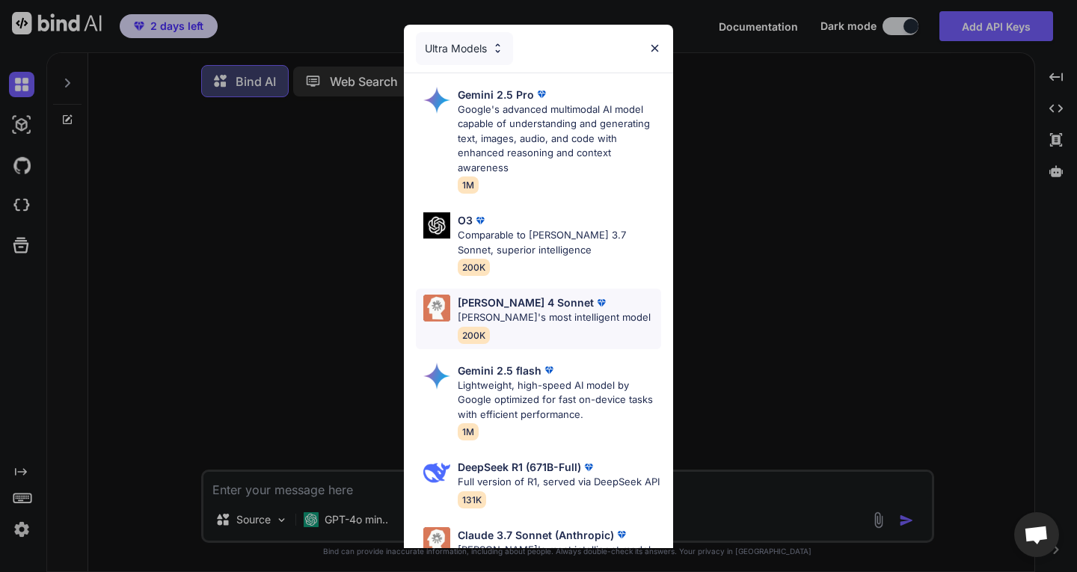
click at [482, 300] on p "[PERSON_NAME] 4 Sonnet" at bounding box center [526, 303] width 136 height 16
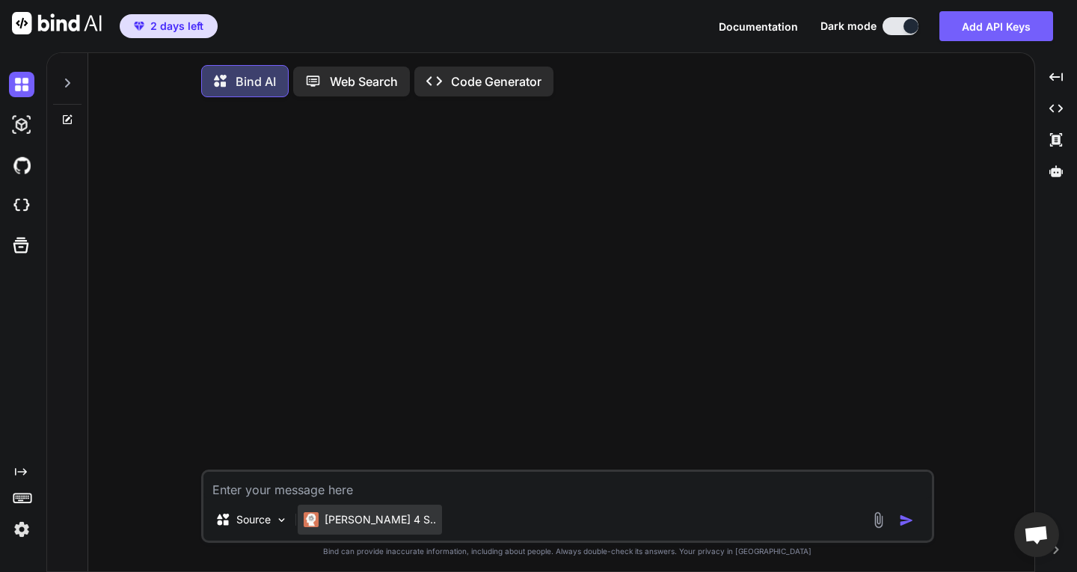
click at [354, 519] on p "[PERSON_NAME] 4 S.." at bounding box center [380, 520] width 111 height 15
click at [24, 87] on img at bounding box center [21, 84] width 25 height 25
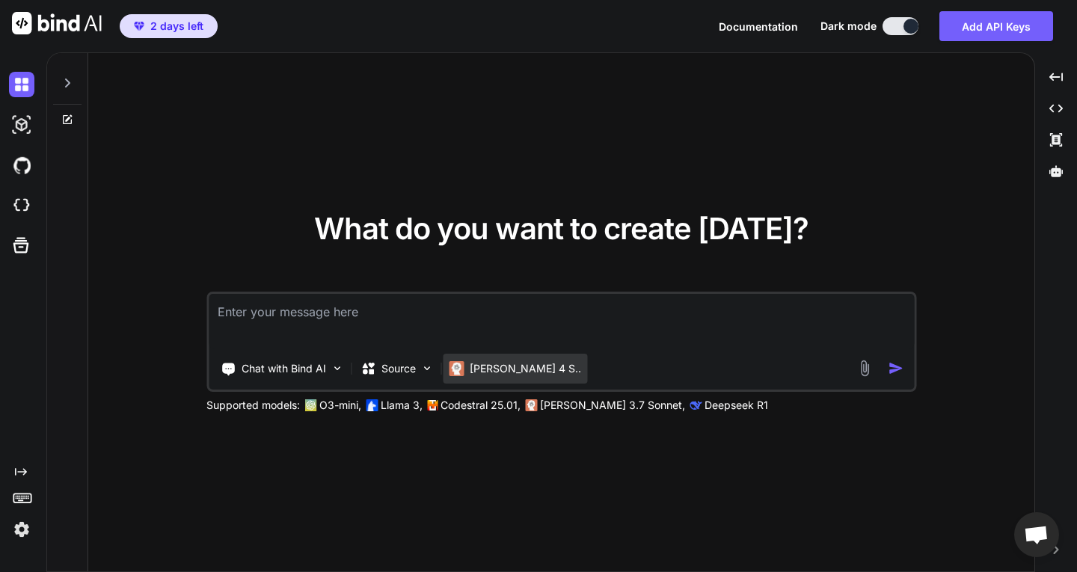
click at [481, 383] on div "[PERSON_NAME] 4 S.." at bounding box center [515, 369] width 144 height 30
click at [481, 376] on p "[PERSON_NAME] 4 S.." at bounding box center [525, 368] width 111 height 15
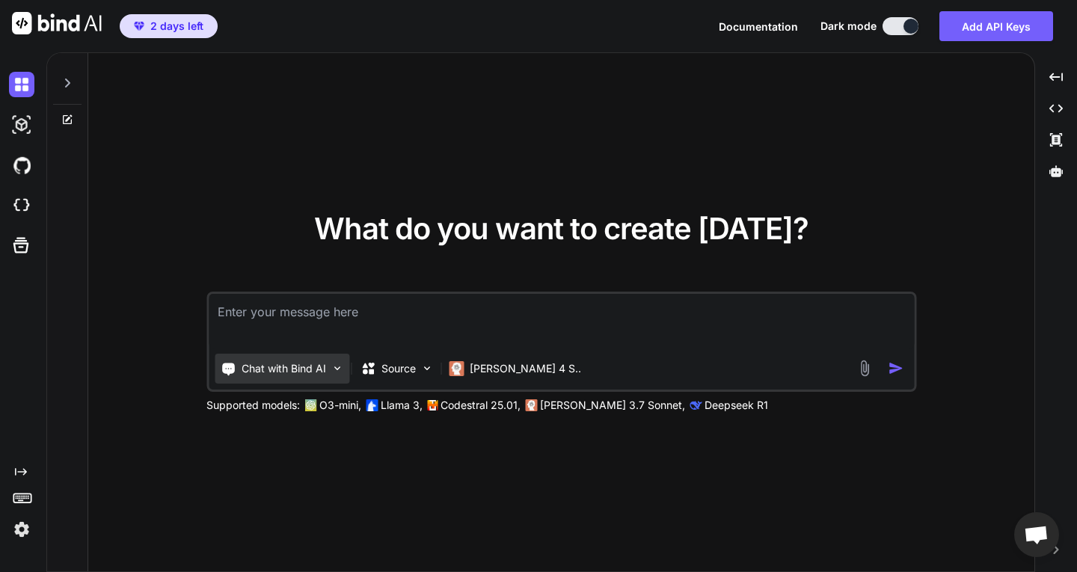
click at [273, 367] on p "Chat with Bind AI" at bounding box center [284, 368] width 85 height 15
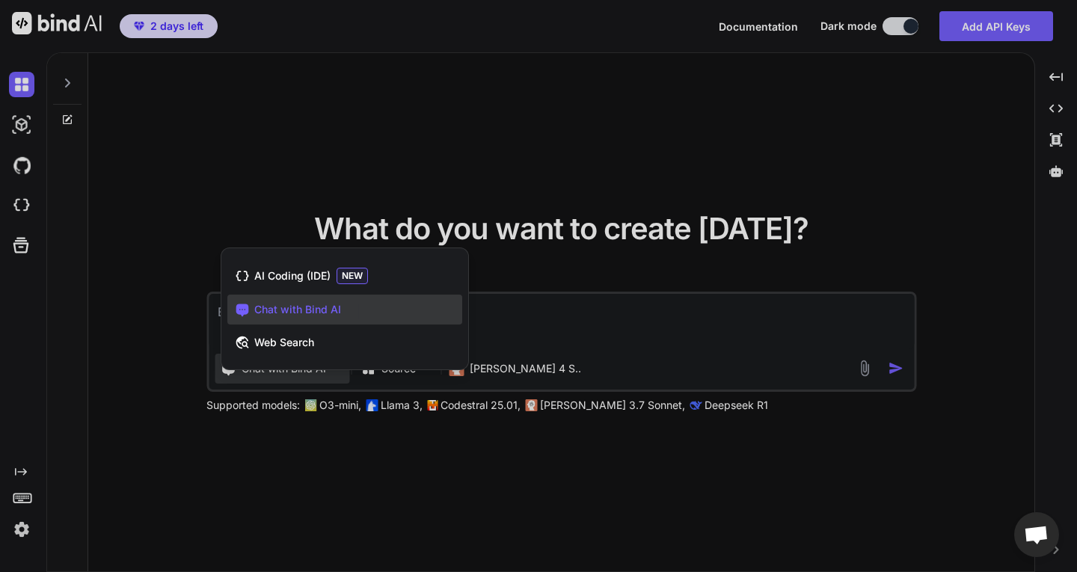
click at [265, 376] on div at bounding box center [538, 286] width 1077 height 572
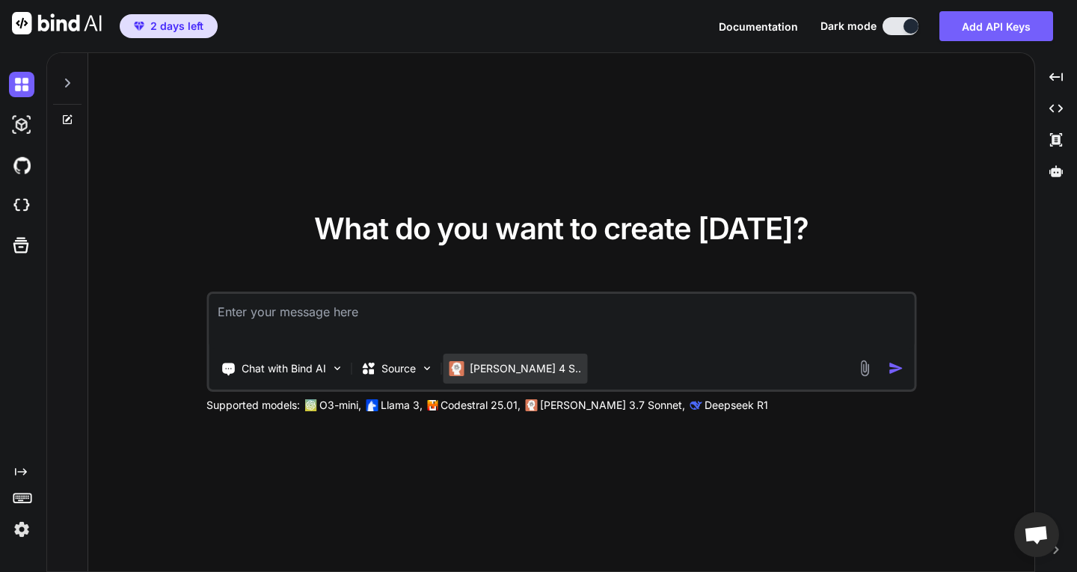
click at [480, 375] on p "[PERSON_NAME] 4 S.." at bounding box center [525, 368] width 111 height 15
click at [459, 411] on p "Codestral 25.01," at bounding box center [481, 405] width 80 height 15
drag, startPoint x: 248, startPoint y: 414, endPoint x: 260, endPoint y: 410, distance: 11.8
click at [248, 414] on div "What do you want to create [DATE]? Chat with Bind AI Source [PERSON_NAME] 4 S..…" at bounding box center [561, 313] width 947 height 520
click at [872, 367] on img at bounding box center [864, 368] width 17 height 17
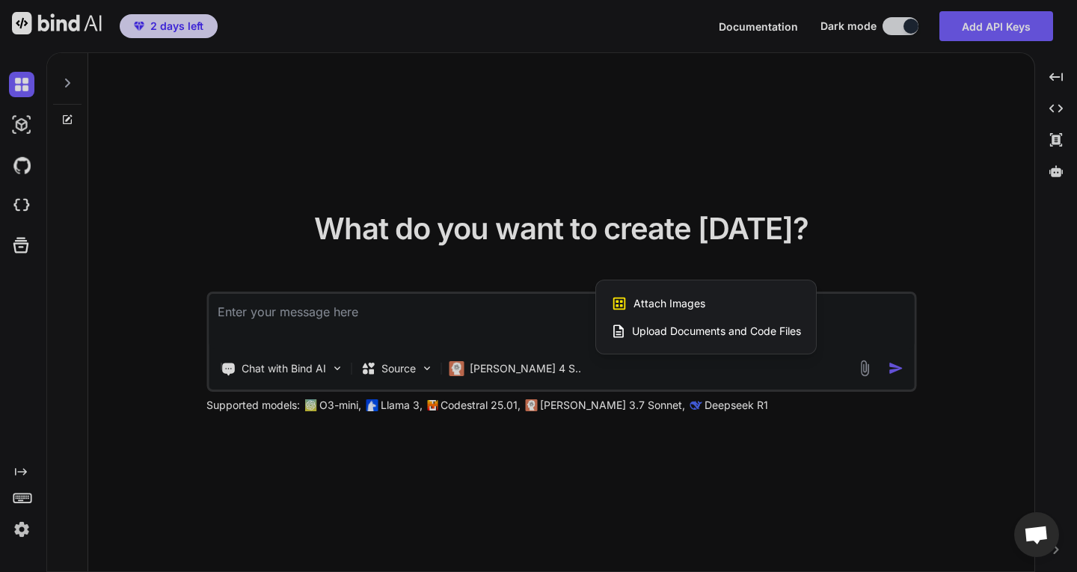
click at [748, 384] on div at bounding box center [538, 286] width 1077 height 572
type textarea "x"
